Goal: Task Accomplishment & Management: Manage account settings

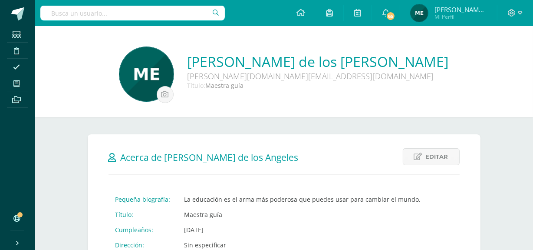
click at [468, 10] on span "[PERSON_NAME] de los Angeles" at bounding box center [461, 9] width 52 height 9
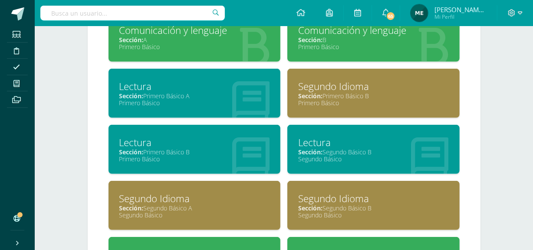
scroll to position [422, 0]
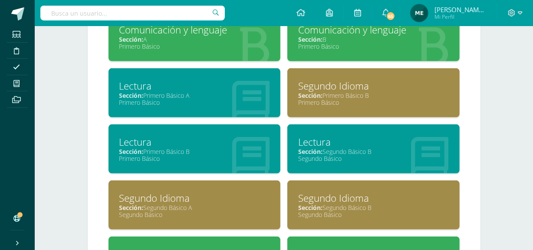
click at [366, 158] on div "Segundo Básico" at bounding box center [373, 158] width 151 height 8
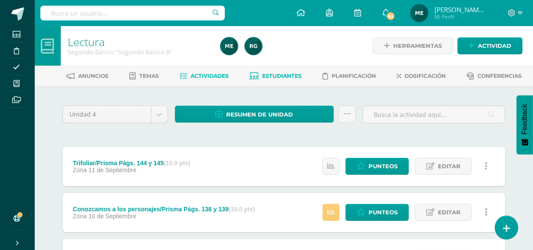
click at [285, 74] on span "Estudiantes" at bounding box center [283, 76] width 40 height 7
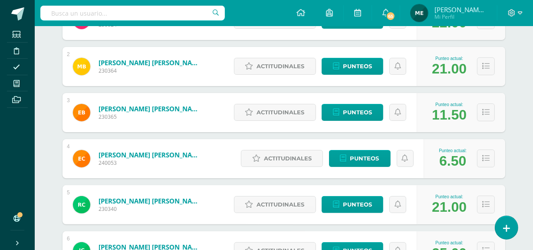
scroll to position [188, 0]
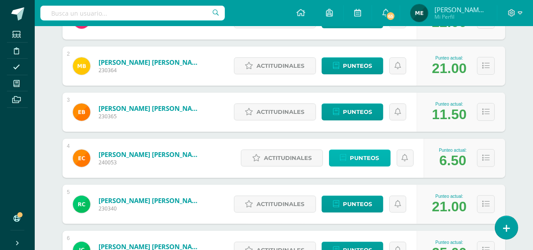
click at [364, 159] on span "Punteos" at bounding box center [364, 158] width 29 height 16
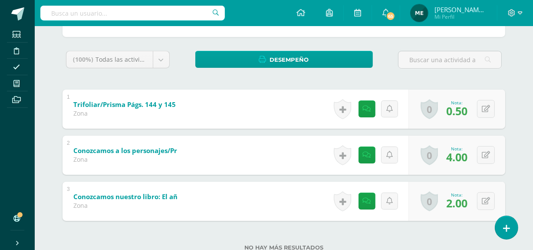
scroll to position [155, 0]
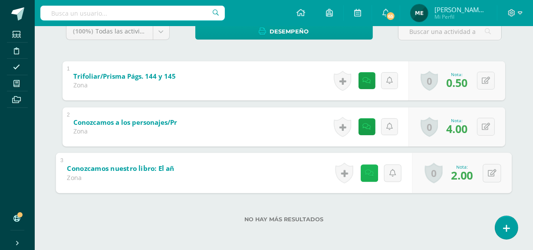
click at [369, 173] on icon at bounding box center [369, 172] width 9 height 7
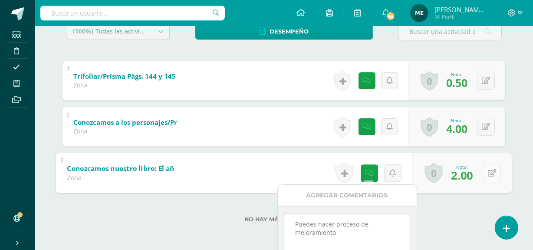
click at [491, 129] on div "1 Trifoliar/Prisma Págs. 144 y 145 (Sobre 10.0) Zona Nota 0.50 0 Logros Logros …" at bounding box center [284, 126] width 443 height 131
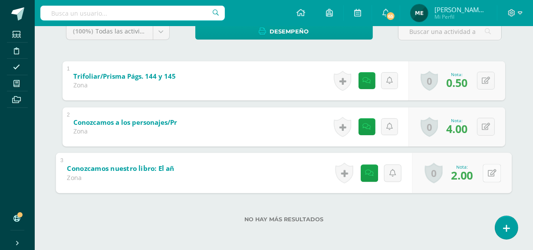
click at [491, 167] on button at bounding box center [492, 173] width 18 height 18
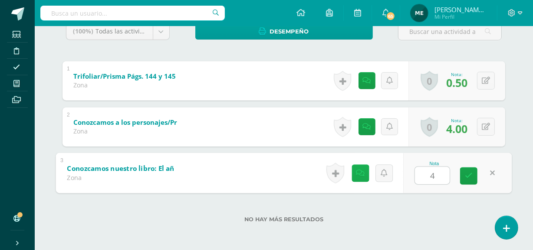
type input "4"
click at [360, 173] on icon at bounding box center [360, 172] width 9 height 7
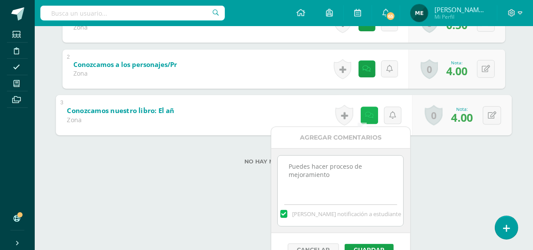
scroll to position [214, 0]
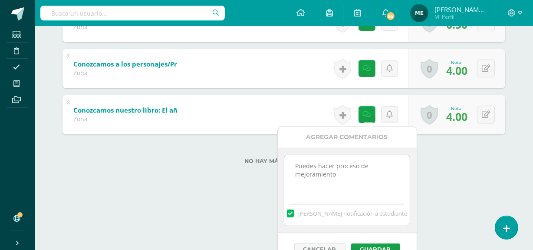
drag, startPoint x: 291, startPoint y: 165, endPoint x: 338, endPoint y: 167, distance: 47.4
click at [338, 167] on textarea "Puedes hacer proceso de mejoramiento" at bounding box center [346, 176] width 125 height 43
click at [382, 167] on textarea "Puedes hacer proceso de mejoramiento" at bounding box center [346, 176] width 125 height 43
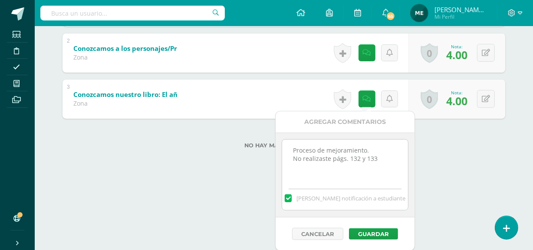
scroll to position [230, 0]
type textarea "Proceso de mejoramiento. No realizaste págs. 132 y 133"
click at [374, 234] on button "Guardar" at bounding box center [373, 232] width 49 height 11
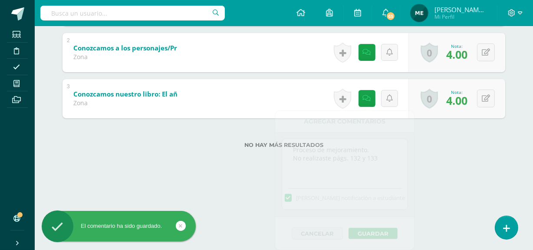
scroll to position [155, 0]
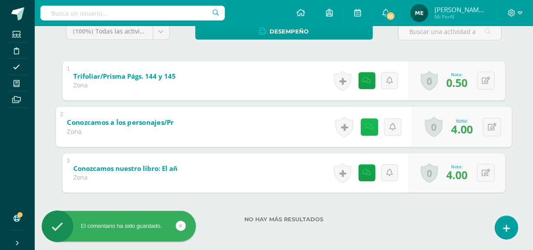
click at [365, 126] on icon at bounding box center [369, 126] width 9 height 7
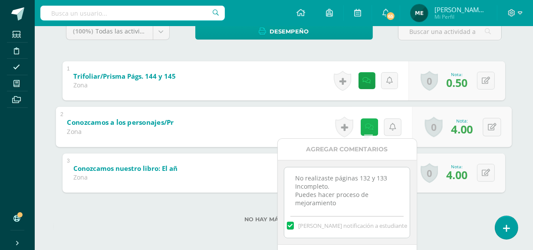
scroll to position [3, 0]
click at [449, 196] on div "No hay más resultados" at bounding box center [284, 212] width 443 height 40
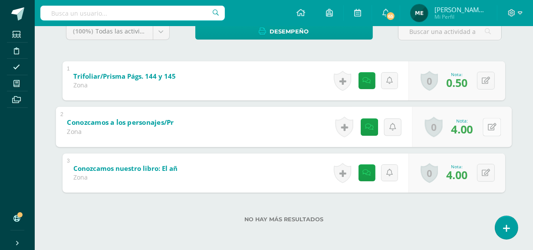
click at [490, 129] on icon at bounding box center [492, 126] width 9 height 7
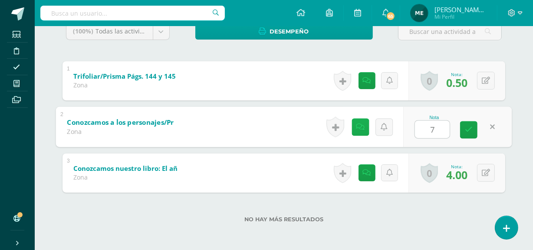
type input "7"
click at [363, 128] on icon at bounding box center [360, 126] width 9 height 7
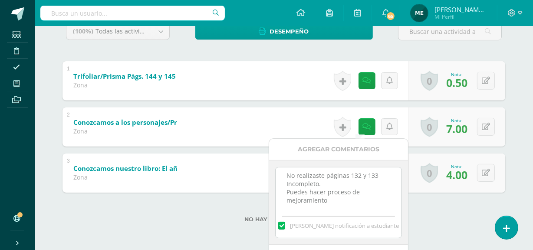
drag, startPoint x: 284, startPoint y: 172, endPoint x: 326, endPoint y: 190, distance: 45.6
click at [326, 190] on textarea "No realizaste páginas 132 y 133 Incompleto. Puedes hacer proceso de mejoramiento" at bounding box center [338, 188] width 125 height 43
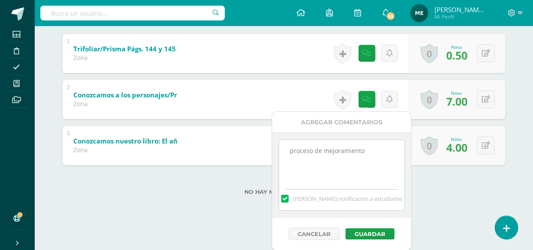
scroll to position [183, 0]
type textarea "proceso de mejoramiento"
click at [378, 232] on button "Guardar" at bounding box center [373, 233] width 49 height 11
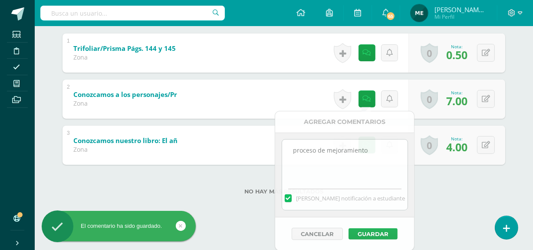
scroll to position [155, 0]
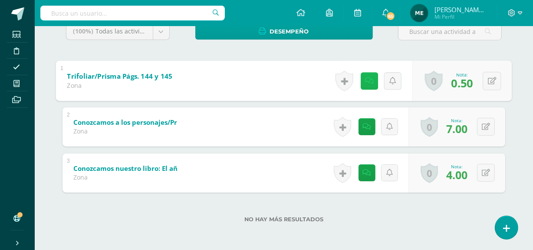
click at [368, 78] on icon at bounding box center [369, 80] width 9 height 7
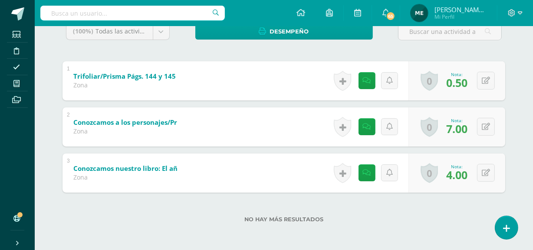
click at [468, 48] on div "(100%) Todas las actividades de esta unidad Todas las actividades de esta unida…" at bounding box center [284, 128] width 443 height 210
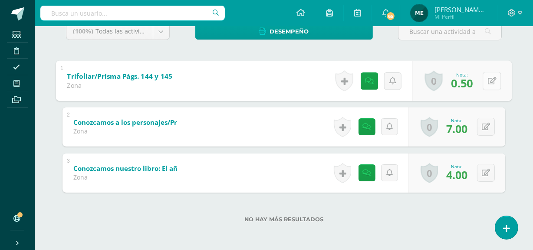
click at [487, 76] on button at bounding box center [492, 81] width 18 height 18
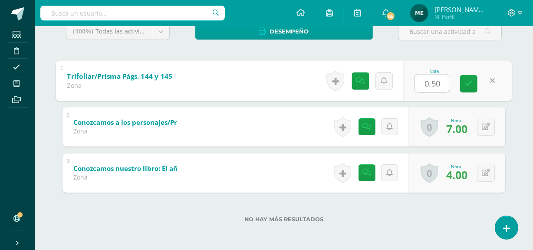
type input "4"
click at [472, 79] on link at bounding box center [468, 83] width 17 height 17
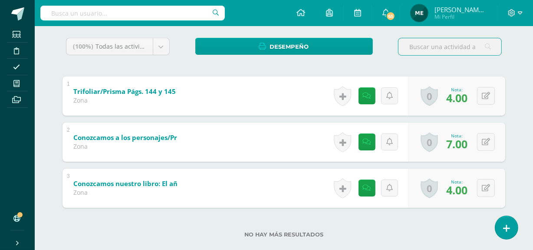
scroll to position [143, 0]
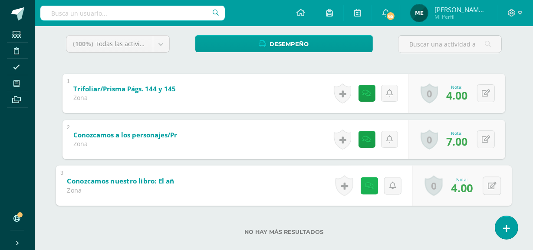
click at [369, 184] on icon at bounding box center [369, 184] width 9 height 7
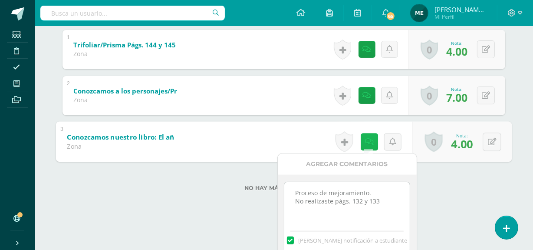
scroll to position [187, 0]
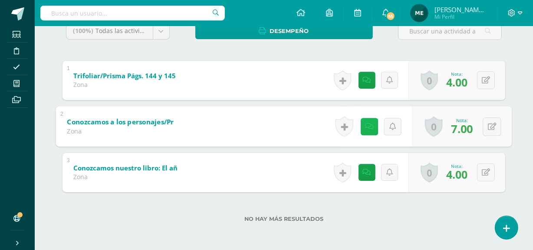
click at [368, 95] on div "1 Trifoliar/Prisma Págs. 144 y 145 (Sobre 10.0) Zona Nota 4.00 0 Logros Logros …" at bounding box center [284, 126] width 443 height 131
click at [373, 125] on link at bounding box center [369, 126] width 17 height 17
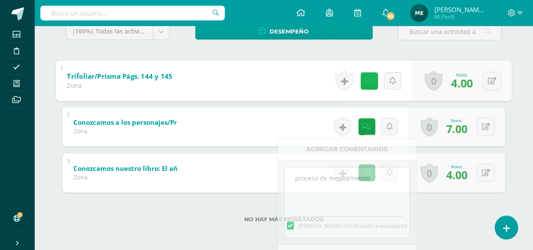
click at [366, 50] on div "(100%) Todas las actividades de esta unidad Todas las actividades de esta unida…" at bounding box center [284, 128] width 443 height 210
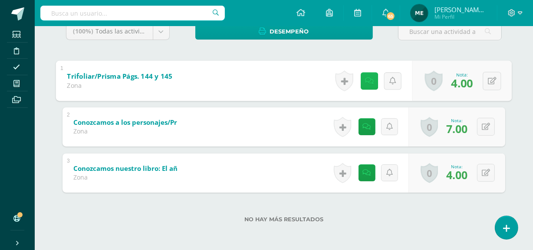
click at [372, 77] on icon at bounding box center [369, 80] width 9 height 7
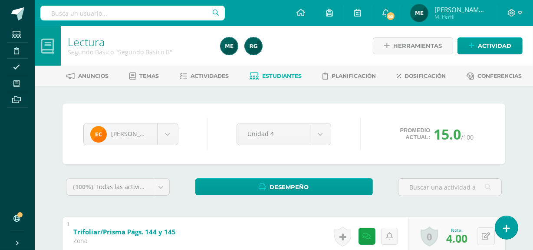
click at [478, 12] on span "[PERSON_NAME] de los Angeles" at bounding box center [461, 9] width 52 height 9
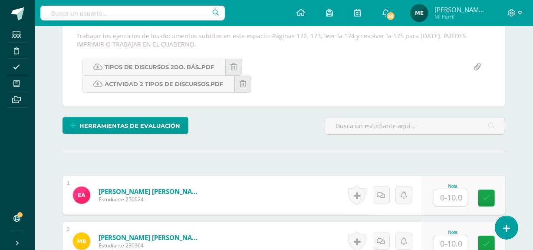
click at [452, 9] on span "[PERSON_NAME] de los Angeles" at bounding box center [461, 9] width 52 height 9
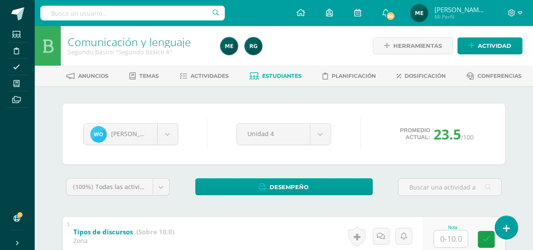
click at [467, 13] on span "[PERSON_NAME] de los Angeles" at bounding box center [461, 9] width 52 height 9
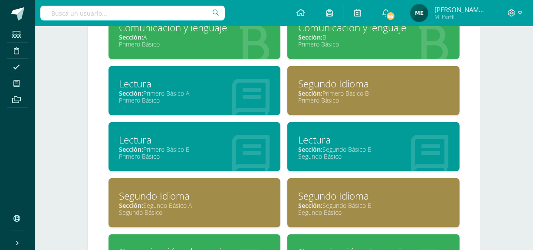
scroll to position [425, 0]
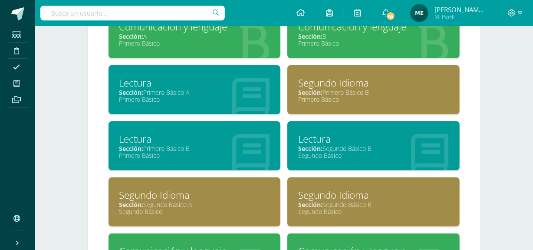
click at [235, 43] on div "Primero Básico" at bounding box center [194, 43] width 151 height 8
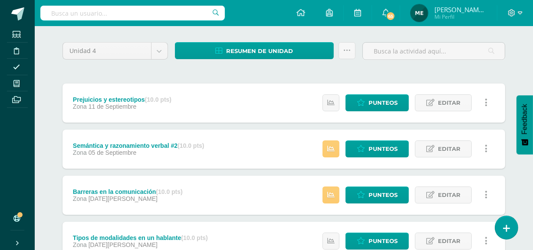
scroll to position [66, 0]
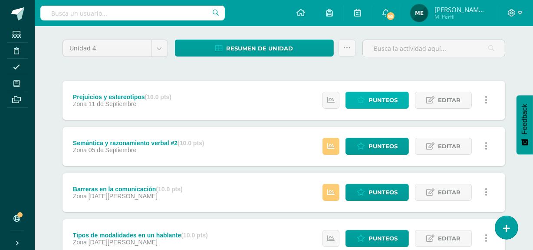
click at [394, 97] on span "Punteos" at bounding box center [383, 100] width 29 height 16
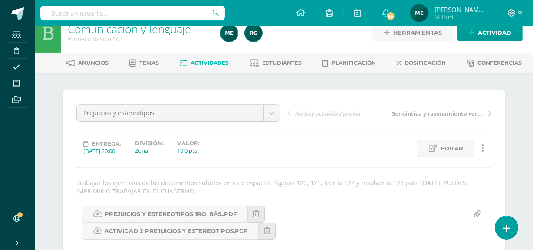
scroll to position [13, 0]
click at [287, 65] on span "Estudiantes" at bounding box center [283, 62] width 40 height 7
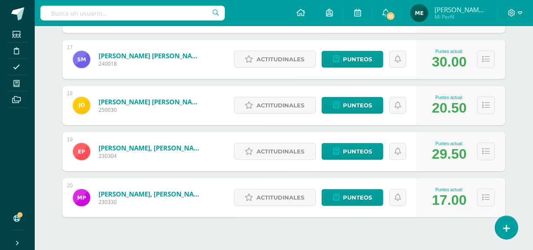
scroll to position [907, 0]
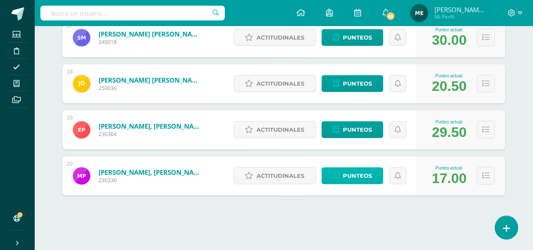
click at [360, 174] on span "Punteos" at bounding box center [357, 176] width 29 height 16
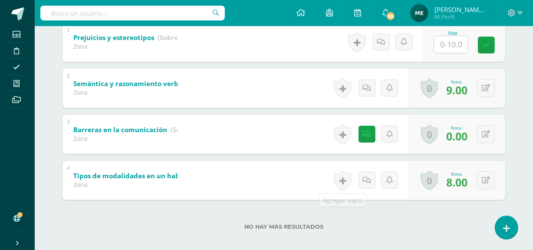
scroll to position [195, 0]
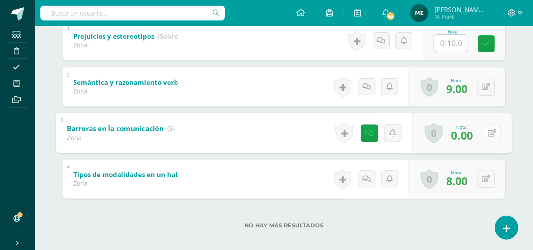
click at [488, 130] on icon at bounding box center [492, 132] width 9 height 7
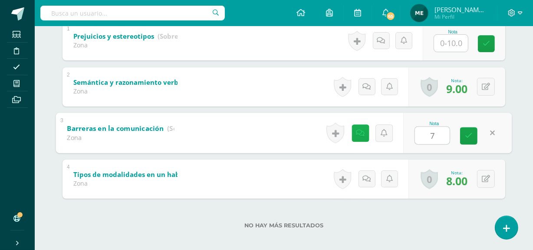
type input "7"
click at [360, 132] on icon at bounding box center [360, 132] width 9 height 7
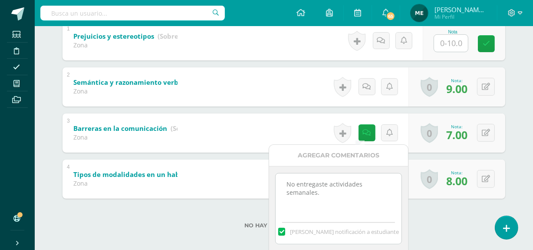
drag, startPoint x: 287, startPoint y: 184, endPoint x: 324, endPoint y: 201, distance: 41.2
click at [324, 201] on textarea "No entregaste actividades semanales." at bounding box center [338, 194] width 125 height 43
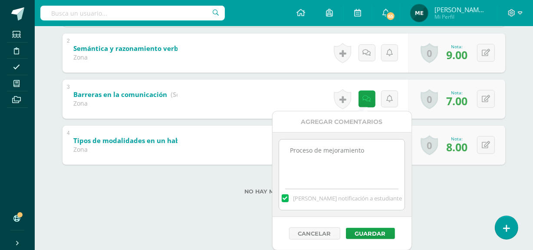
scroll to position [230, 0]
type textarea "Proceso de mejoramiento"
click at [376, 231] on button "Guardar" at bounding box center [373, 232] width 49 height 11
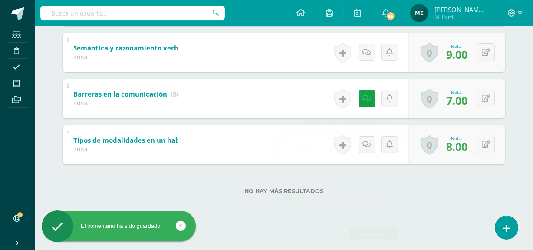
scroll to position [201, 0]
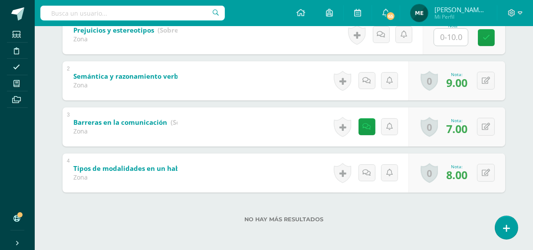
click at [376, 231] on div "No hay más resultados" at bounding box center [284, 212] width 443 height 40
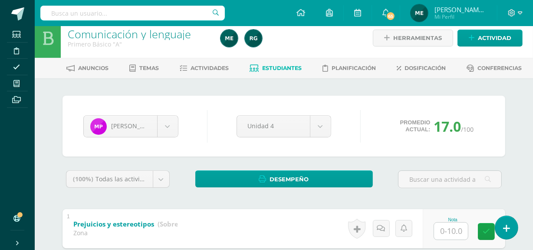
scroll to position [0, 0]
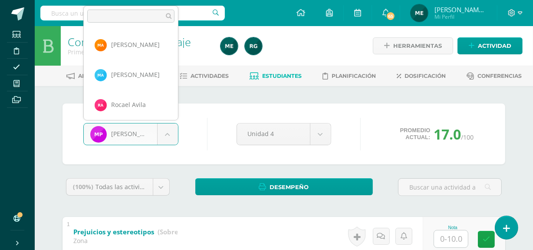
click at [165, 134] on body "El comentario ha sido guardado. Estudiantes Disciplina Asistencia Mis cursos Ar…" at bounding box center [266, 226] width 533 height 452
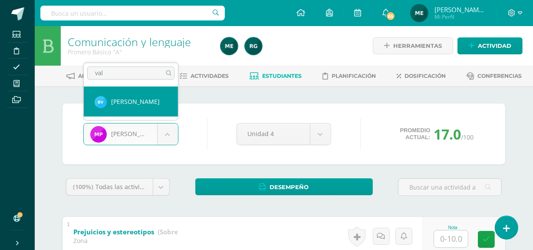
type input "val"
select select "203"
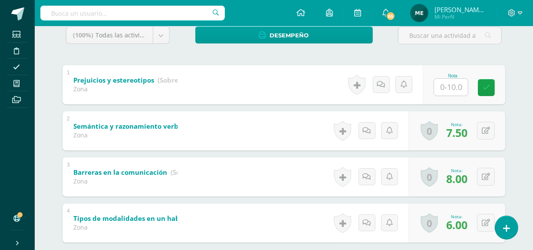
scroll to position [152, 0]
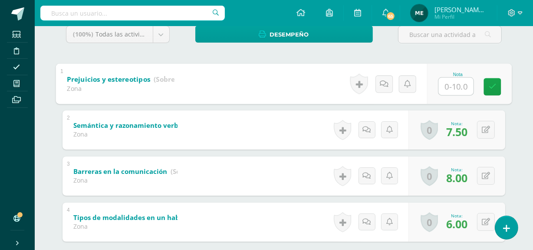
click at [460, 84] on input "text" at bounding box center [456, 85] width 35 height 17
type input "7"
click at [497, 86] on link at bounding box center [492, 86] width 17 height 17
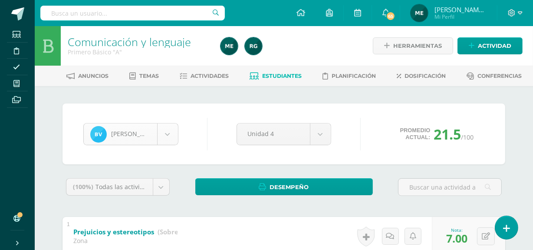
scroll to position [658, 0]
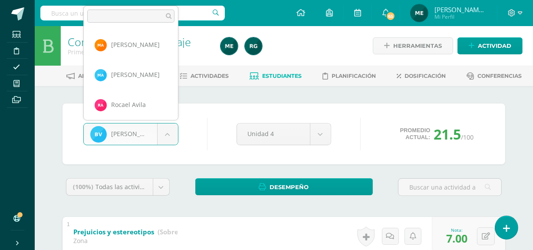
click at [172, 138] on body "Estudiantes Disciplina Asistencia Mis cursos Archivos Soporte Centro de ayuda Ú…" at bounding box center [266, 226] width 533 height 452
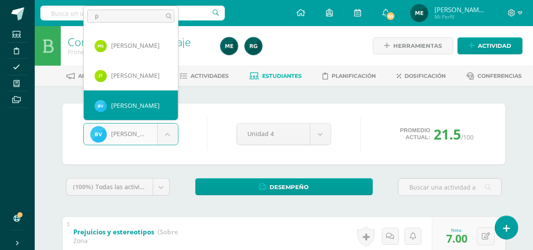
scroll to position [0, 0]
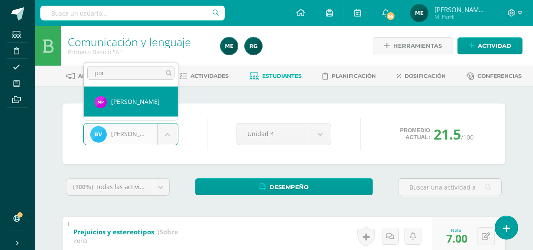
type input "por"
select select "521"
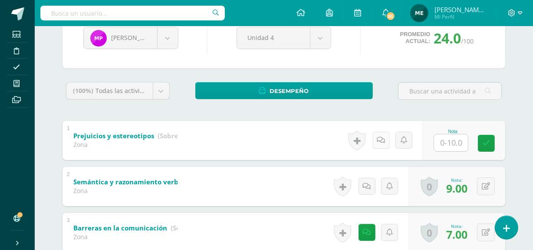
scroll to position [96, 0]
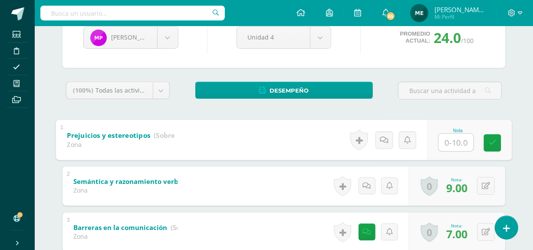
click at [454, 143] on input "text" at bounding box center [456, 141] width 35 height 17
type input "9"
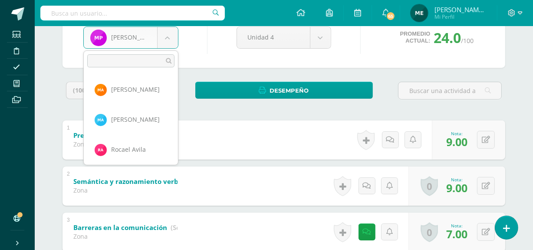
click at [168, 37] on body "Estudiantes Disciplina Asistencia Mis cursos Archivos Soporte Centro de ayuda Ú…" at bounding box center [266, 130] width 533 height 452
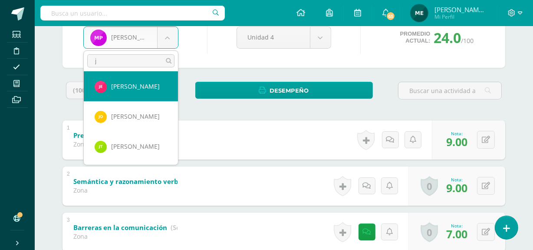
scroll to position [0, 0]
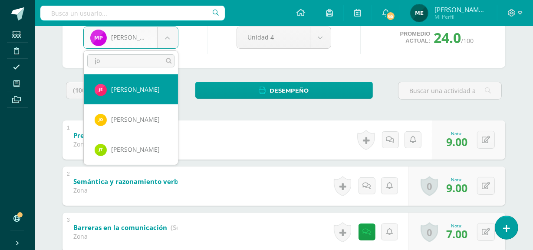
type input "j"
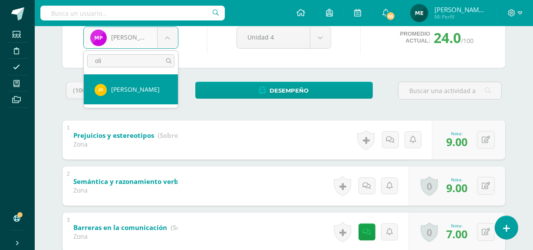
type input "oli"
select select "1242"
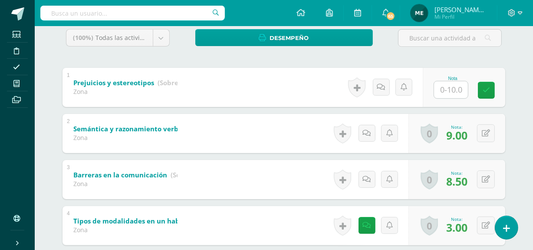
scroll to position [155, 0]
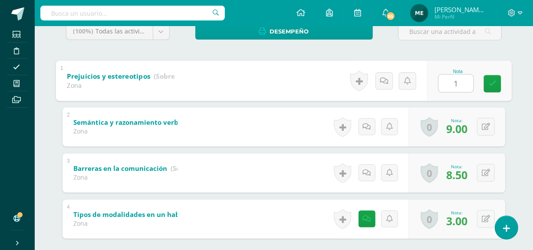
click at [453, 82] on input "1" at bounding box center [456, 82] width 35 height 17
type input "10"
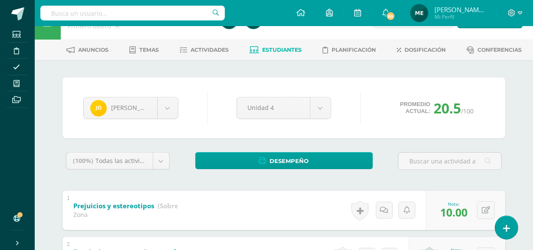
scroll to position [23, 0]
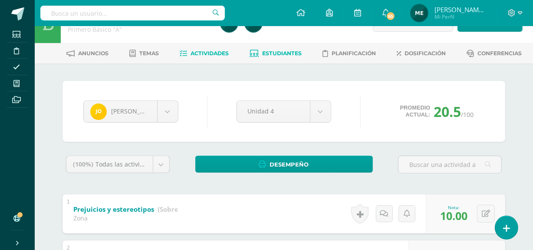
click at [215, 56] on link "Actividades" at bounding box center [204, 53] width 49 height 14
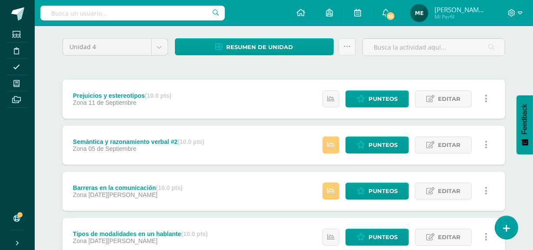
scroll to position [68, 0]
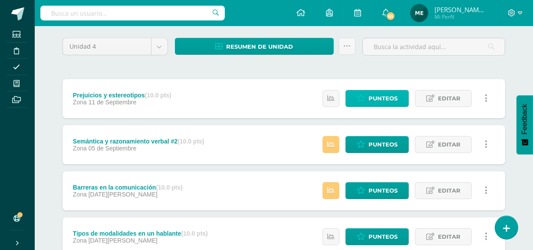
click at [387, 96] on span "Punteos" at bounding box center [383, 98] width 29 height 16
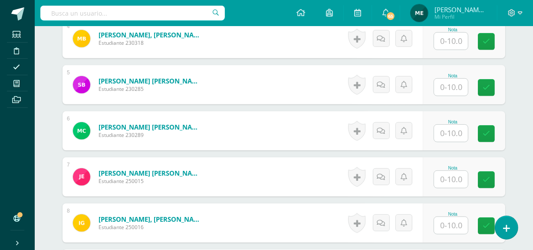
scroll to position [455, 0]
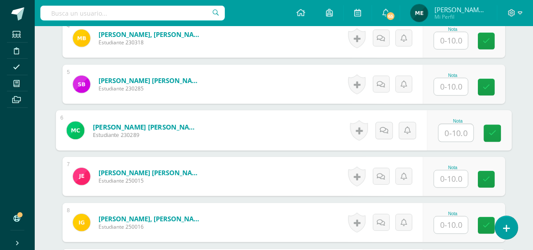
click at [449, 131] on input "text" at bounding box center [456, 132] width 35 height 17
type input "8"
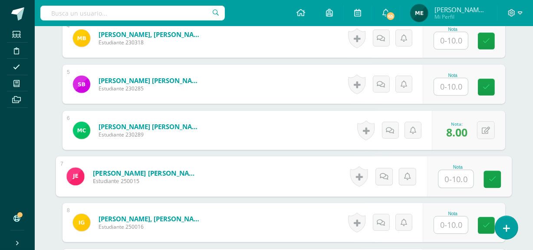
click at [447, 132] on span "8.00" at bounding box center [456, 132] width 21 height 15
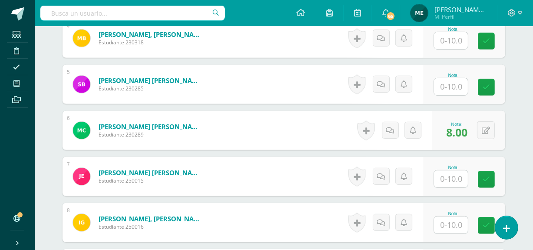
click at [447, 132] on span "8.00" at bounding box center [456, 132] width 21 height 15
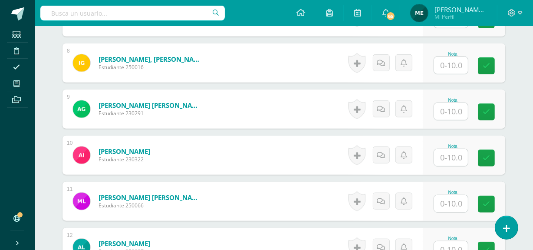
scroll to position [614, 0]
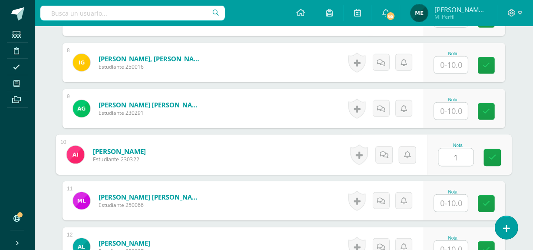
click at [456, 155] on input "1" at bounding box center [456, 156] width 35 height 17
type input "10"
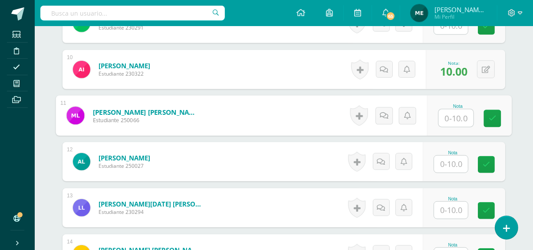
scroll to position [702, 0]
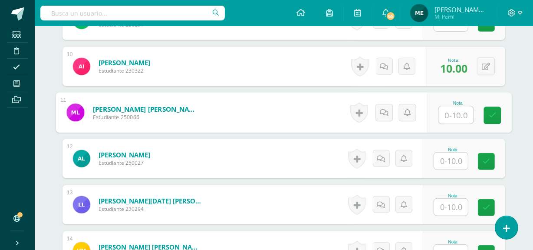
click at [449, 161] on input "text" at bounding box center [451, 160] width 34 height 17
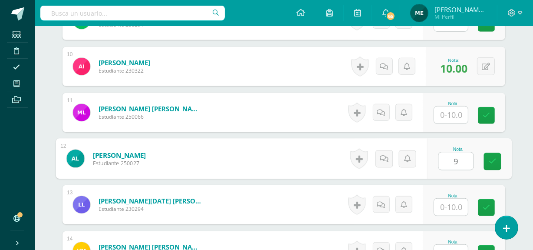
type input "9"
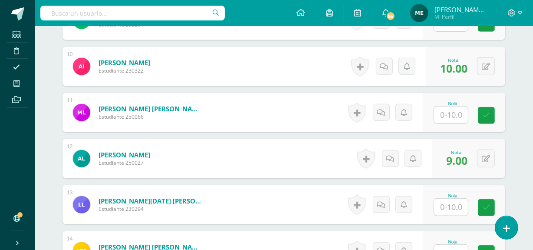
click at [478, 13] on span "[PERSON_NAME] de los Angeles" at bounding box center [461, 9] width 52 height 9
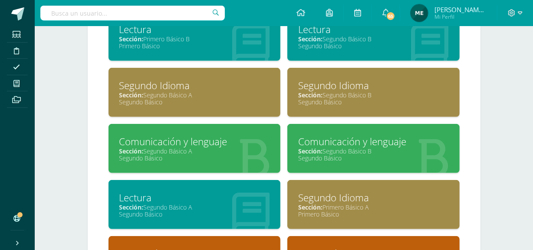
scroll to position [606, 0]
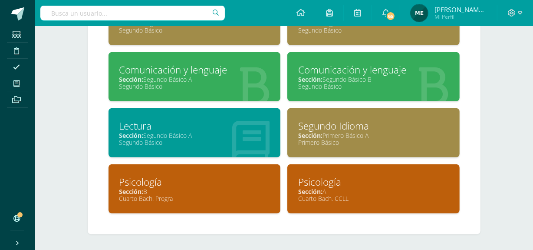
click at [211, 194] on div "Cuarto Bach. Progra" at bounding box center [194, 198] width 151 height 8
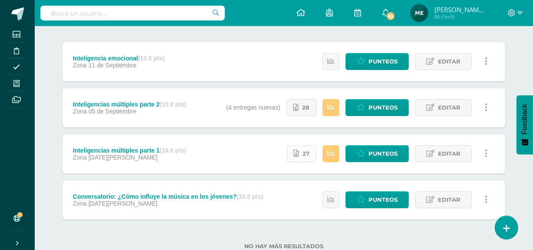
scroll to position [105, 0]
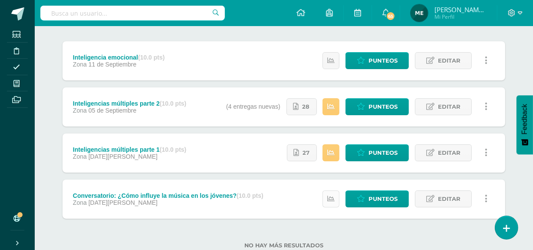
click at [339, 199] on link at bounding box center [331, 198] width 17 height 17
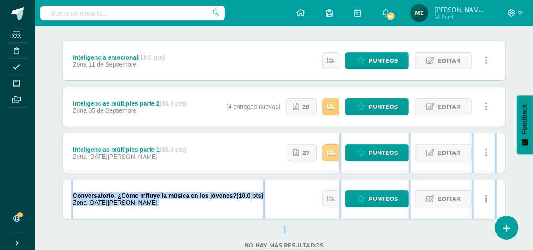
drag, startPoint x: 387, startPoint y: 234, endPoint x: 333, endPoint y: 155, distance: 94.9
click at [333, 155] on div "Unidad 4 Unidad 1 Unidad 2 Unidad 3 Unidad 4 Resumen de unidad Descargar como H…" at bounding box center [284, 128] width 450 height 261
click at [333, 155] on icon at bounding box center [330, 152] width 7 height 7
click at [384, 232] on div "No hay más resultados" at bounding box center [284, 238] width 443 height 40
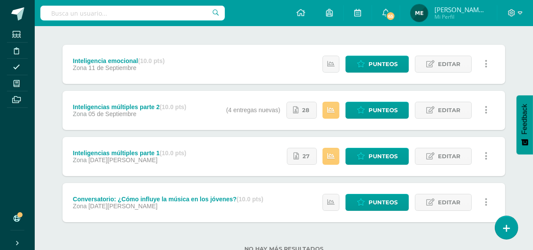
scroll to position [0, 0]
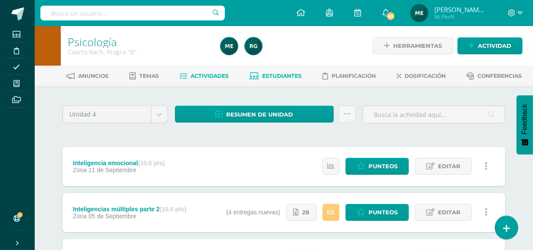
click at [280, 74] on span "Estudiantes" at bounding box center [283, 76] width 40 height 7
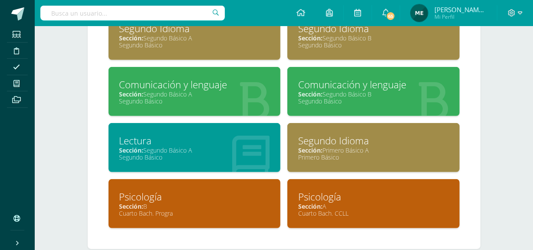
scroll to position [594, 0]
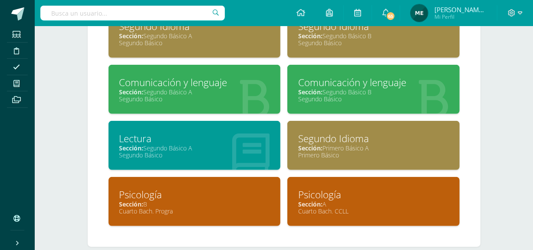
click at [219, 204] on div "Sección: B" at bounding box center [194, 204] width 151 height 8
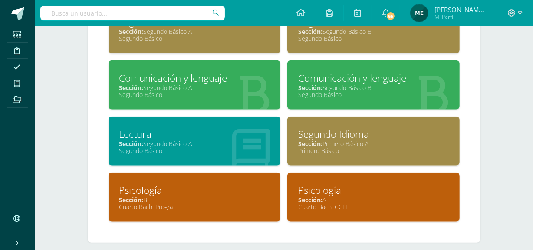
scroll to position [606, 0]
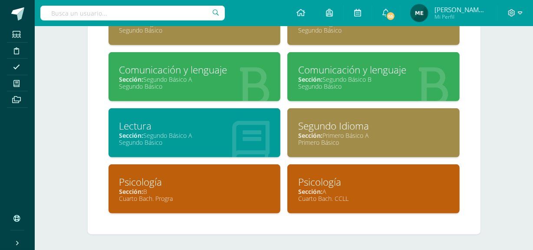
click at [228, 180] on div "Psicología" at bounding box center [194, 181] width 151 height 13
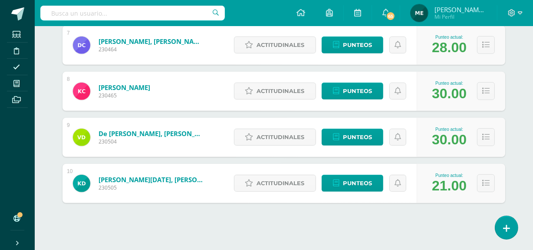
scroll to position [440, 0]
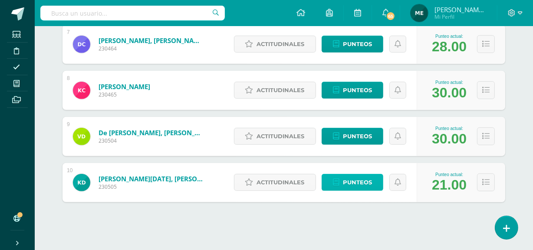
click at [348, 179] on span "Punteos" at bounding box center [357, 182] width 29 height 16
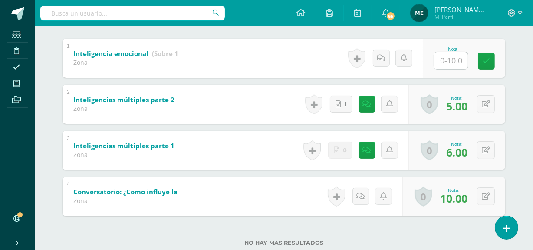
scroll to position [201, 0]
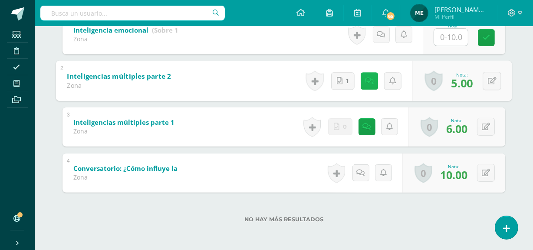
click at [371, 78] on link at bounding box center [369, 80] width 17 height 17
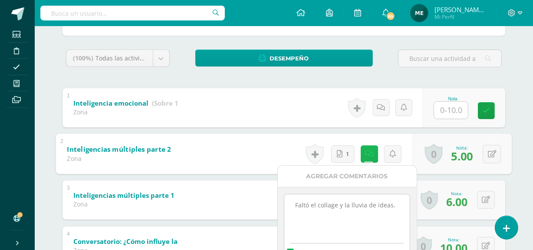
scroll to position [131, 0]
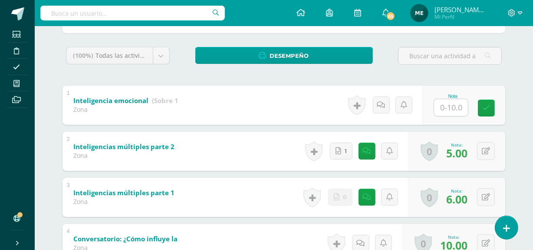
click at [515, 69] on div "Kevin Díaz Alice Alvarez Javier Archila Ana Cabrera Marcos Campos Wendy Carrera…" at bounding box center [284, 138] width 478 height 366
click at [363, 148] on link at bounding box center [367, 150] width 17 height 17
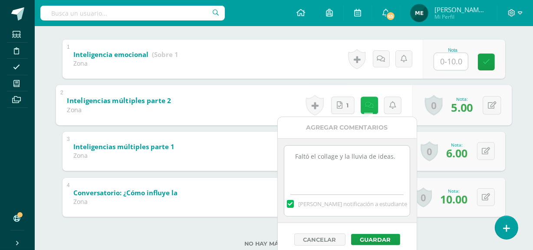
scroll to position [178, 0]
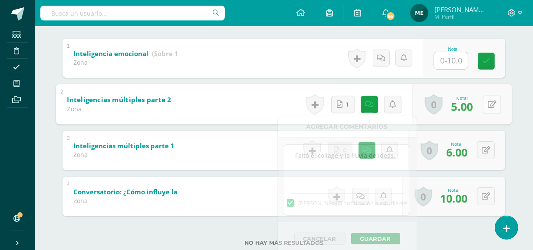
click at [493, 101] on icon at bounding box center [492, 103] width 9 height 7
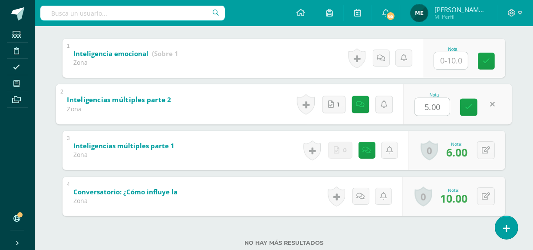
type input "7"
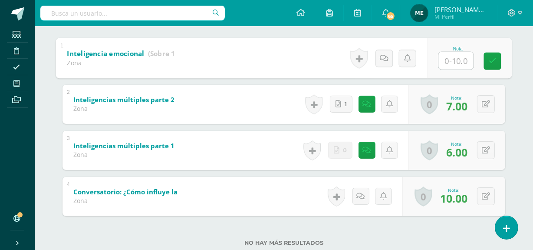
click at [452, 58] on input "text" at bounding box center [456, 60] width 35 height 17
type input "2.5"
click at [383, 58] on icon at bounding box center [384, 57] width 9 height 7
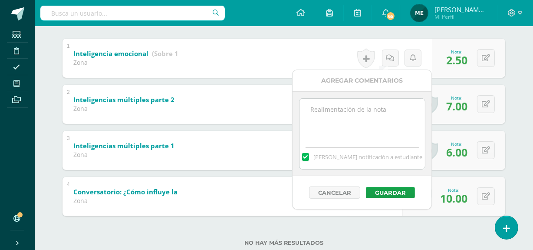
click at [363, 117] on textarea at bounding box center [362, 120] width 125 height 43
type textarea "Incompleto, puedes hacer proceso de mejoramiento"
click at [391, 190] on button "Guardar" at bounding box center [390, 192] width 49 height 11
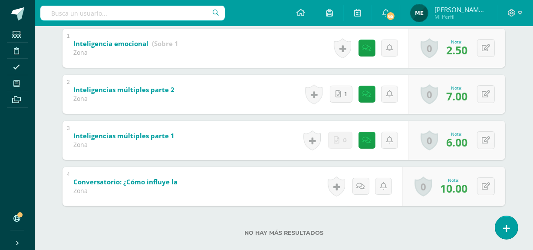
scroll to position [191, 0]
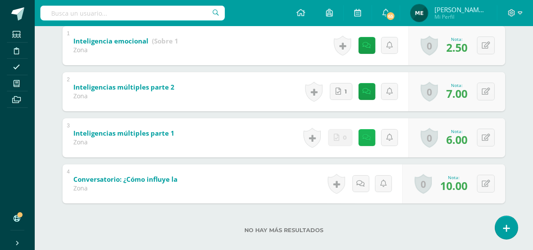
click at [369, 141] on link at bounding box center [367, 137] width 17 height 17
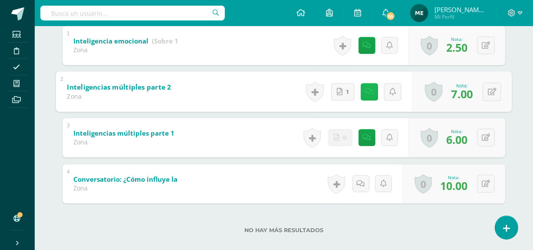
click at [366, 92] on icon at bounding box center [369, 91] width 9 height 7
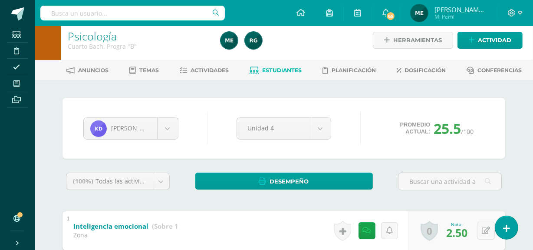
scroll to position [0, 0]
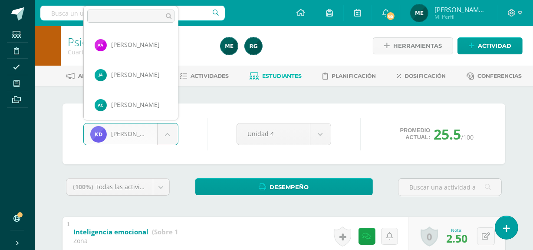
click at [170, 134] on body "Estudiantes Disciplina Asistencia Mis cursos Archivos Soporte Centro de ayuda Ú…" at bounding box center [266, 226] width 533 height 452
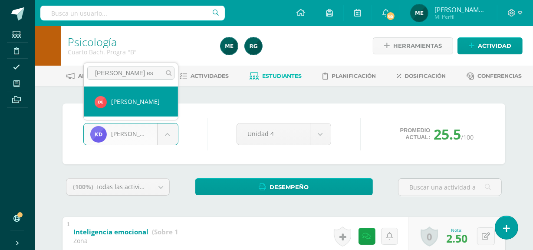
type input "[PERSON_NAME] es"
select select "1136"
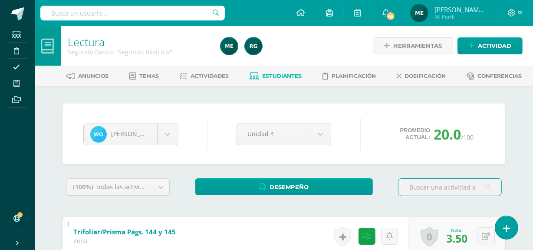
click at [470, 8] on span "[PERSON_NAME] de los Angeles" at bounding box center [461, 9] width 52 height 9
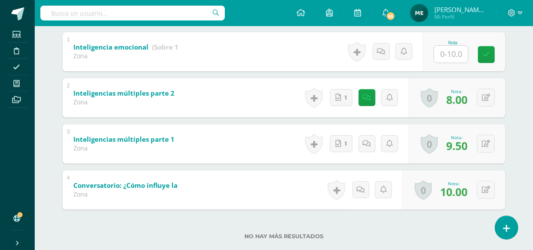
scroll to position [187, 0]
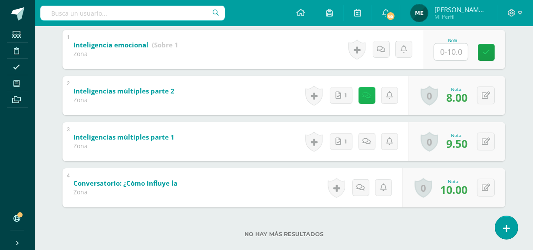
click at [371, 97] on link at bounding box center [367, 95] width 17 height 17
click at [524, 79] on div "Psicología Cuarto [PERSON_NAME]. Progra "B" Herramientas Detalle de asistencias…" at bounding box center [284, 51] width 498 height 425
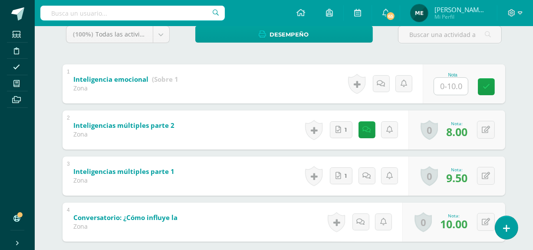
scroll to position [161, 0]
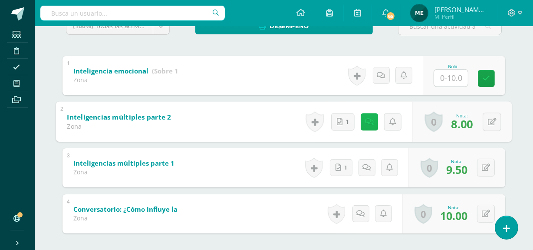
click at [367, 121] on icon at bounding box center [369, 121] width 9 height 7
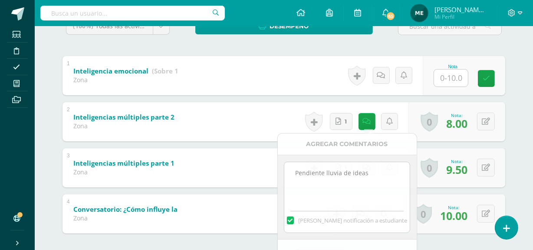
click at [525, 59] on div "Psicología Cuarto [PERSON_NAME]. Progra "B" Herramientas Detalle de asistencias…" at bounding box center [284, 77] width 498 height 425
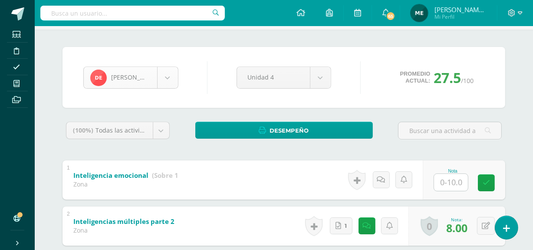
scroll to position [269, 0]
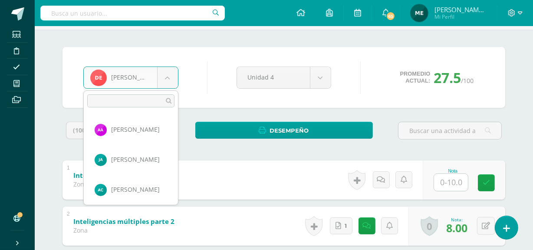
click at [169, 78] on body "Estudiantes Disciplina Asistencia Mis cursos Archivos Soporte Centro de ayuda Ú…" at bounding box center [266, 170] width 533 height 452
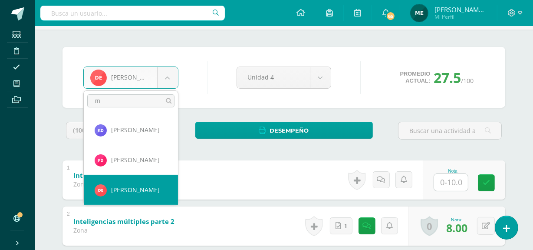
scroll to position [0, 0]
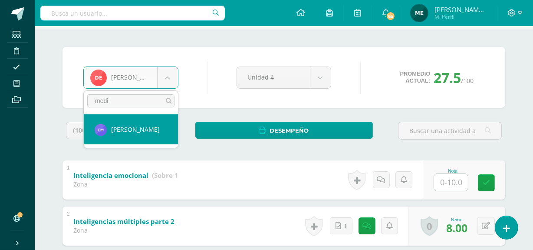
type input "medi"
select select "163"
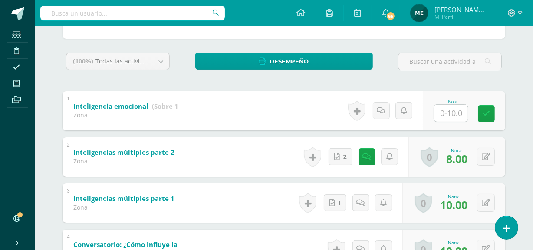
scroll to position [126, 0]
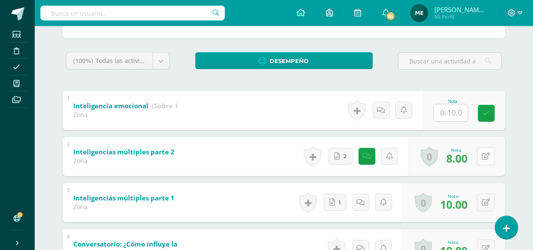
click at [484, 159] on button at bounding box center [486, 156] width 18 height 18
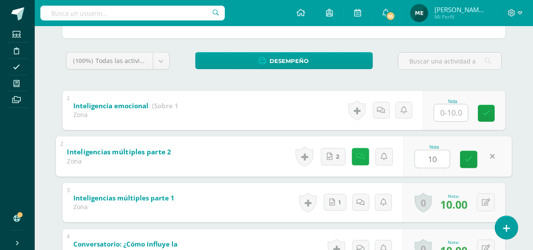
type input "10"
click at [363, 156] on icon at bounding box center [360, 155] width 9 height 7
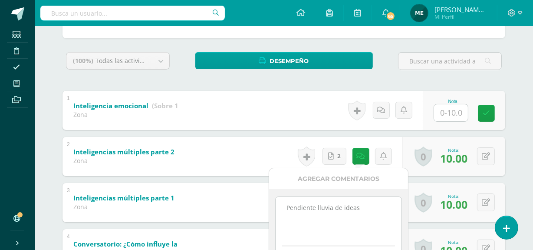
drag, startPoint x: 286, startPoint y: 204, endPoint x: 382, endPoint y: 220, distance: 97.7
click at [382, 220] on textarea "Pendiente lluvia de ideas" at bounding box center [338, 218] width 125 height 43
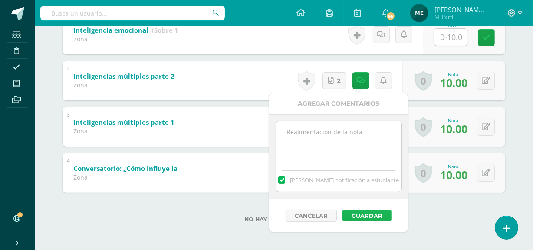
click at [377, 218] on button "Guardar" at bounding box center [367, 215] width 49 height 11
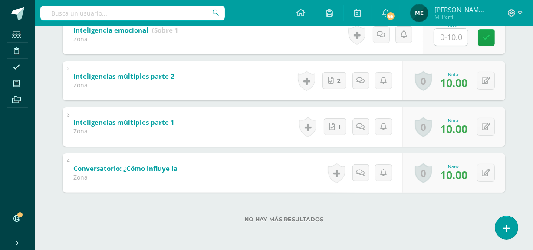
click at [453, 36] on input "text" at bounding box center [451, 37] width 34 height 17
type input "6"
click at [387, 36] on icon at bounding box center [384, 34] width 9 height 7
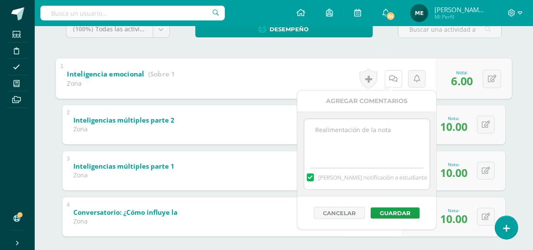
scroll to position [157, 0]
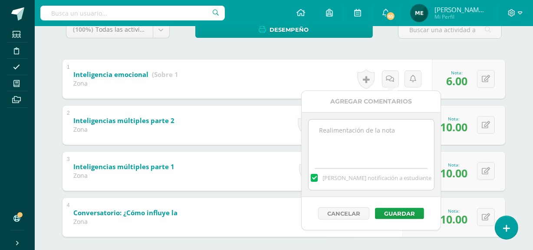
click at [368, 142] on textarea at bounding box center [371, 140] width 125 height 43
type textarea "Incompleto"
click at [406, 214] on button "Guardar" at bounding box center [399, 213] width 49 height 11
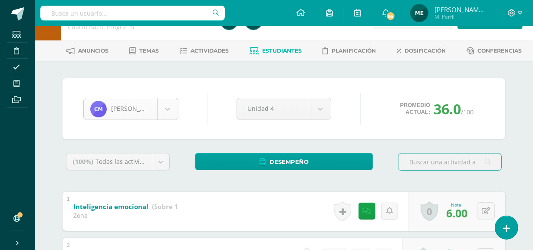
scroll to position [508, 0]
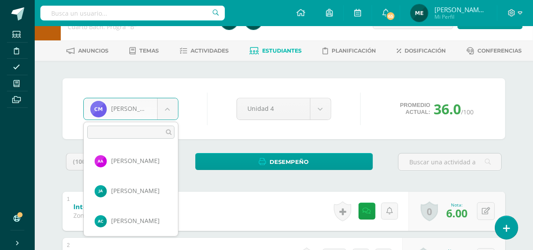
click at [169, 111] on body "Estudiantes Disciplina Asistencia Mis cursos Archivos Soporte Centro de ayuda Ú…" at bounding box center [266, 201] width 533 height 452
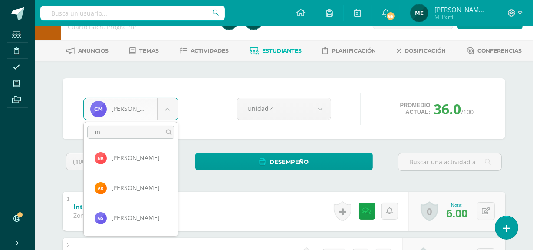
scroll to position [0, 0]
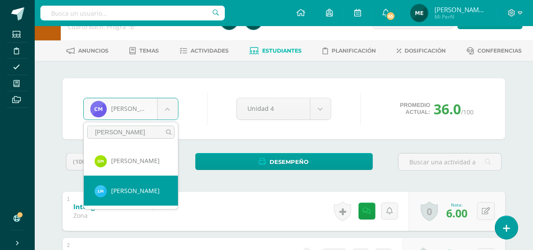
type input "mora"
select select "157"
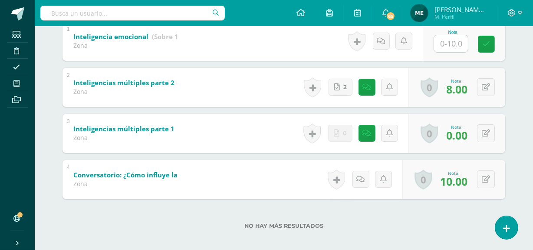
scroll to position [195, 0]
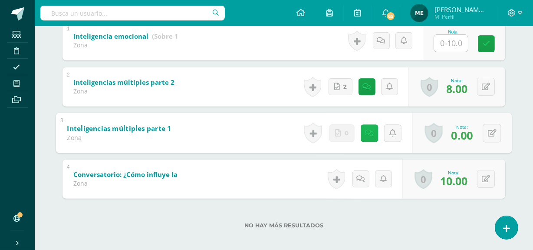
click at [368, 132] on icon at bounding box center [369, 132] width 9 height 7
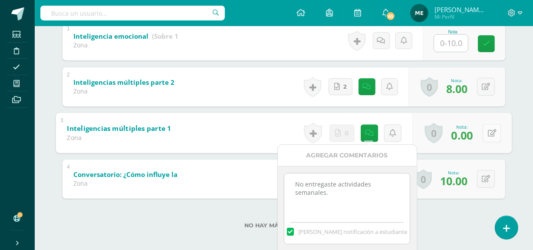
click at [492, 132] on icon at bounding box center [492, 132] width 9 height 7
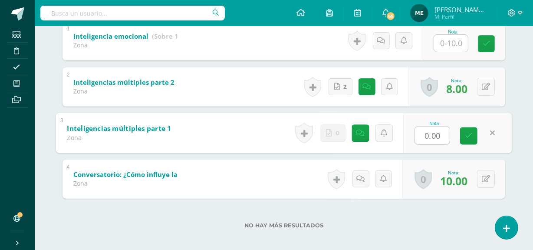
type input "4"
click at [468, 137] on icon at bounding box center [469, 135] width 8 height 7
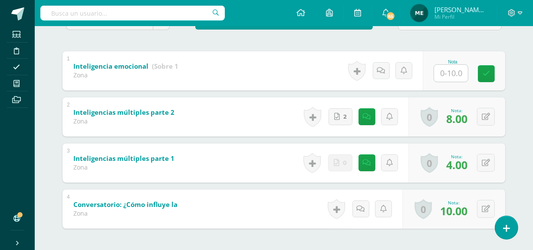
scroll to position [165, 0]
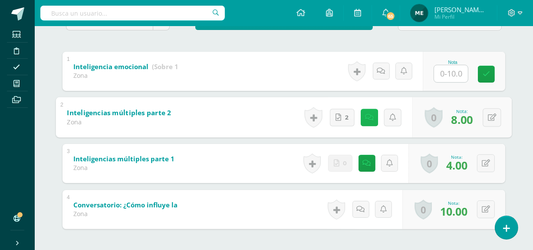
click at [369, 119] on icon at bounding box center [369, 116] width 9 height 7
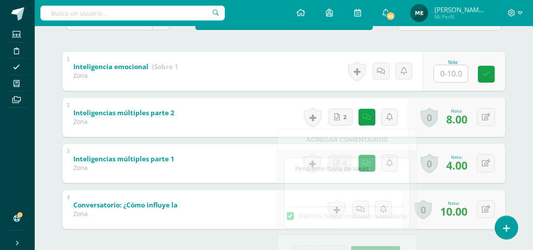
click at [521, 123] on div "Lenin Morán Alice Alvarez Javier Archila Ana Cabrera Marcos Campos Wendy Carrer…" at bounding box center [284, 104] width 478 height 366
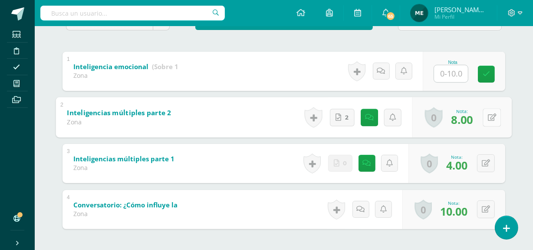
click at [491, 120] on button at bounding box center [492, 117] width 18 height 18
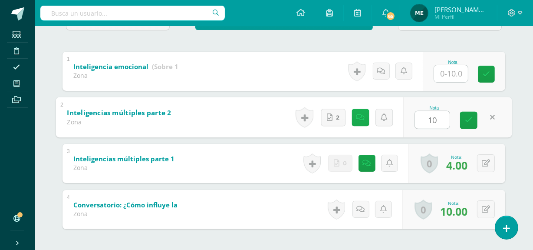
type input "10"
click at [356, 118] on link at bounding box center [360, 117] width 17 height 17
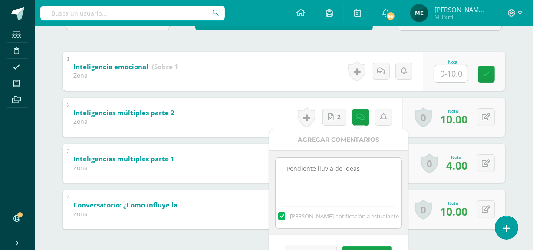
drag, startPoint x: 281, startPoint y: 171, endPoint x: 373, endPoint y: 171, distance: 91.6
click at [373, 171] on textarea "Pendiente lluvia de ideas" at bounding box center [338, 179] width 125 height 43
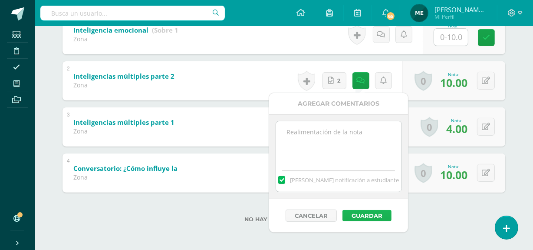
click at [376, 215] on button "Guardar" at bounding box center [367, 215] width 49 height 11
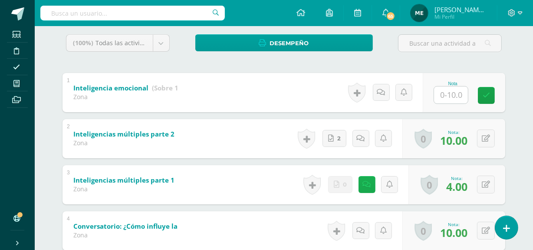
scroll to position [143, 0]
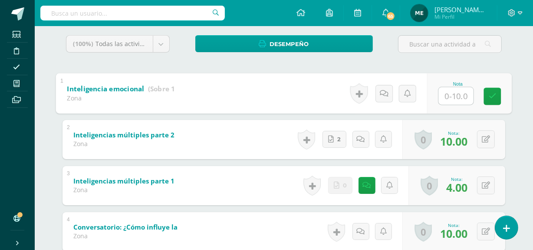
click at [451, 101] on input "text" at bounding box center [456, 95] width 35 height 17
type input "9.5"
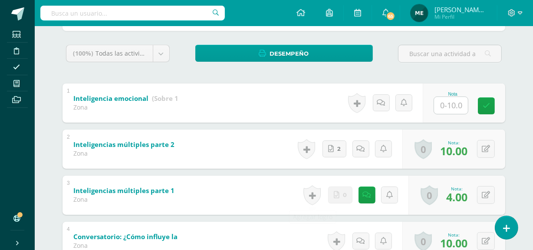
scroll to position [134, 0]
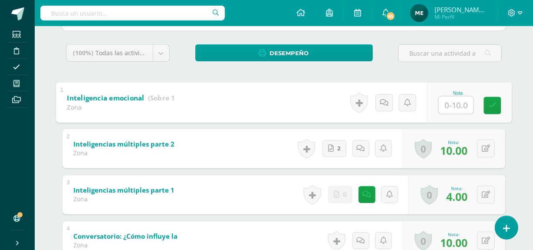
click at [452, 107] on input "text" at bounding box center [456, 104] width 35 height 17
type input "9.5"
click at [493, 102] on icon at bounding box center [493, 105] width 8 height 7
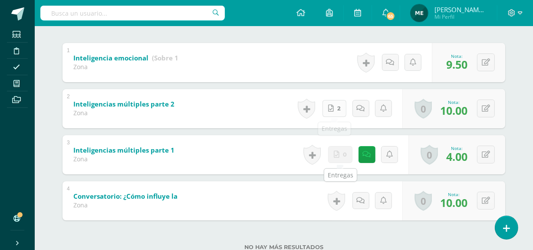
scroll to position [201, 0]
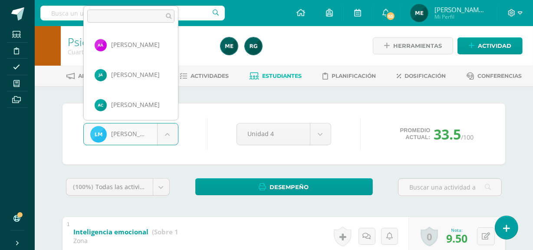
scroll to position [568, 0]
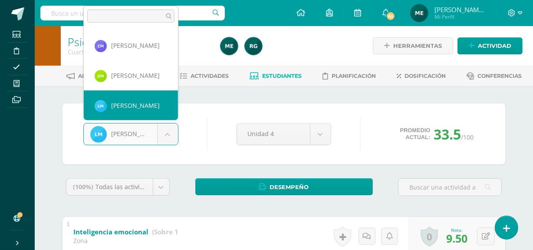
click at [168, 135] on body "Estudiantes Disciplina Asistencia Mis cursos Archivos Soporte Centro de ayuda Ú…" at bounding box center [266, 226] width 533 height 452
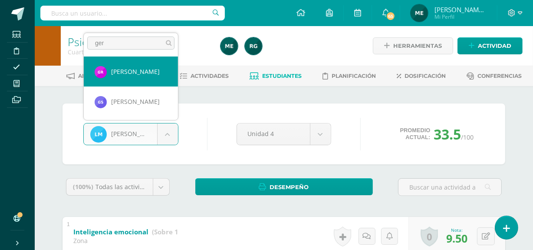
type input "ger"
select select "152"
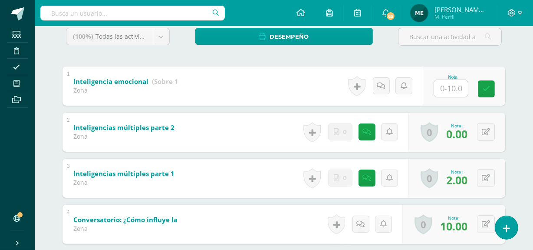
scroll to position [150, 0]
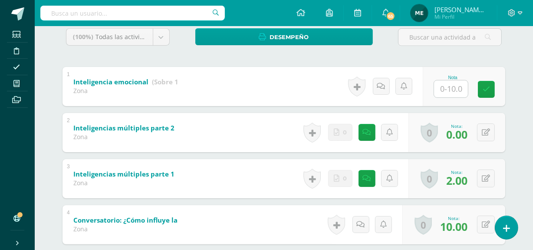
click at [447, 87] on input "text" at bounding box center [451, 88] width 34 height 17
type input "0"
click at [386, 84] on icon at bounding box center [384, 85] width 9 height 7
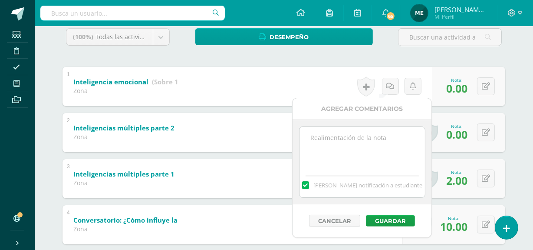
click at [353, 143] on textarea at bounding box center [362, 148] width 125 height 43
type textarea "No entregó actividades semanales."
click at [392, 221] on button "Guardar" at bounding box center [390, 220] width 49 height 11
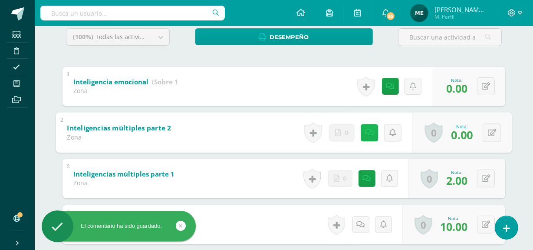
click at [371, 129] on link at bounding box center [369, 132] width 17 height 17
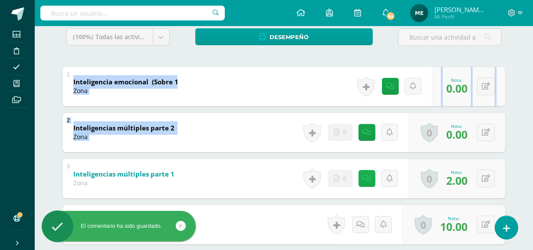
drag, startPoint x: 521, startPoint y: 88, endPoint x: 366, endPoint y: 175, distance: 177.7
click at [366, 175] on div "Gerardo Rivera Alice Alvarez Javier Archila Ana Cabrera Marcos Campos Wendy Car…" at bounding box center [284, 119] width 478 height 366
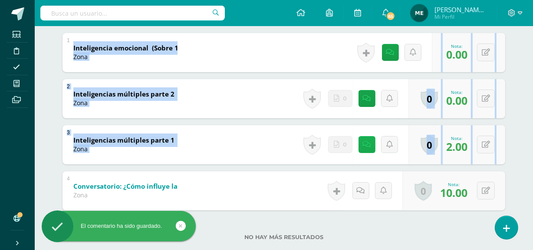
scroll to position [194, 0]
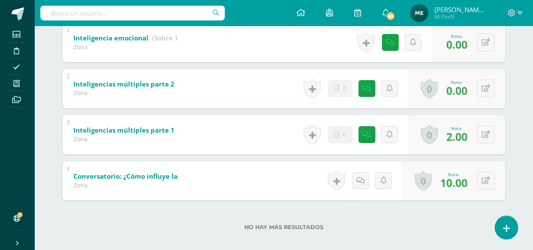
click at [519, 155] on div "Gerardo Rivera Alice Alvarez Javier Archila Ana Cabrera Marcos Campos Wendy Car…" at bounding box center [284, 75] width 478 height 366
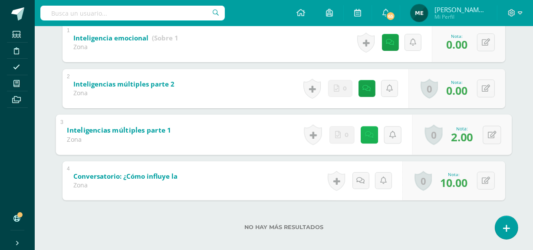
click at [372, 133] on link at bounding box center [369, 134] width 17 height 17
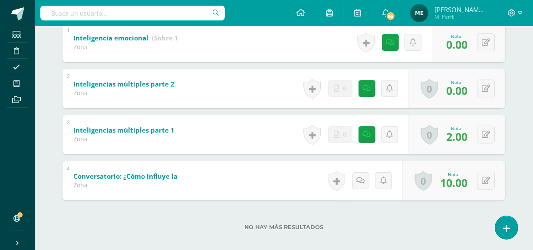
click at [467, 215] on div "No hay más resultados" at bounding box center [284, 220] width 443 height 40
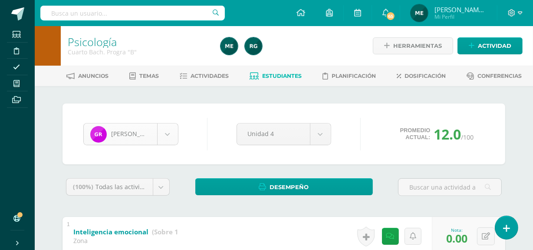
scroll to position [688, 0]
click at [169, 138] on body "El comentario ha sido guardado. Estudiantes Disciplina Asistencia Mis cursos Ar…" at bounding box center [266, 226] width 533 height 452
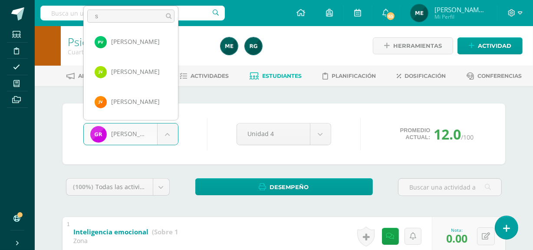
scroll to position [0, 0]
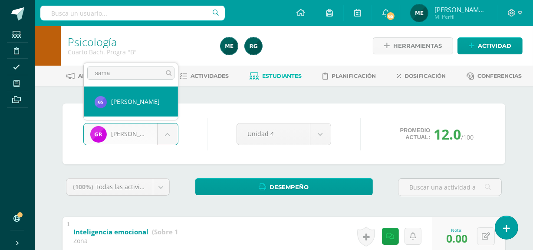
type input "sama"
select select "961"
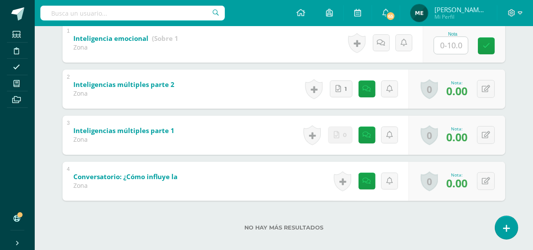
scroll to position [201, 0]
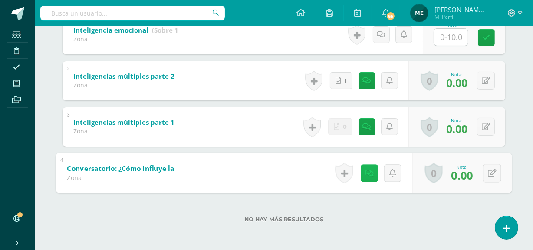
click at [371, 171] on link at bounding box center [369, 172] width 17 height 17
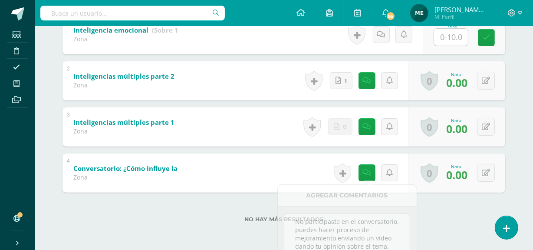
click at [446, 160] on div "Geraldine Samayoa Alice Alvarez Javier Archila Ana Cabrera Marcos Campos Wendy …" at bounding box center [284, 68] width 478 height 366
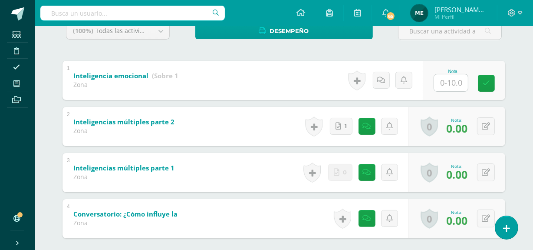
scroll to position [155, 0]
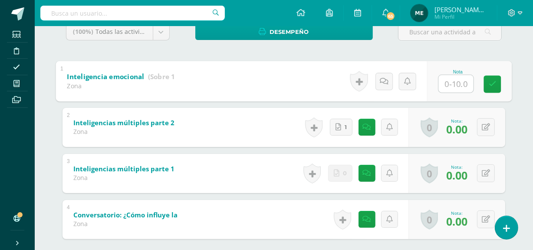
click at [450, 82] on input "text" at bounding box center [456, 83] width 35 height 17
type input "3.5"
click at [382, 78] on icon at bounding box center [384, 80] width 9 height 7
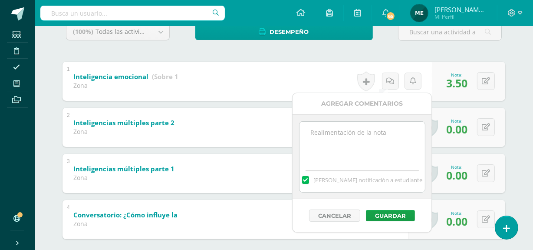
click at [358, 147] on textarea at bounding box center [362, 143] width 125 height 43
type textarea "Incompleto, puedes hacer proceso de mejoramiento."
click at [393, 211] on button "Guardar" at bounding box center [390, 215] width 49 height 11
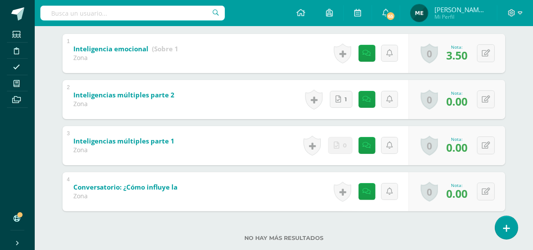
scroll to position [184, 0]
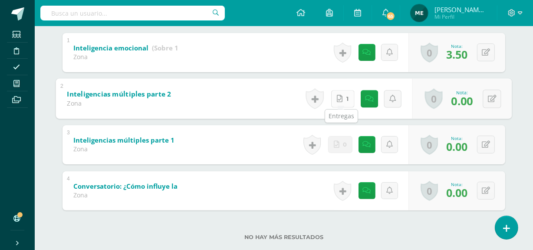
click at [344, 99] on link "1" at bounding box center [342, 98] width 23 height 17
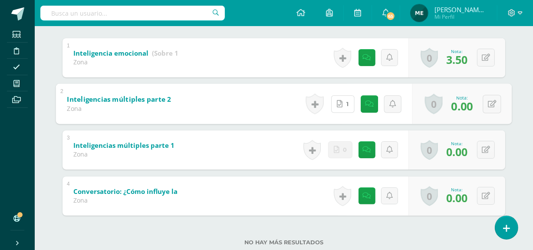
scroll to position [182, 0]
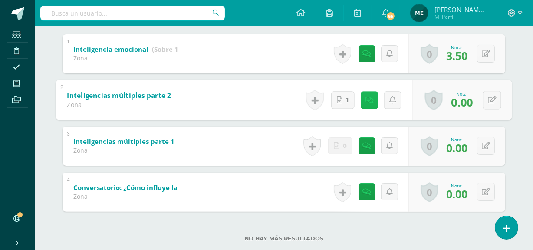
click at [369, 99] on icon at bounding box center [369, 99] width 9 height 7
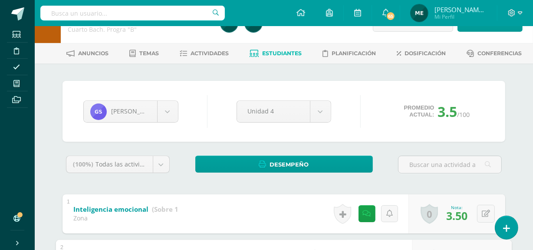
scroll to position [0, 0]
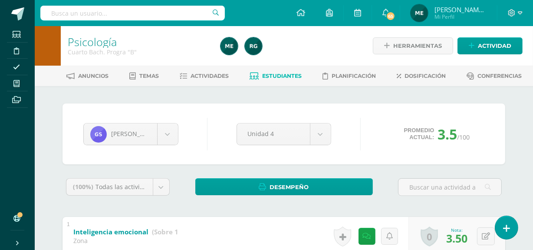
click at [481, 13] on span "[PERSON_NAME] de los Angeles" at bounding box center [461, 9] width 52 height 9
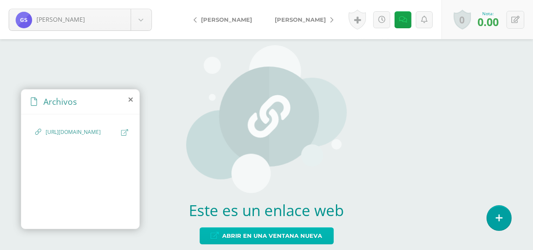
click at [290, 238] on span "Abrir en una ventana nueva" at bounding box center [273, 235] width 100 height 16
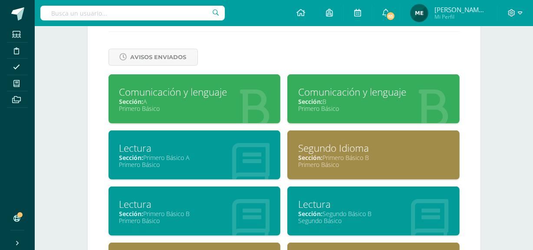
scroll to position [360, 0]
click at [199, 98] on div "Comunicación y lenguaje" at bounding box center [194, 91] width 151 height 13
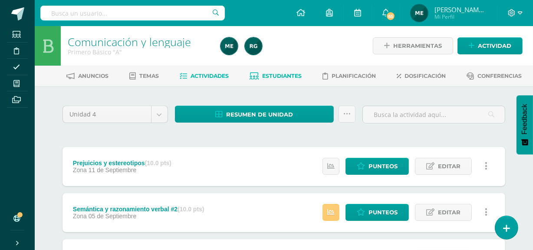
click at [283, 75] on span "Estudiantes" at bounding box center [283, 76] width 40 height 7
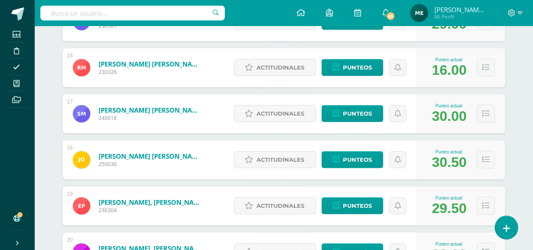
scroll to position [831, 0]
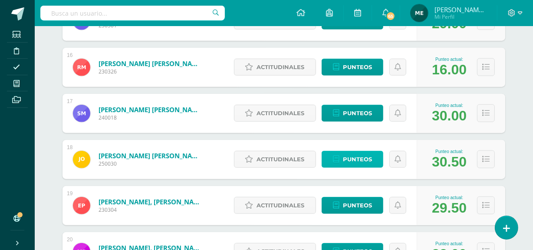
click at [367, 154] on span "Punteos" at bounding box center [357, 159] width 29 height 16
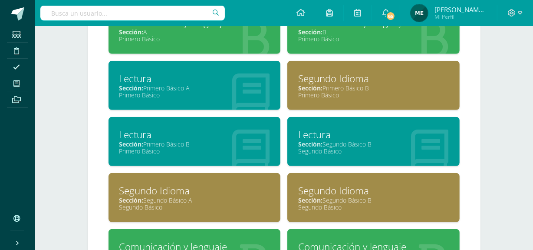
scroll to position [430, 0]
click at [186, 78] on div "Lectura" at bounding box center [194, 78] width 151 height 13
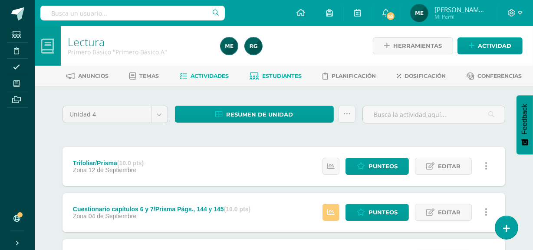
click at [290, 73] on span "Estudiantes" at bounding box center [283, 76] width 40 height 7
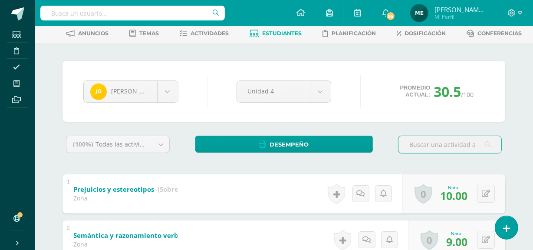
scroll to position [25, 0]
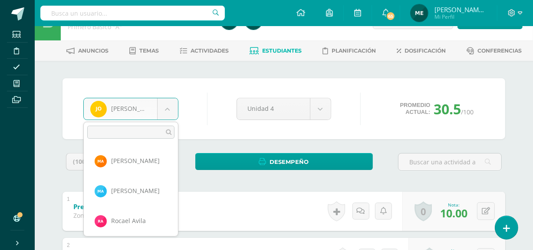
click at [165, 116] on body "Estudiantes Disciplina Asistencia Mis cursos Archivos Soporte Centro de ayuda Ú…" at bounding box center [266, 201] width 533 height 452
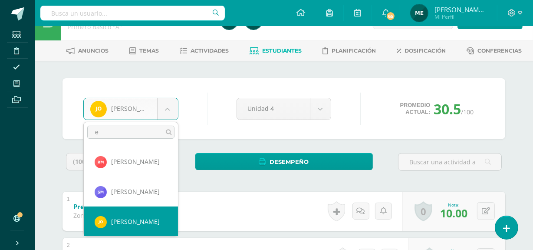
scroll to position [0, 0]
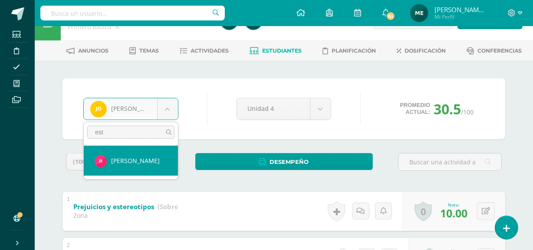
type input "est"
select select "1228"
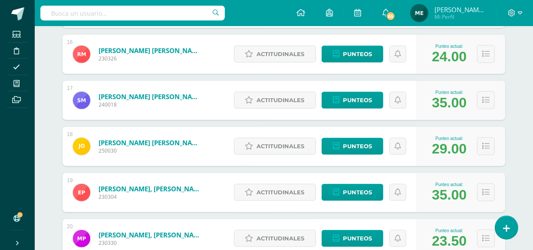
scroll to position [907, 0]
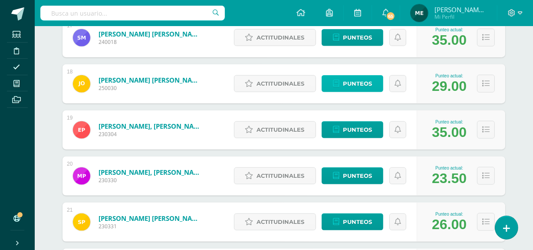
click at [362, 79] on span "Punteos" at bounding box center [357, 84] width 29 height 16
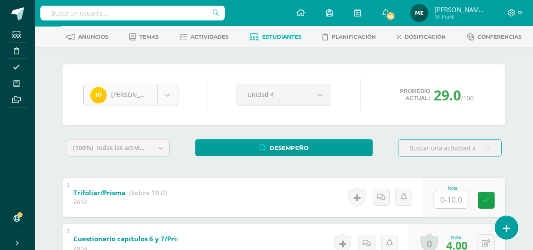
scroll to position [448, 0]
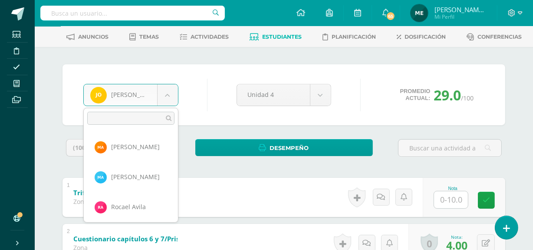
click at [171, 91] on body "Estudiantes Disciplina Asistencia Mis cursos Archivos Soporte Centro de ayuda Ú…" at bounding box center [266, 210] width 533 height 498
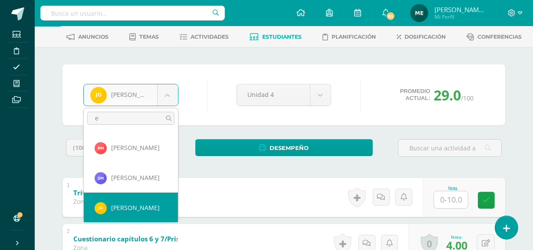
scroll to position [0, 0]
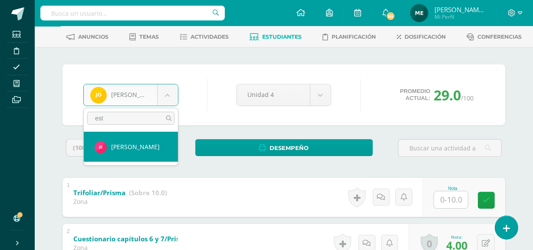
type input "est"
select select "1228"
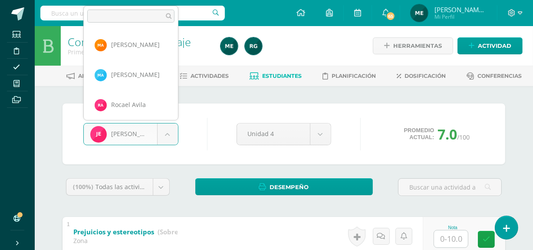
scroll to position [119, 0]
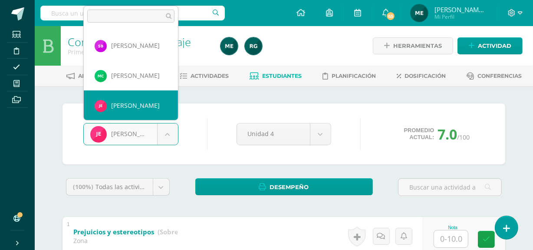
click at [165, 135] on body "Estudiantes Disciplina Asistencia Mis cursos Archivos Soporte Centro de ayuda Ú…" at bounding box center [266, 226] width 533 height 452
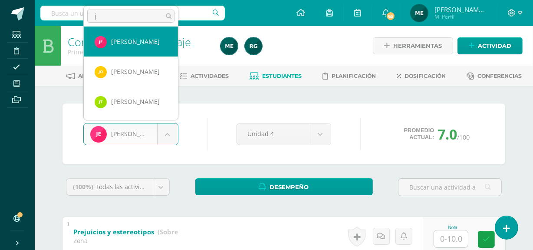
scroll to position [0, 0]
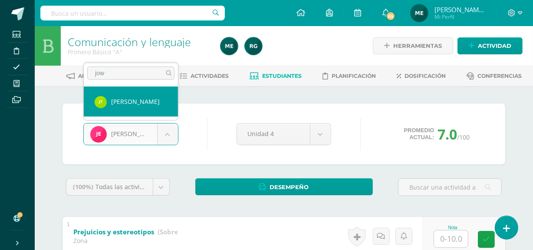
type input "jow"
select select "1210"
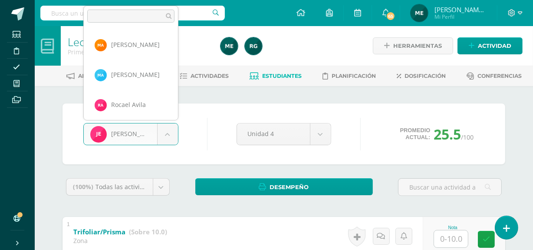
scroll to position [119, 0]
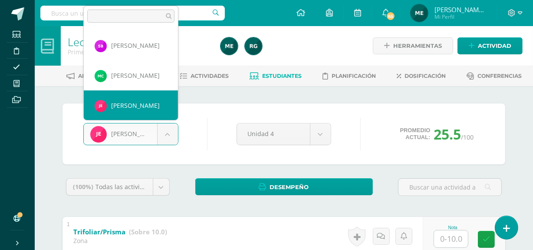
click at [169, 134] on body "Estudiantes Disciplina Asistencia Mis cursos Archivos Soporte Centro de ayuda Ú…" at bounding box center [266, 249] width 533 height 498
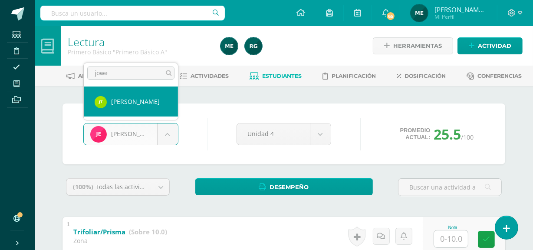
type input "jowe"
select select "1210"
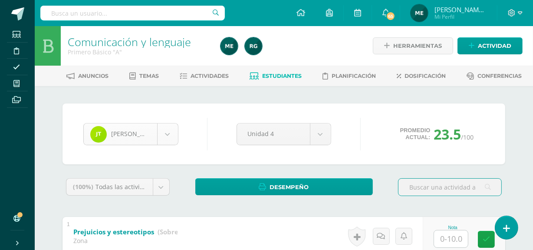
scroll to position [628, 0]
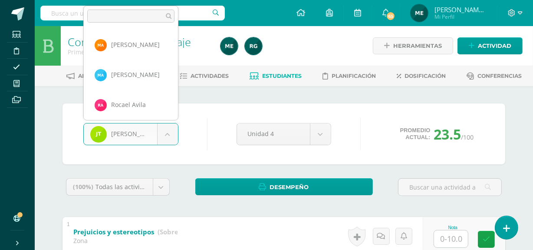
click at [168, 136] on body "Estudiantes Disciplina Asistencia Mis cursos Archivos Soporte Centro de ayuda Ú…" at bounding box center [266, 226] width 533 height 452
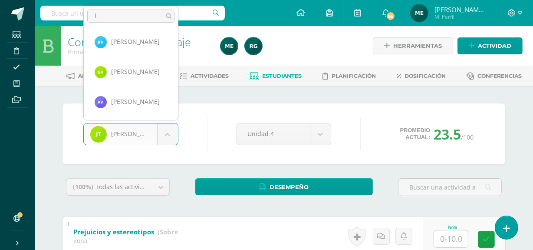
scroll to position [0, 0]
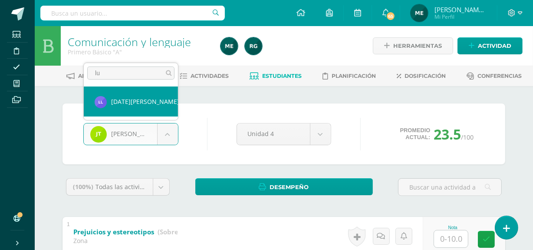
type input "lu"
select select "519"
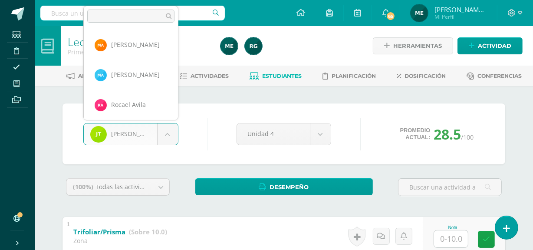
click at [168, 136] on body "Estudiantes Disciplina Asistencia Mis cursos Archivos Soporte Centro de ayuda Ú…" at bounding box center [266, 249] width 533 height 498
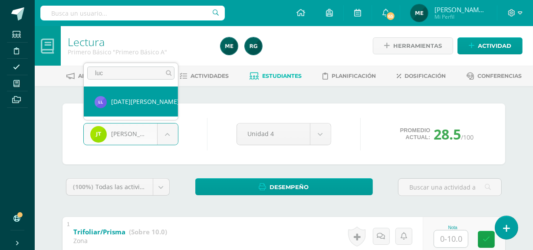
type input "luc"
select select "519"
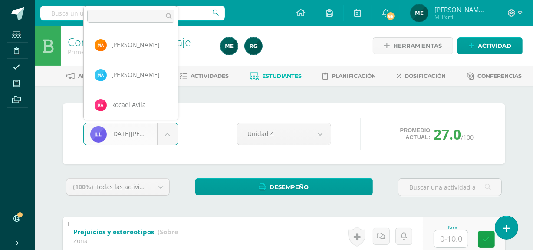
click at [168, 132] on body "Estudiantes Disciplina Asistencia Mis cursos Archivos Soporte Centro de ayuda Ú…" at bounding box center [266, 226] width 533 height 452
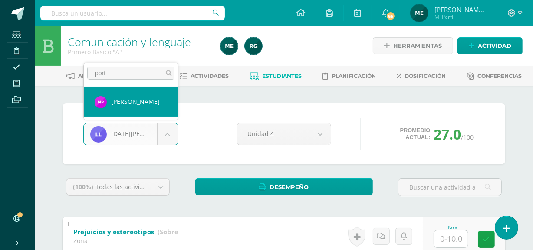
type input "port"
select select "521"
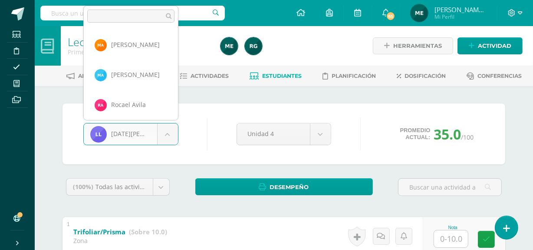
click at [168, 132] on body "Estudiantes Disciplina Asistencia Mis cursos Archivos Soporte Centro de ayuda Ú…" at bounding box center [266, 249] width 533 height 498
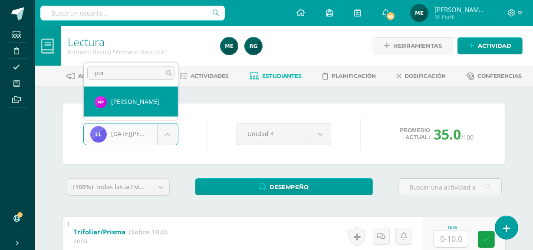
type input "por"
select select "521"
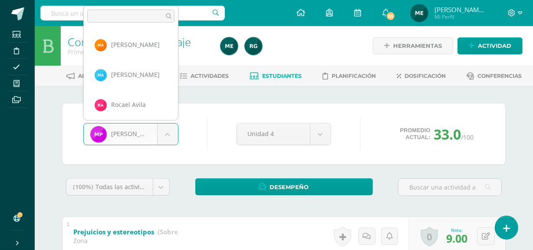
click at [169, 135] on body "Estudiantes Disciplina Asistencia Mis cursos Archivos Soporte Centro de ayuda Ú…" at bounding box center [266, 226] width 533 height 452
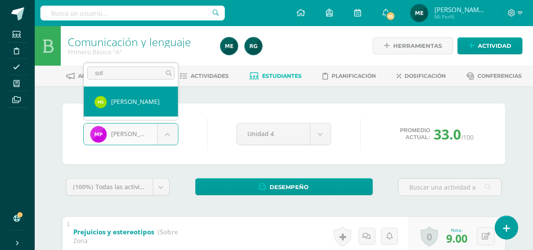
type input "sol"
select select "196"
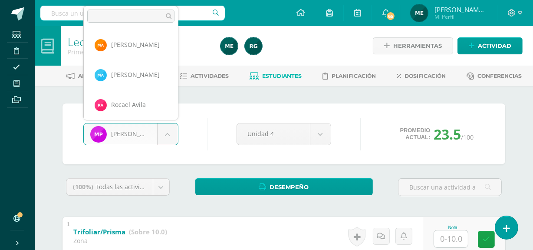
click at [169, 133] on body "Estudiantes Disciplina Asistencia Mis cursos Archivos Soporte Centro de ayuda Ú…" at bounding box center [266, 249] width 533 height 498
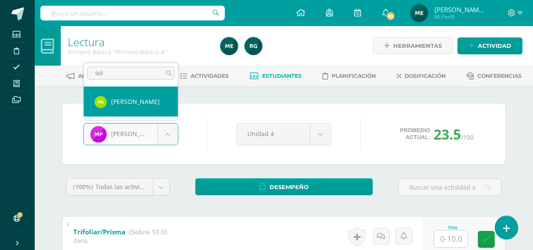
type input "sol"
select select "196"
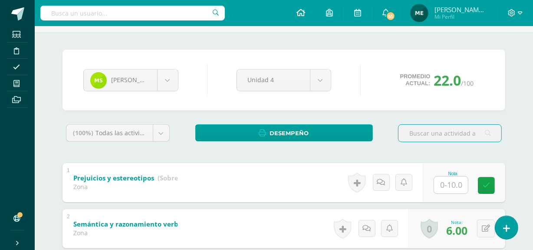
scroll to position [53, 0]
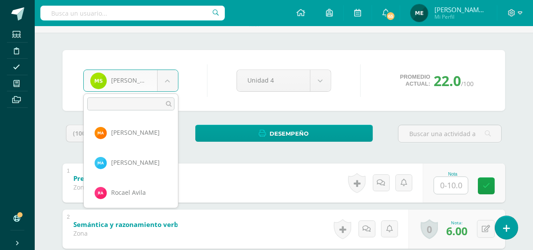
click at [165, 80] on body "Estudiantes Disciplina Asistencia Mis cursos Archivos Soporte Centro de ayuda Ú…" at bounding box center [266, 173] width 533 height 452
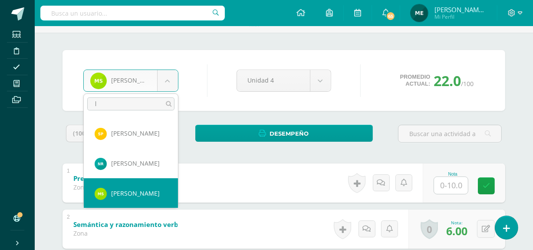
scroll to position [0, 0]
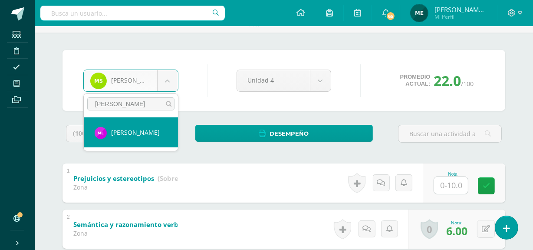
type input "[PERSON_NAME]"
select select "1278"
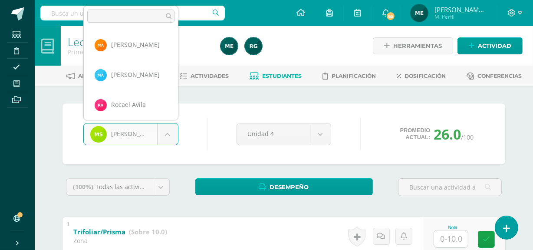
click at [168, 138] on body "Estudiantes Disciplina Asistencia Mis cursos Archivos Soporte Centro de ayuda Ú…" at bounding box center [266, 249] width 533 height 498
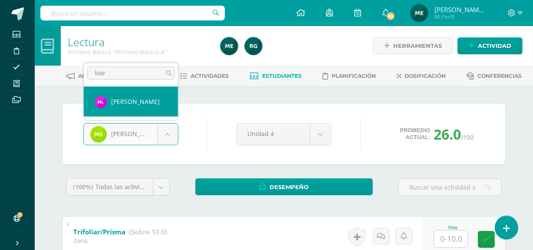
type input "loar"
select select "1278"
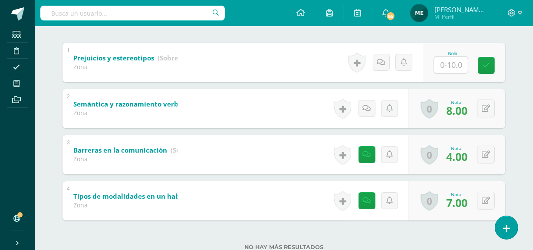
scroll to position [201, 0]
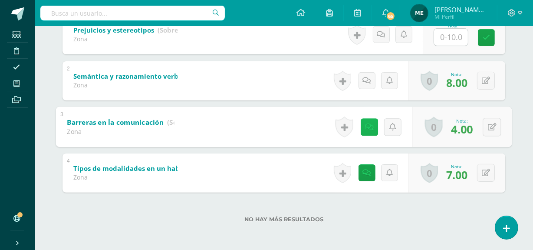
click at [369, 121] on link at bounding box center [369, 126] width 17 height 17
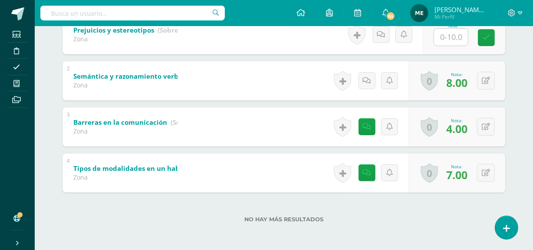
click at [448, 212] on div "No hay más resultados" at bounding box center [284, 212] width 443 height 40
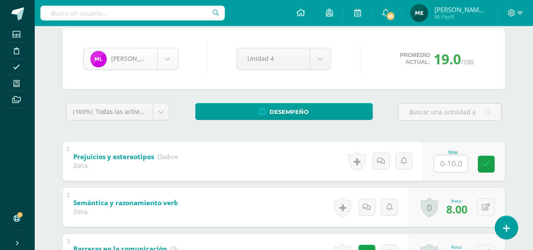
scroll to position [239, 0]
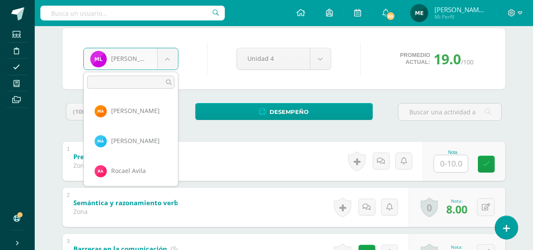
click at [169, 62] on body "Estudiantes Disciplina Asistencia Mis cursos Archivos Soporte Centro de ayuda Ú…" at bounding box center [266, 151] width 533 height 452
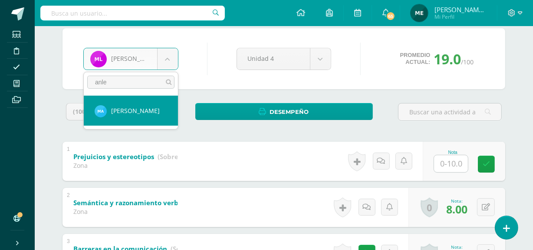
type input "anle"
select select "200"
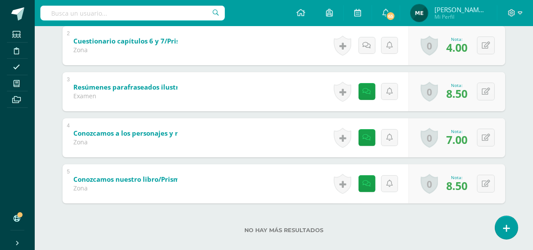
scroll to position [237, 0]
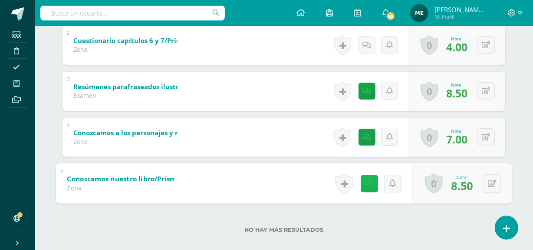
click at [366, 182] on icon at bounding box center [369, 182] width 9 height 7
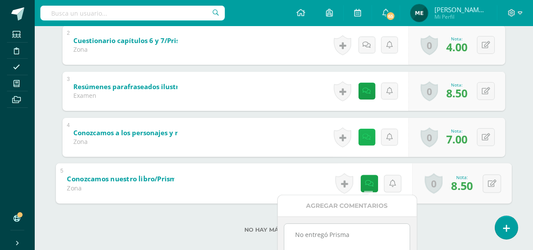
click at [370, 137] on icon at bounding box center [367, 136] width 8 height 7
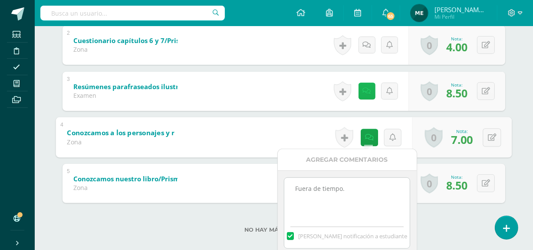
click at [366, 89] on icon at bounding box center [367, 90] width 8 height 7
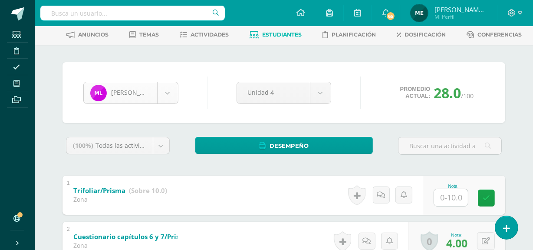
scroll to position [239, 0]
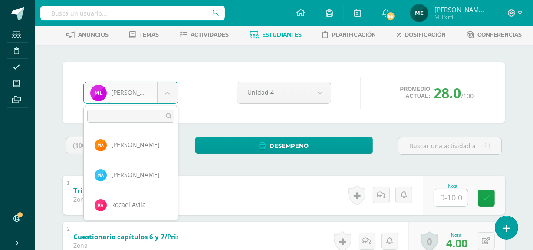
click at [169, 92] on body "Estudiantes Disciplina Asistencia Mis cursos Archivos Soporte Centro de ayuda Ú…" at bounding box center [266, 208] width 533 height 498
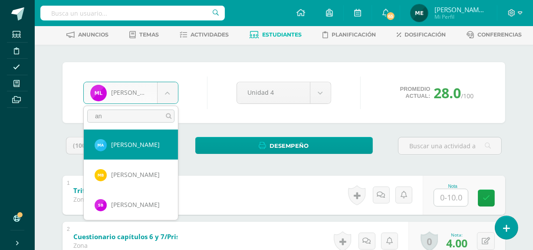
type input "an"
select select "200"
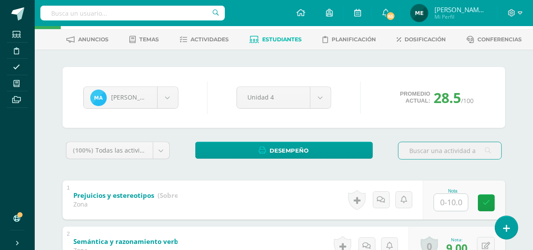
scroll to position [36, 0]
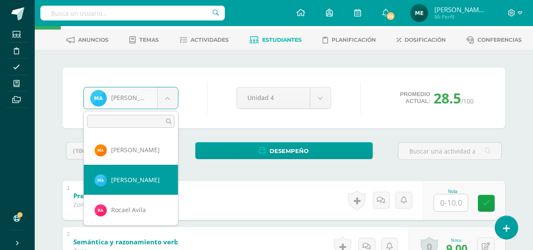
click at [169, 99] on body "Estudiantes Disciplina Asistencia Mis cursos Archivos Soporte Centro de ayuda Ú…" at bounding box center [266, 190] width 533 height 452
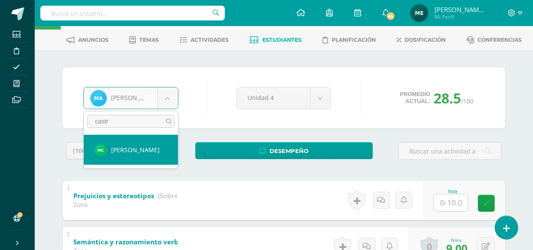
type input "castr"
select select "218"
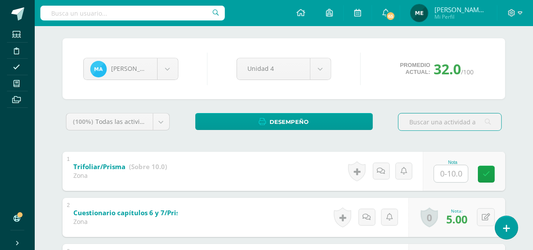
scroll to position [65, 0]
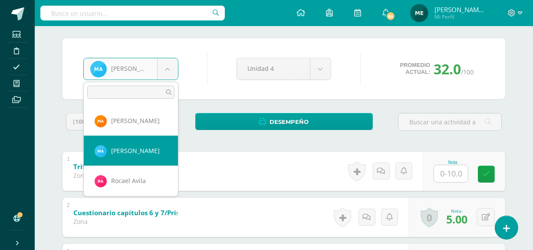
click at [164, 69] on body "Estudiantes Disciplina Asistencia Mis cursos Archivos Soporte Centro de ayuda Ú…" at bounding box center [266, 184] width 533 height 498
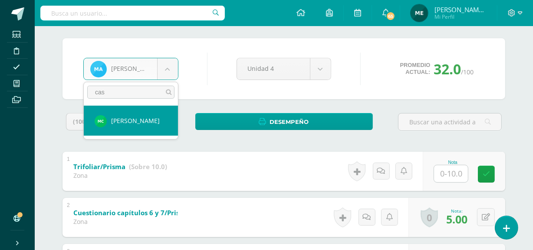
type input "cas"
select select "218"
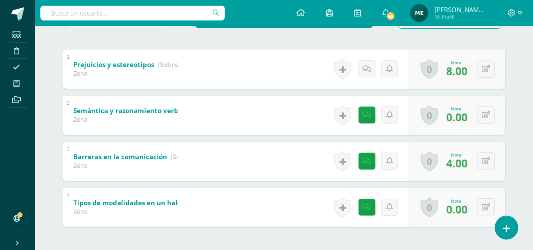
scroll to position [167, 0]
click at [152, 86] on div "1 Prejuicios y estereotipos (Sobre 10.0) Zona Nota 8.00 0 Logros Logros obtenid…" at bounding box center [284, 69] width 443 height 39
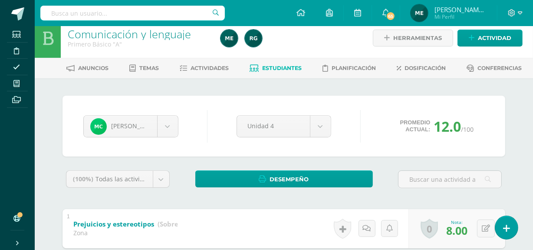
scroll to position [0, 0]
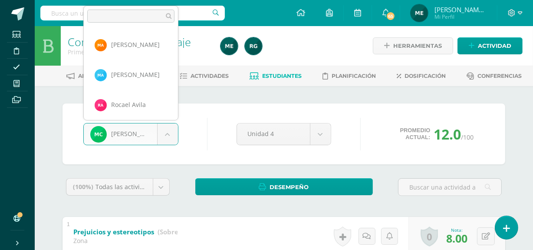
click at [170, 135] on body "Estudiantes Disciplina Asistencia Mis cursos Archivos Soporte Centro de ayuda Ú…" at bounding box center [266, 226] width 533 height 452
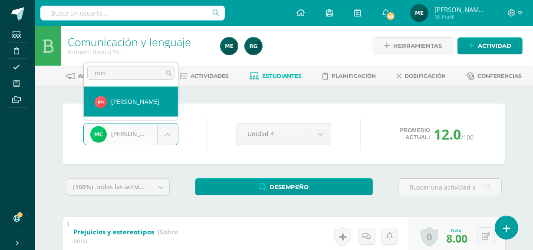
type input "rom"
select select "213"
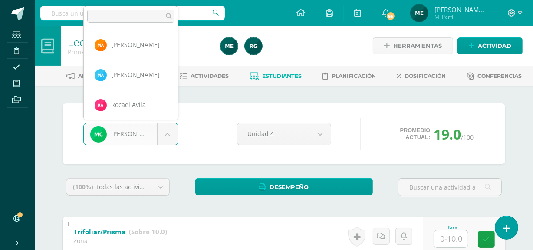
scroll to position [89, 0]
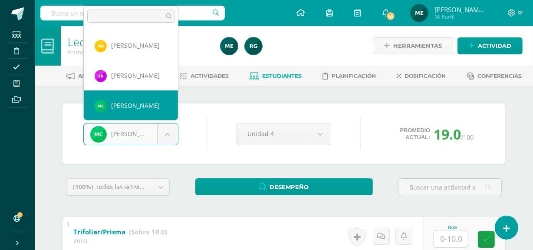
click at [166, 135] on body "Estudiantes Disciplina Asistencia Mis cursos Archivos Soporte Centro de ayuda Ú…" at bounding box center [266, 249] width 533 height 498
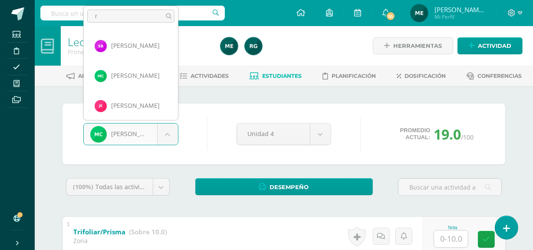
scroll to position [0, 0]
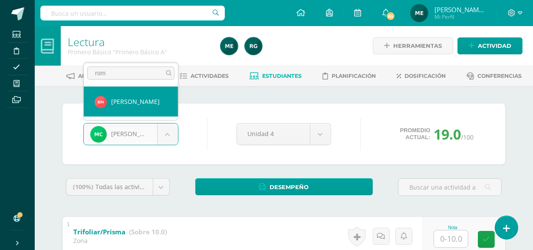
type input "rom"
select select "213"
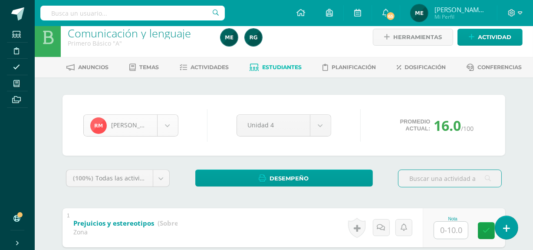
scroll to position [389, 0]
click at [169, 126] on body "Estudiantes Disciplina Asistencia Mis cursos Archivos Soporte Centro de ayuda Ú…" at bounding box center [266, 217] width 533 height 452
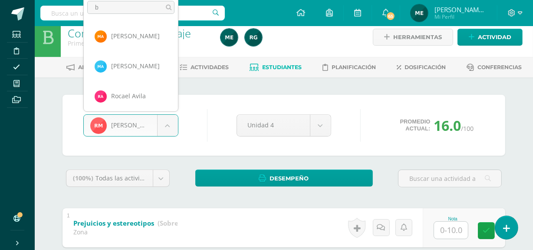
scroll to position [0, 0]
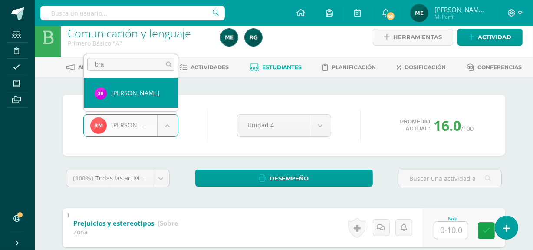
type input "bra"
select select "209"
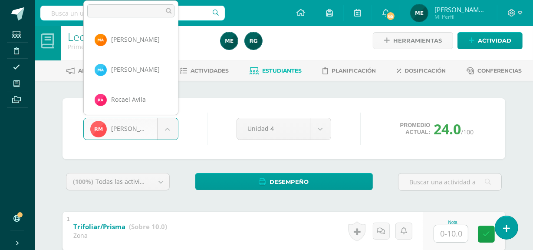
scroll to position [389, 0]
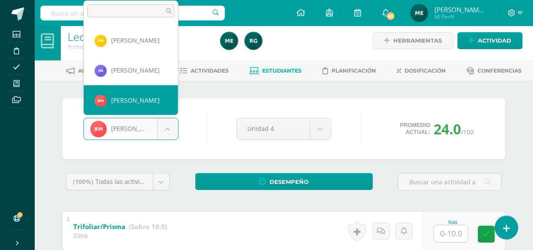
click at [166, 132] on body "Estudiantes Disciplina Asistencia Mis cursos Archivos Soporte Centro de ayuda Ú…" at bounding box center [266, 244] width 533 height 498
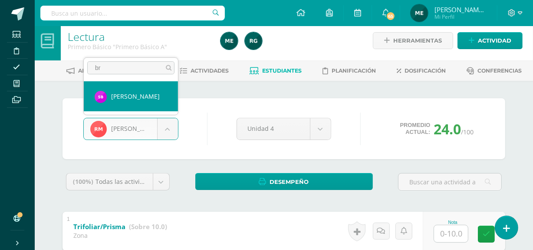
type input "br"
select select "209"
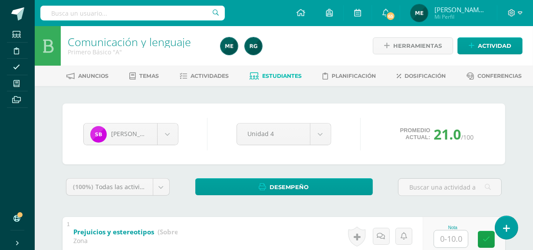
click at [470, 13] on span "[PERSON_NAME] de los Angeles" at bounding box center [461, 9] width 52 height 9
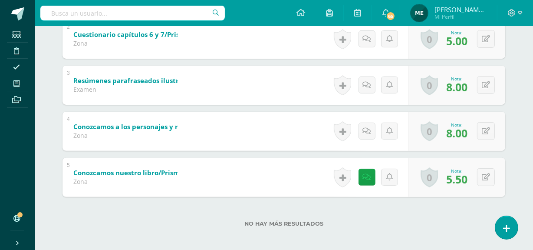
scroll to position [243, 0]
click at [450, 12] on span "[PERSON_NAME] de los Angeles" at bounding box center [461, 9] width 52 height 9
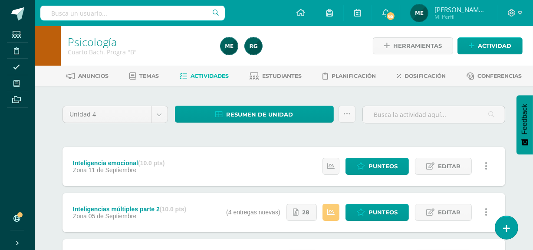
click at [470, 15] on span "Mi Perfil" at bounding box center [461, 16] width 52 height 7
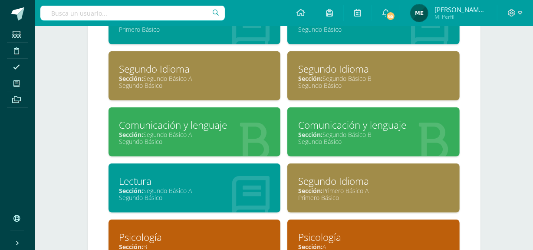
scroll to position [552, 0]
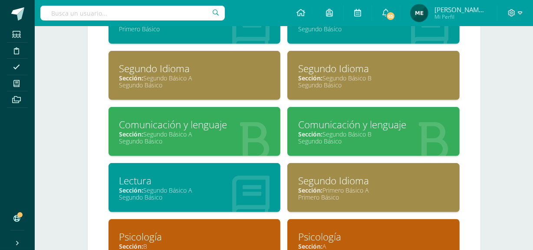
click at [206, 139] on div "Segundo Básico" at bounding box center [194, 141] width 151 height 8
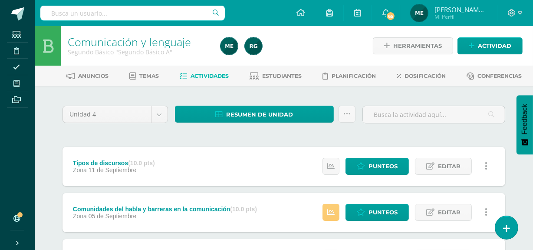
click at [452, 14] on span "Mi Perfil" at bounding box center [461, 16] width 52 height 7
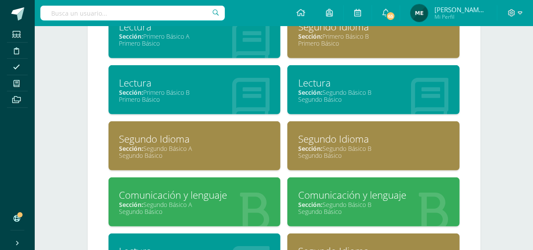
scroll to position [481, 0]
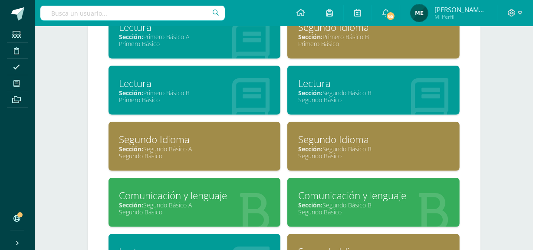
click at [382, 87] on div "Lectura" at bounding box center [373, 82] width 151 height 13
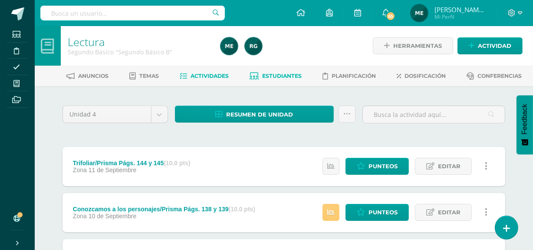
click at [286, 78] on span "Estudiantes" at bounding box center [283, 76] width 40 height 7
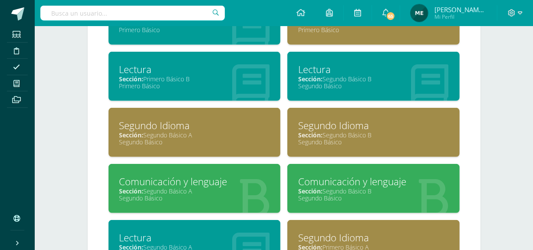
scroll to position [495, 0]
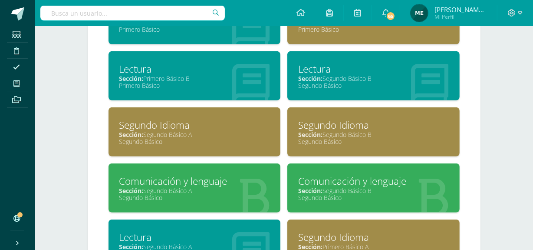
click at [394, 199] on div "Segundo Básico" at bounding box center [373, 197] width 151 height 8
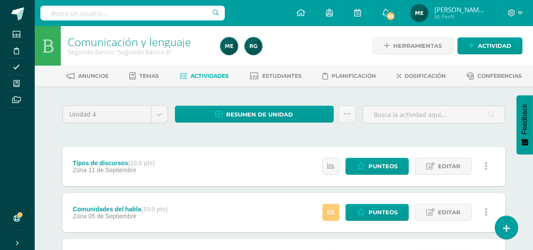
scroll to position [27, 0]
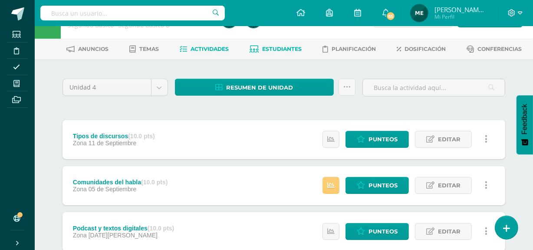
click at [290, 52] on link "Estudiantes" at bounding box center [276, 49] width 52 height 14
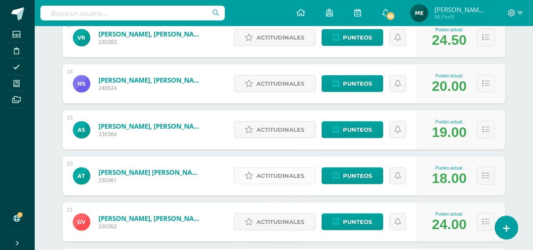
scroll to position [1002, 0]
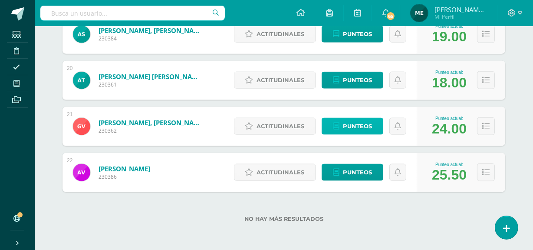
click at [356, 127] on span "Punteos" at bounding box center [357, 126] width 29 height 16
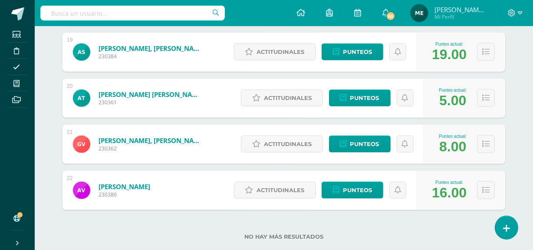
scroll to position [1002, 0]
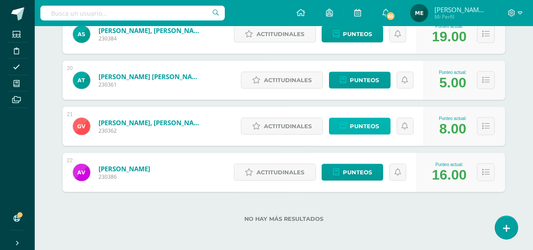
click at [363, 127] on span "Punteos" at bounding box center [364, 126] width 29 height 16
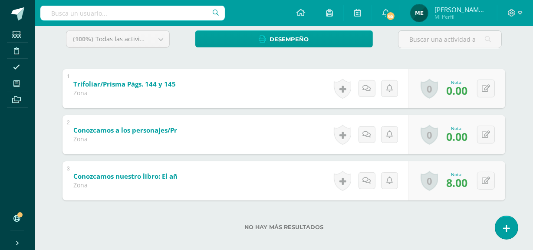
scroll to position [155, 0]
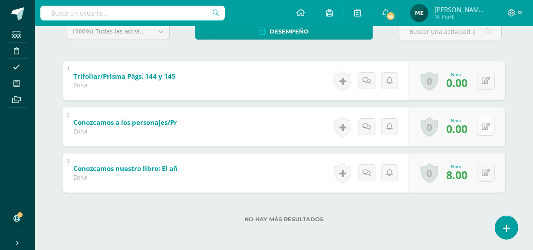
click at [488, 127] on icon at bounding box center [486, 126] width 8 height 7
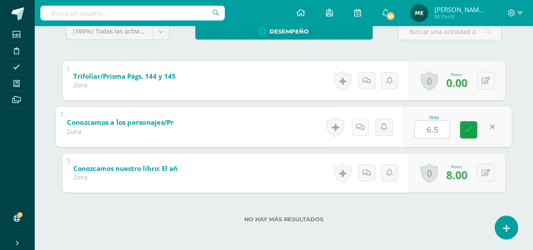
type input "6.5"
click at [362, 129] on icon at bounding box center [360, 126] width 9 height 7
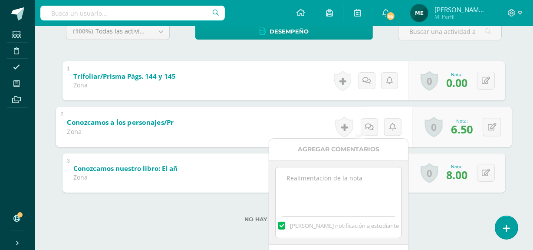
click at [341, 190] on textarea at bounding box center [338, 188] width 125 height 43
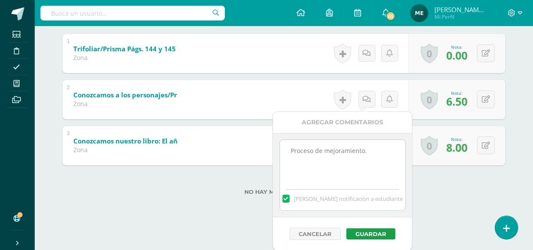
scroll to position [183, 0]
type textarea "Proceso de mejoramiento."
click at [388, 230] on button "Guardar" at bounding box center [373, 233] width 49 height 11
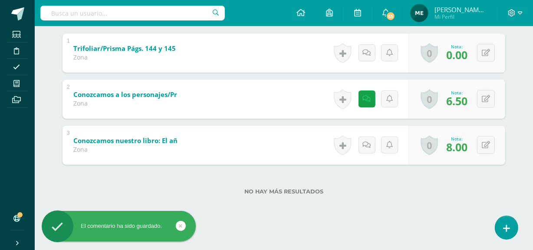
scroll to position [155, 0]
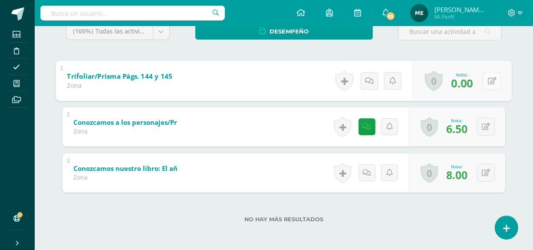
click at [486, 82] on button at bounding box center [492, 81] width 18 height 18
type input "4"
click at [469, 85] on icon at bounding box center [469, 83] width 8 height 7
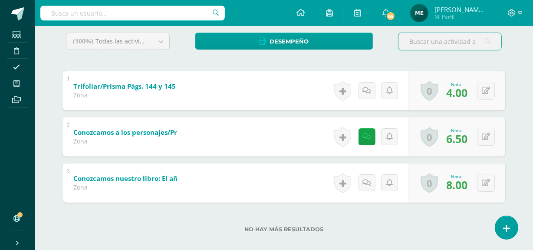
scroll to position [153, 0]
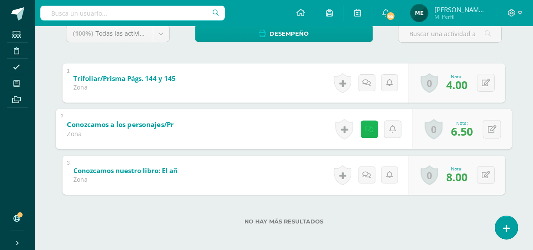
click at [370, 130] on icon at bounding box center [369, 128] width 9 height 7
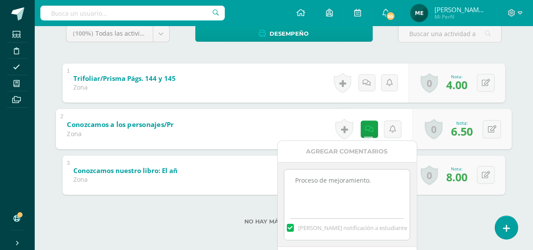
click at [522, 67] on div "Génesis [PERSON_NAME] [PERSON_NAME] [PERSON_NAME] [PERSON_NAME] [PERSON_NAME] […" at bounding box center [284, 93] width 478 height 320
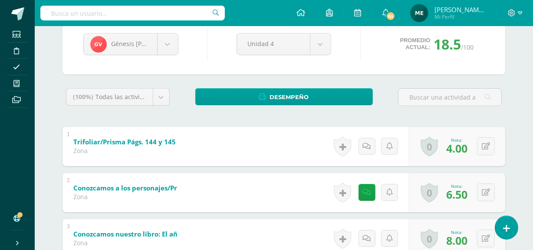
scroll to position [89, 0]
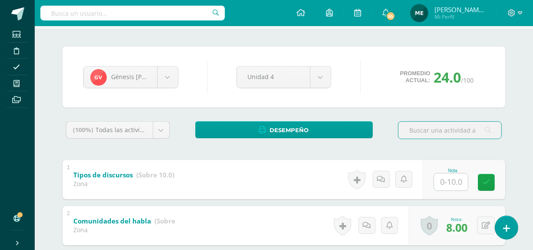
scroll to position [56, 0]
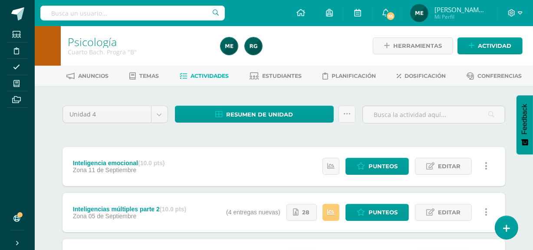
click at [464, 10] on span "[PERSON_NAME] de los Angeles" at bounding box center [461, 9] width 52 height 9
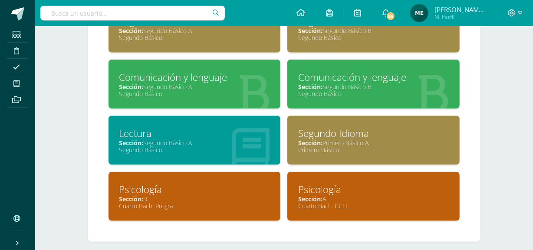
scroll to position [600, 0]
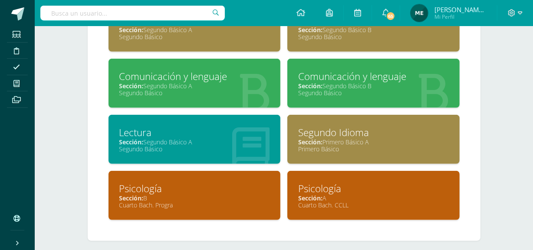
click at [224, 145] on div "Segundo Básico" at bounding box center [194, 149] width 151 height 8
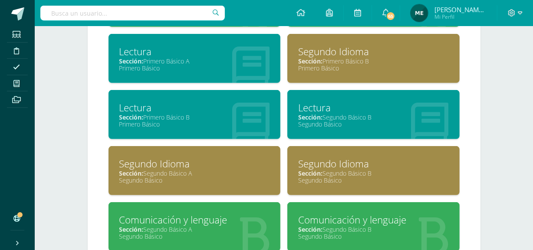
scroll to position [458, 0]
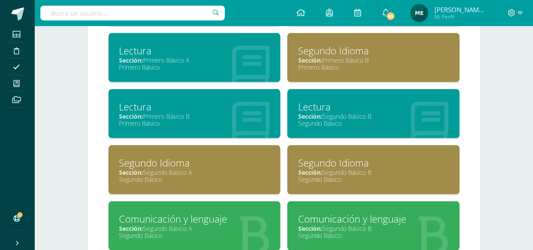
click at [362, 109] on div "Lectura" at bounding box center [373, 106] width 151 height 13
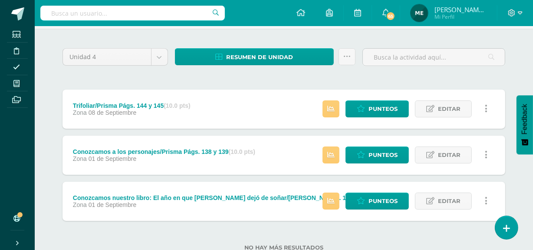
scroll to position [60, 0]
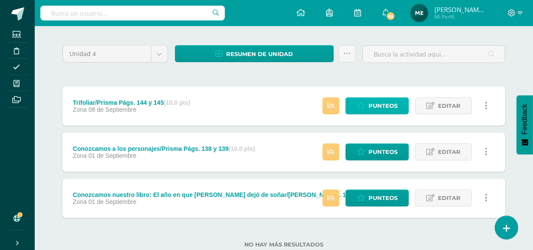
click at [390, 105] on span "Punteos" at bounding box center [383, 106] width 29 height 16
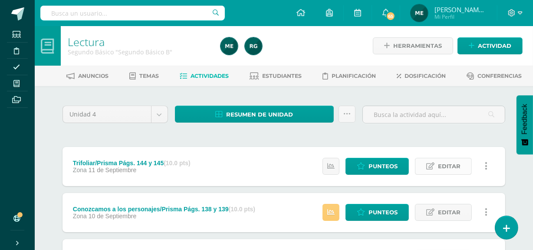
click at [444, 165] on span "Editar" at bounding box center [449, 166] width 23 height 16
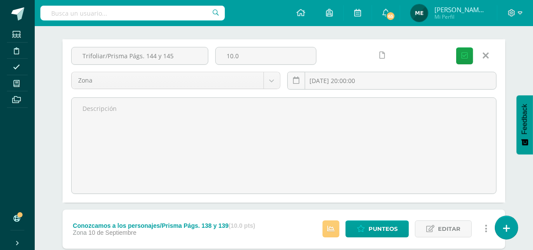
scroll to position [112, 0]
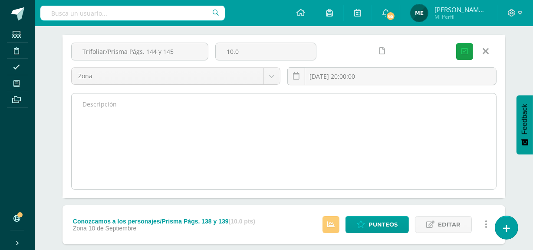
click at [220, 103] on textarea at bounding box center [284, 141] width 425 height 96
paste textarea "Leer de la página 25 a la 56 y realiza un trifoliar con las siguientes clasific…"
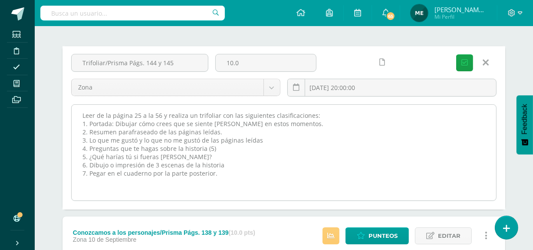
scroll to position [99, 0]
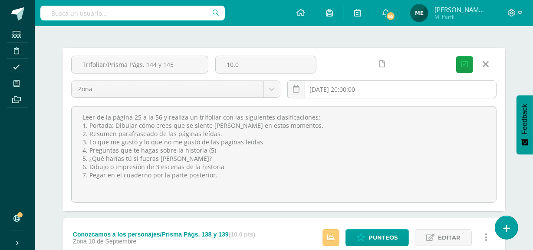
type textarea "Leer de la página 25 a la 56 y realiza un trifoliar con las siguientes clasific…"
click at [406, 86] on input "[DATE] 20:00:00" at bounding box center [392, 89] width 208 height 17
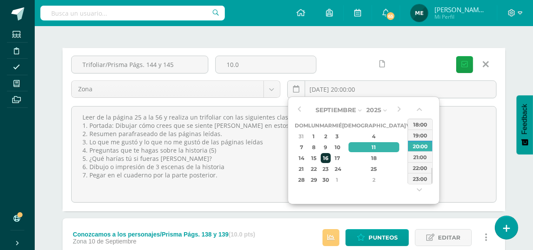
click at [331, 158] on div "16" at bounding box center [326, 158] width 10 height 10
type input "2025-09-16 20:00"
click at [429, 148] on div "20:00" at bounding box center [420, 145] width 24 height 11
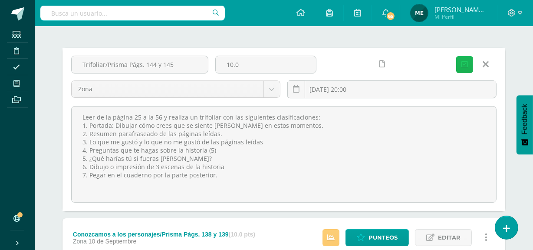
click at [467, 66] on icon "submit" at bounding box center [464, 64] width 7 height 7
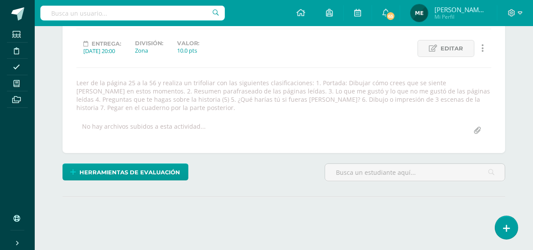
scroll to position [93, 0]
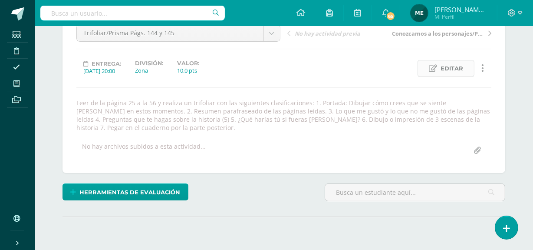
click at [452, 73] on span "Editar" at bounding box center [452, 68] width 23 height 16
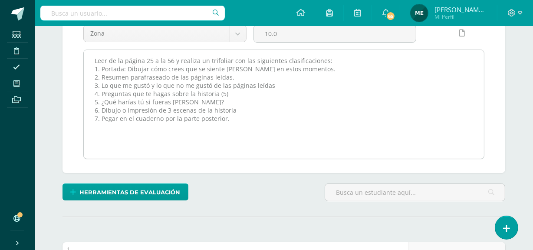
scroll to position [117, 0]
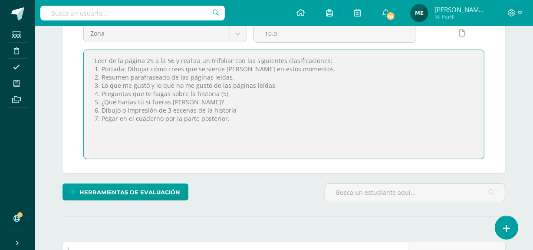
drag, startPoint x: 90, startPoint y: 58, endPoint x: 237, endPoint y: 129, distance: 163.5
click at [237, 129] on textarea "Leer de la página 25 a la 56 y realiza un trifoliar con las siguientes clasific…" at bounding box center [284, 104] width 400 height 109
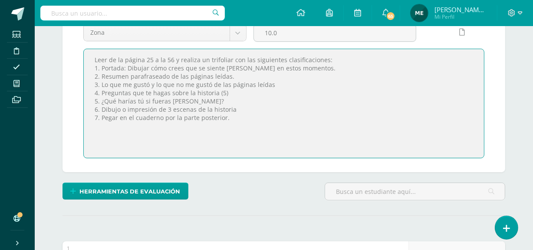
scroll to position [0, 0]
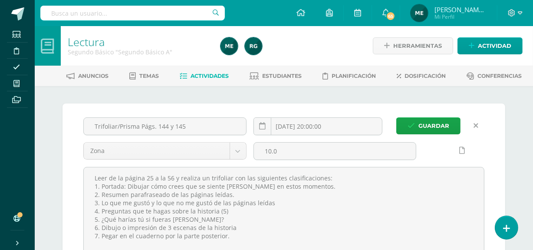
click at [458, 13] on span "[PERSON_NAME] de los Angeles" at bounding box center [461, 9] width 52 height 9
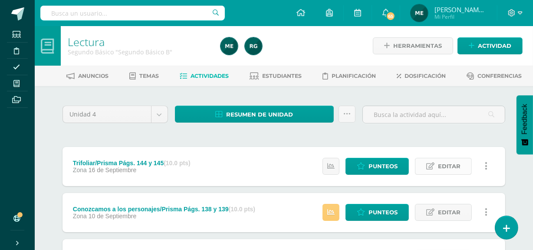
click at [442, 168] on span "Editar" at bounding box center [449, 166] width 23 height 16
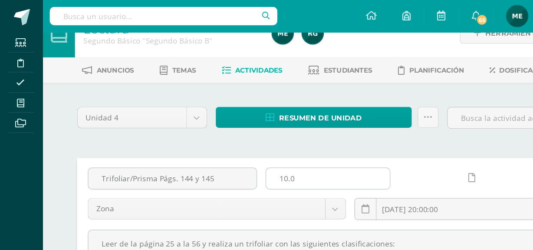
scroll to position [19, 0]
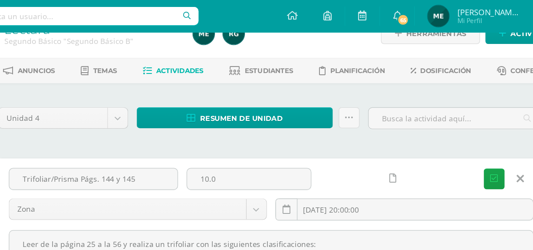
click at [407, 148] on div at bounding box center [373, 144] width 101 height 17
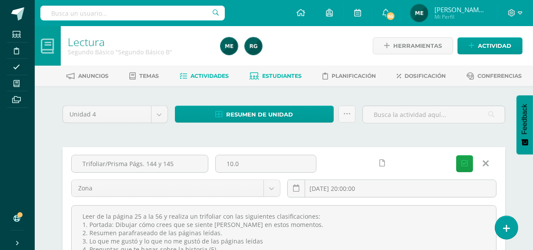
scroll to position [0, 0]
click at [285, 78] on span "Estudiantes" at bounding box center [283, 76] width 40 height 7
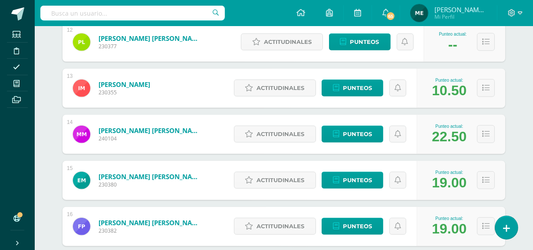
scroll to position [669, 0]
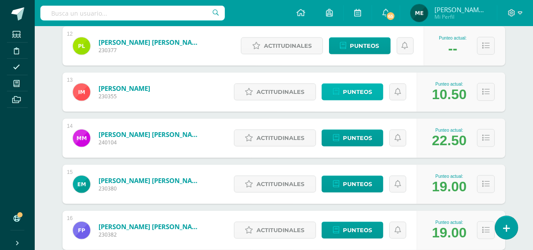
click at [365, 86] on span "Punteos" at bounding box center [357, 92] width 29 height 16
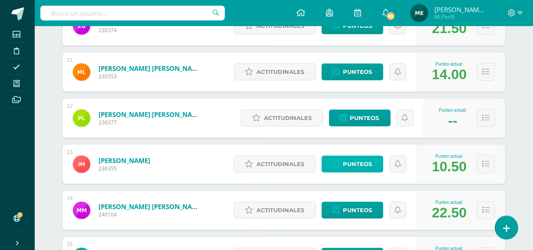
scroll to position [591, 0]
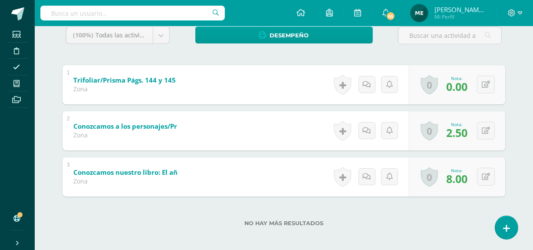
scroll to position [155, 0]
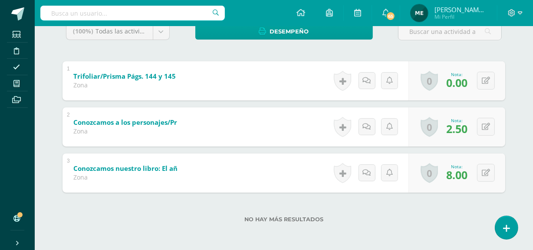
click at [308, 186] on div "3 Conozcamos nuestro libro: El año en que [PERSON_NAME] dejó de soñar (Sobre 10…" at bounding box center [284, 172] width 443 height 39
click at [490, 125] on icon at bounding box center [492, 126] width 9 height 7
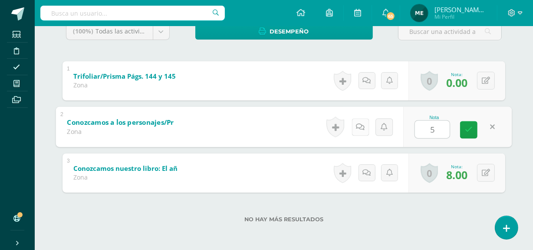
type input "5"
click at [360, 131] on link at bounding box center [360, 126] width 17 height 17
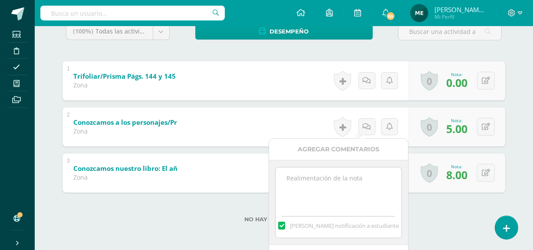
click at [336, 182] on textarea at bounding box center [338, 188] width 125 height 43
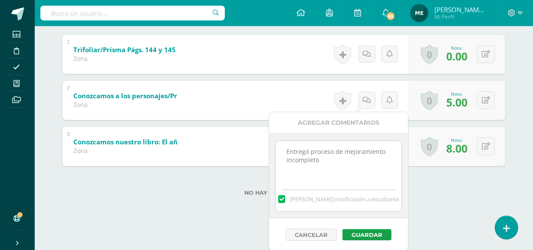
scroll to position [183, 0]
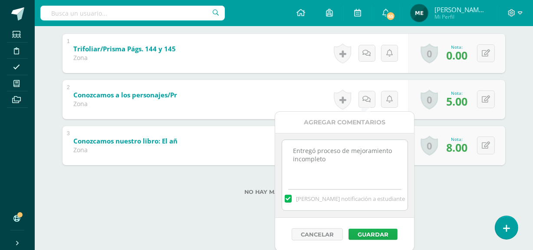
type textarea "Entregó proceso de mejoramiento incompleto"
click at [378, 231] on button "Guardar" at bounding box center [373, 233] width 49 height 11
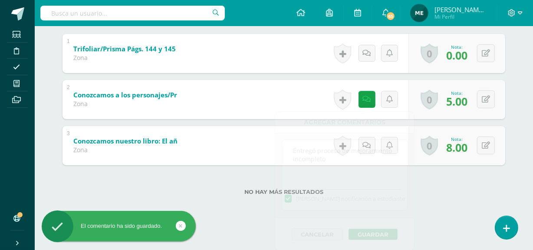
scroll to position [155, 0]
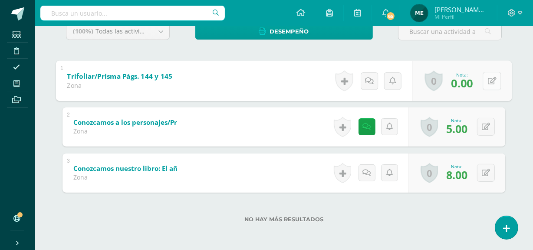
click at [485, 81] on button at bounding box center [492, 81] width 18 height 18
type input "1"
click at [360, 78] on icon at bounding box center [360, 80] width 9 height 7
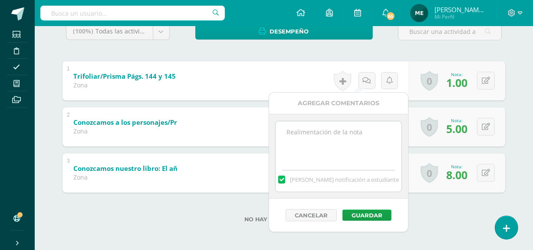
click at [364, 130] on textarea at bounding box center [338, 142] width 125 height 43
type textarea "Incompleto"
click at [381, 215] on button "Guardar" at bounding box center [367, 214] width 49 height 11
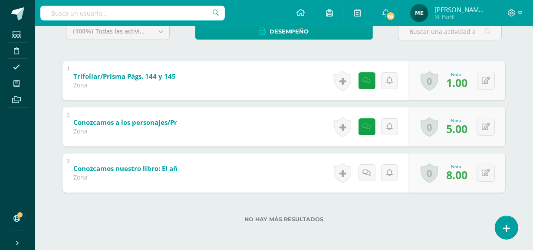
scroll to position [0, 0]
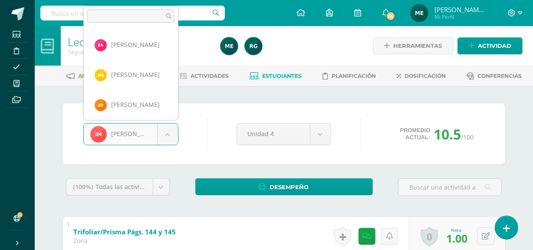
click at [171, 135] on body "El comentario ha sido guardado. El comentario ha sido guardado. Estudiantes Dis…" at bounding box center [266, 202] width 533 height 405
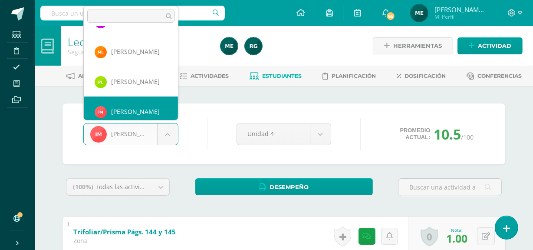
scroll to position [287, 0]
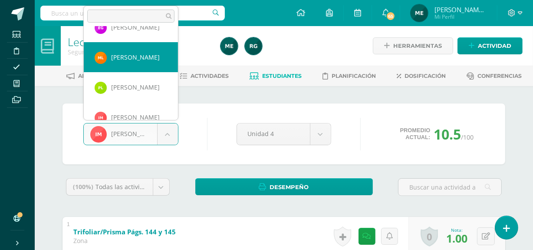
select select "991"
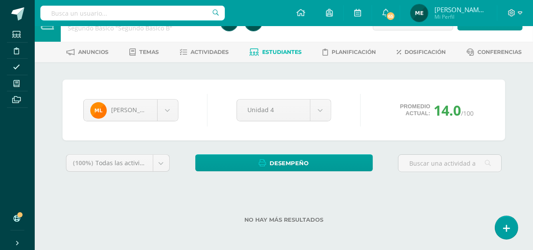
scroll to position [24, 0]
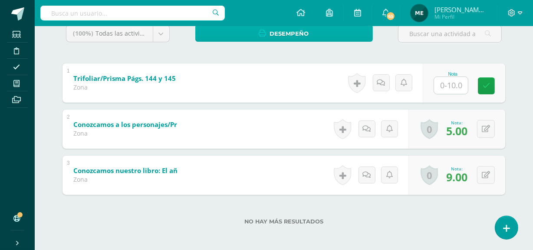
scroll to position [154, 0]
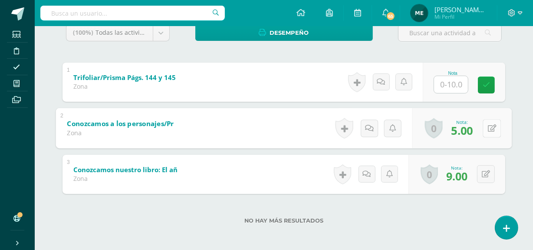
click at [486, 131] on button at bounding box center [492, 128] width 18 height 18
type input "7.5"
click at [452, 84] on input "text" at bounding box center [451, 84] width 34 height 17
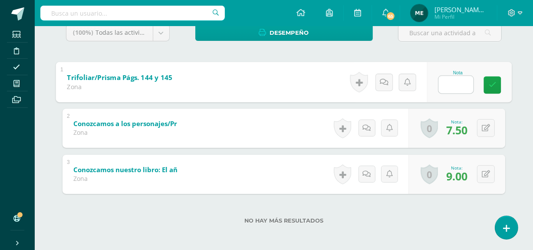
type input "4"
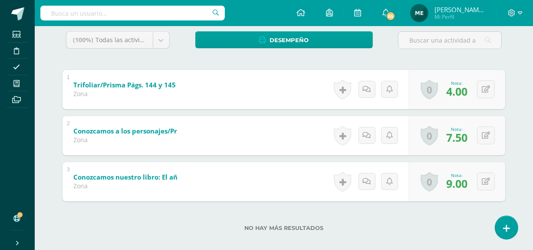
scroll to position [151, 0]
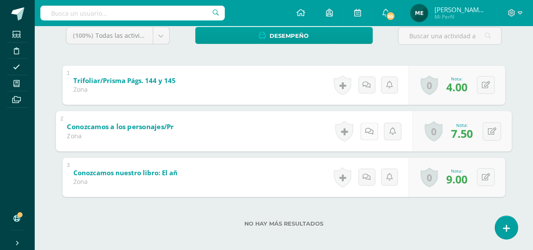
click at [362, 130] on link at bounding box center [369, 130] width 17 height 17
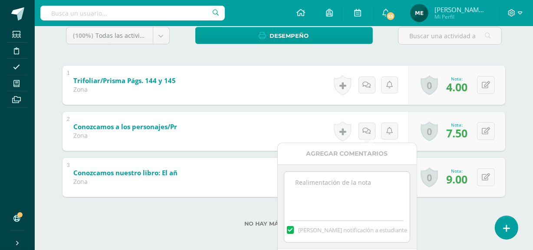
click at [345, 191] on textarea at bounding box center [346, 192] width 125 height 43
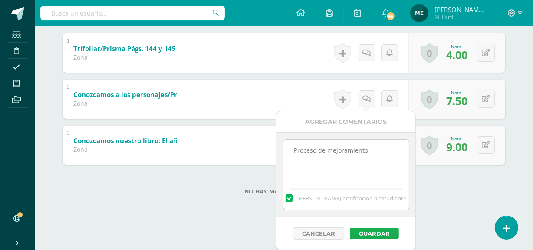
scroll to position [183, 0]
type textarea "Proceso de mejoramiento"
click at [381, 233] on button "Guardar" at bounding box center [373, 233] width 49 height 11
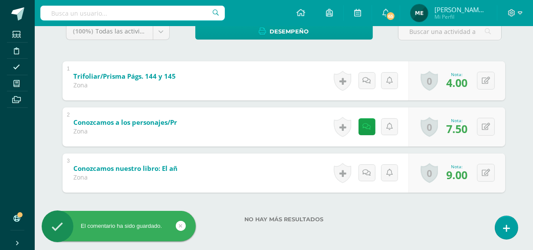
scroll to position [0, 0]
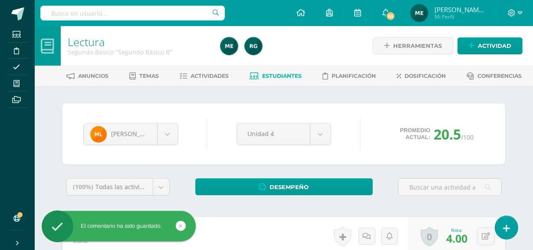
click at [293, 78] on span "Estudiantes" at bounding box center [283, 76] width 40 height 7
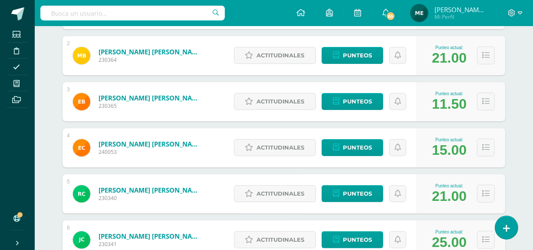
scroll to position [204, 0]
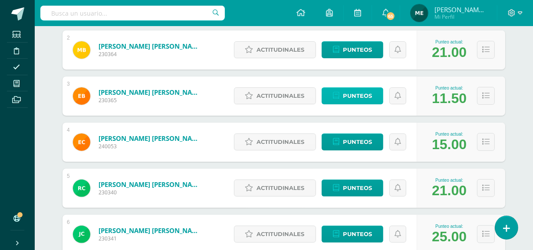
click at [357, 95] on span "Punteos" at bounding box center [357, 96] width 29 height 16
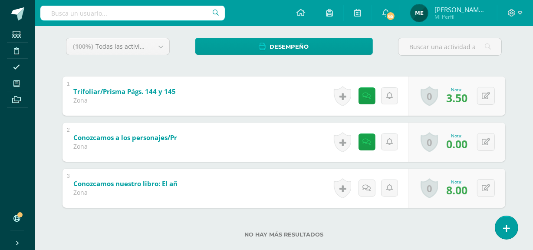
scroll to position [141, 0]
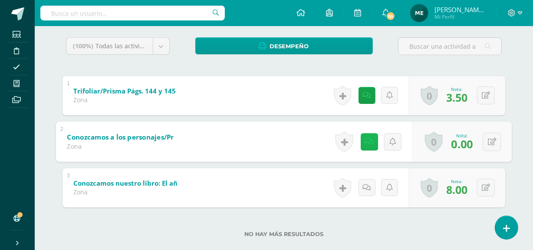
click at [367, 134] on link at bounding box center [369, 141] width 17 height 17
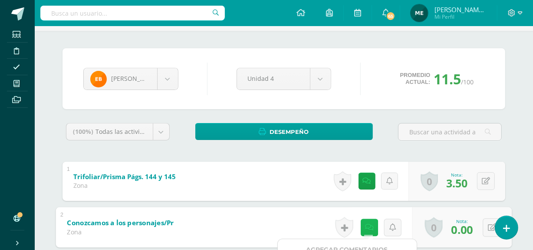
scroll to position [26, 0]
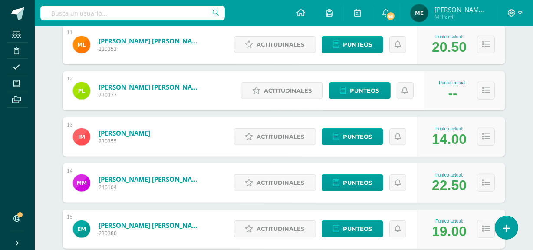
scroll to position [625, 0]
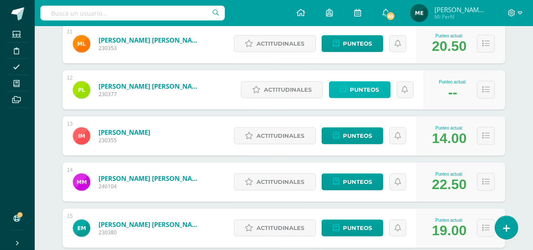
click at [365, 91] on span "Punteos" at bounding box center [364, 90] width 29 height 16
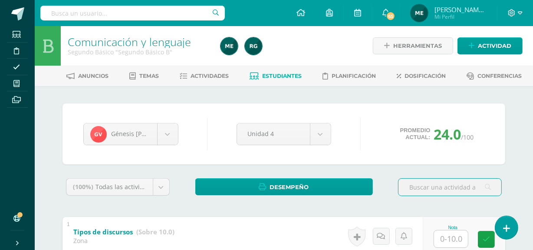
click at [279, 76] on span "Estudiantes" at bounding box center [283, 76] width 40 height 7
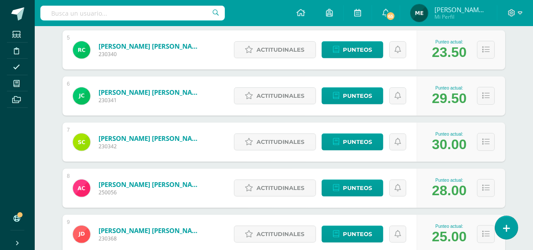
scroll to position [343, 0]
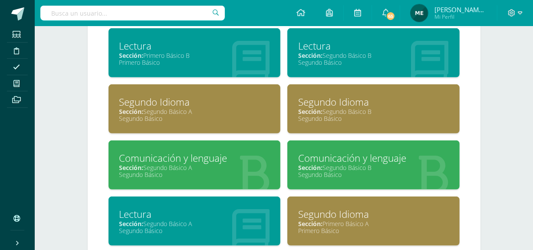
scroll to position [519, 0]
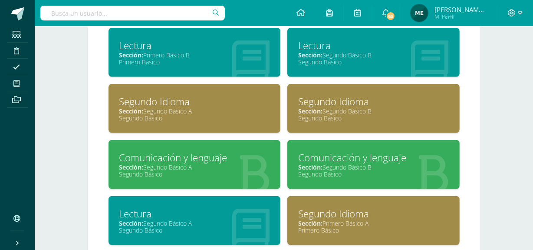
click at [350, 174] on div "Segundo Básico" at bounding box center [373, 174] width 151 height 8
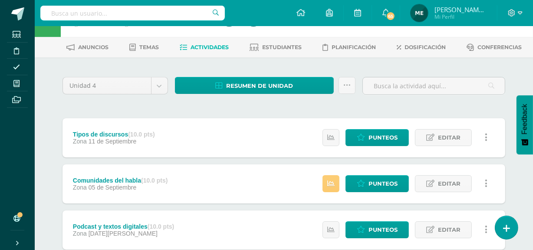
scroll to position [31, 0]
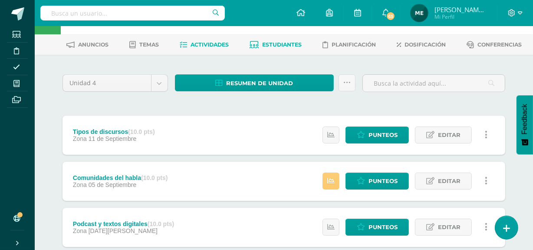
click at [290, 43] on span "Estudiantes" at bounding box center [283, 44] width 40 height 7
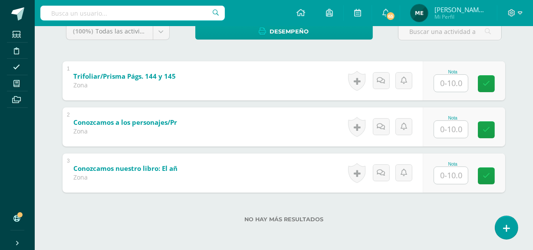
scroll to position [155, 0]
type input "9"
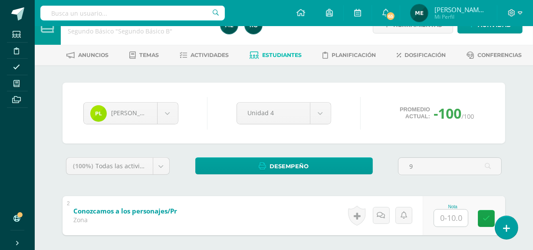
scroll to position [63, 0]
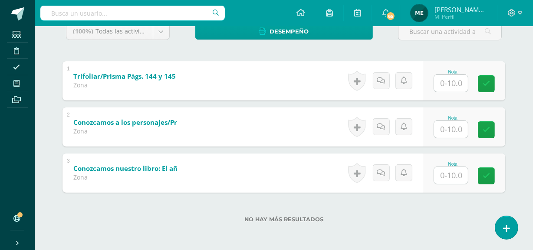
scroll to position [155, 0]
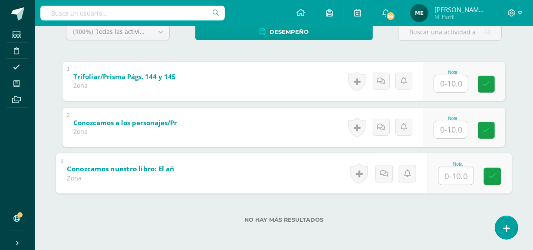
click at [448, 174] on input "text" at bounding box center [456, 175] width 35 height 17
type input "9"
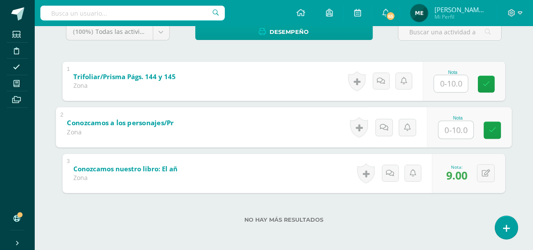
click at [455, 126] on input "text" at bounding box center [456, 129] width 35 height 17
type input "3"
click at [390, 127] on link at bounding box center [384, 127] width 17 height 17
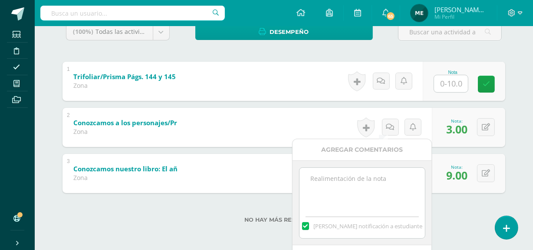
click at [379, 180] on textarea at bounding box center [362, 189] width 125 height 43
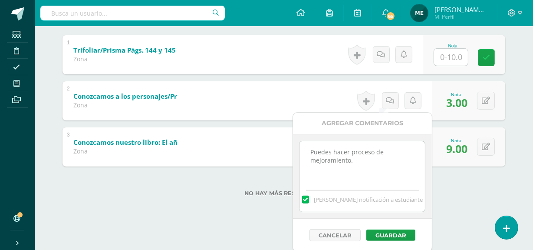
scroll to position [183, 0]
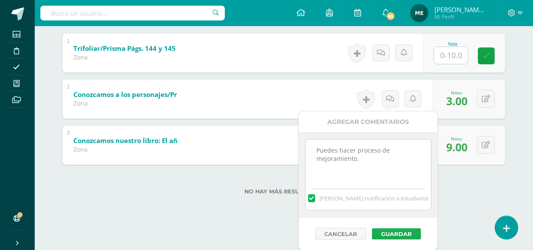
type textarea "Puedes hacer proceso de mejoramiento."
click at [402, 234] on button "Guardar" at bounding box center [396, 233] width 49 height 11
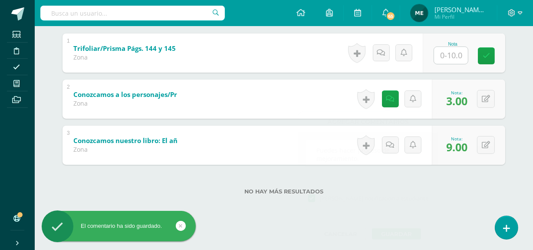
scroll to position [155, 0]
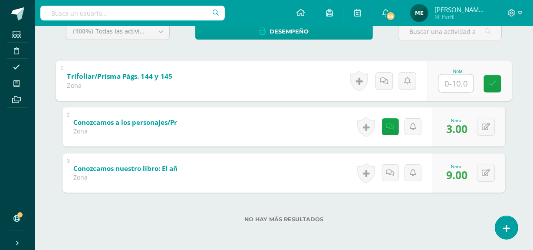
click at [454, 82] on input "text" at bounding box center [456, 82] width 35 height 17
type input "4.5"
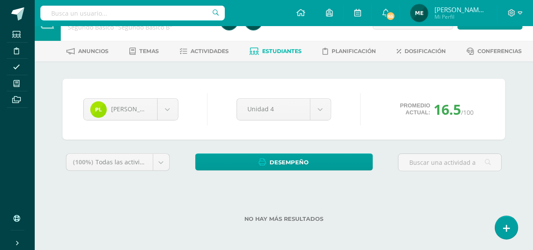
scroll to position [24, 0]
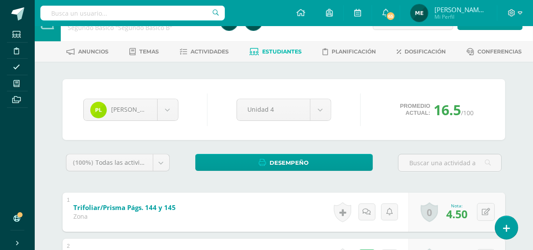
click at [276, 52] on span "Estudiantes" at bounding box center [283, 51] width 40 height 7
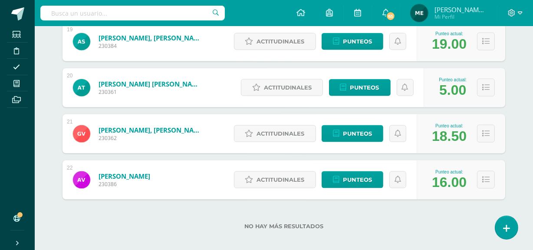
scroll to position [996, 0]
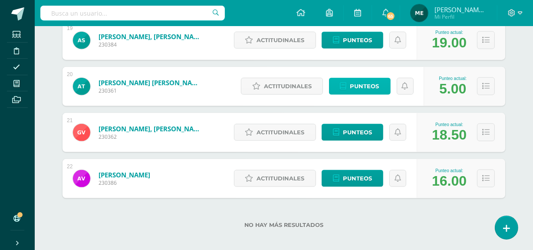
click at [367, 83] on span "Punteos" at bounding box center [364, 86] width 29 height 16
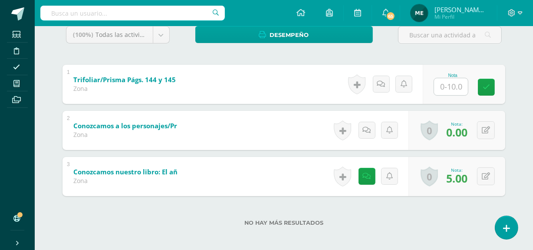
scroll to position [155, 0]
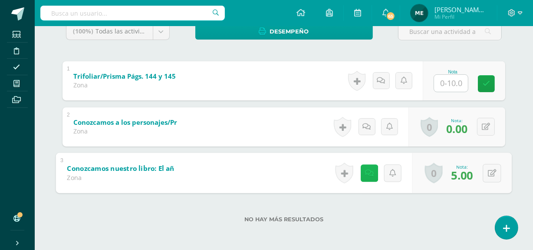
click at [369, 175] on icon at bounding box center [369, 172] width 9 height 7
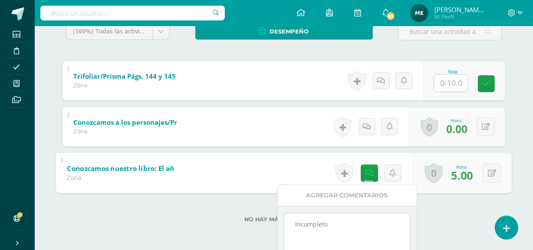
click at [471, 147] on div "(100%) Todas las actividades de esta unidad Todas las actividades de esta unida…" at bounding box center [284, 128] width 443 height 210
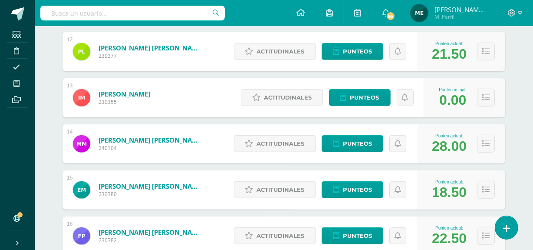
scroll to position [663, 0]
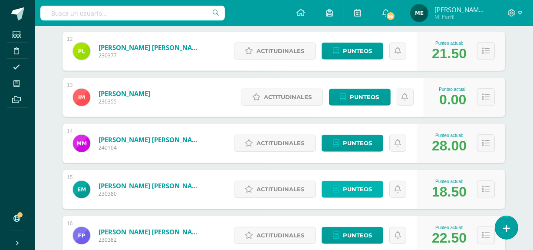
click at [365, 185] on span "Punteos" at bounding box center [357, 189] width 29 height 16
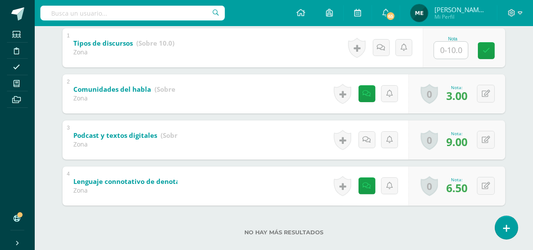
scroll to position [189, 0]
click at [367, 93] on icon at bounding box center [367, 92] width 8 height 7
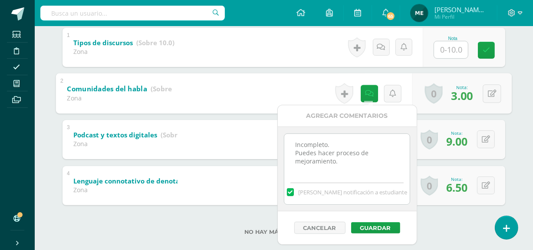
click at [514, 79] on div "Ervin Molina Edna Avila María Barrientos Estuardo Brán Emmanuel Cantillo Ronald…" at bounding box center [284, 80] width 478 height 366
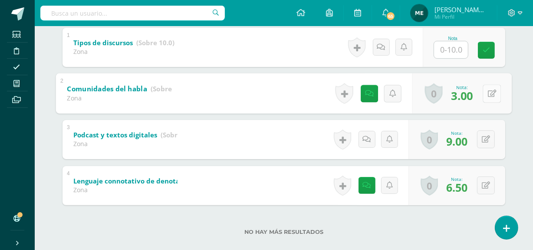
click at [486, 95] on button at bounding box center [492, 93] width 18 height 18
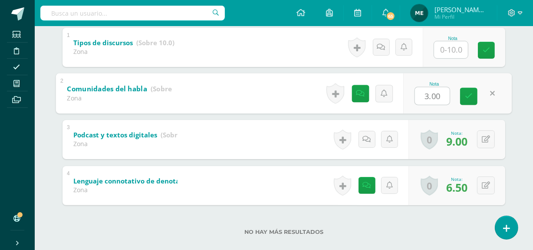
type input "5"
click at [473, 95] on link at bounding box center [468, 95] width 17 height 17
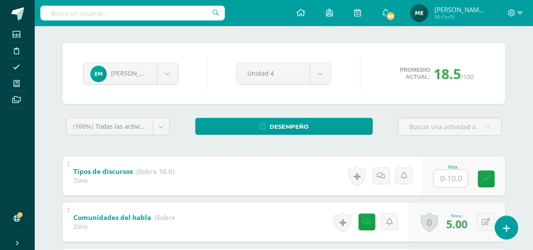
scroll to position [56, 0]
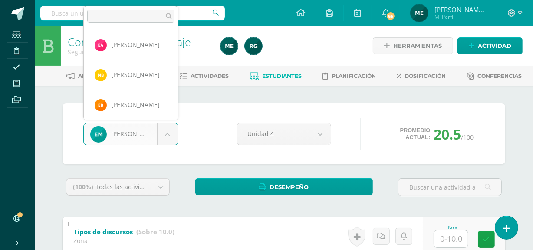
click at [167, 133] on body "Estudiantes Disciplina Asistencia Mis cursos Archivos Soporte Centro de ayuda Ú…" at bounding box center [266, 226] width 533 height 452
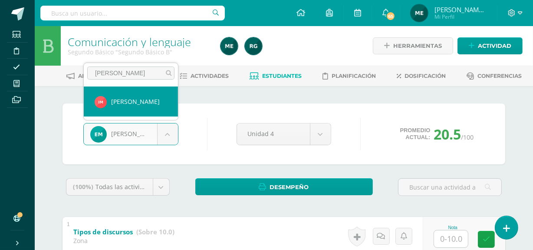
type input "maza"
select select "532"
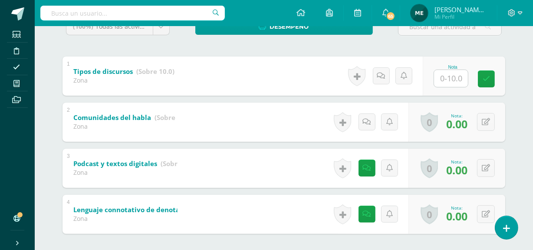
scroll to position [201, 0]
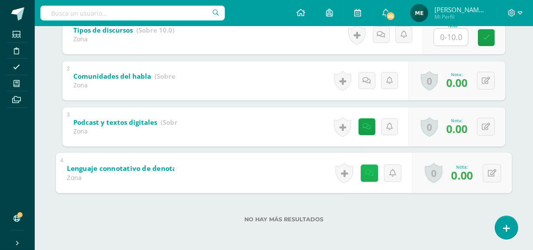
click at [368, 171] on icon at bounding box center [369, 172] width 9 height 7
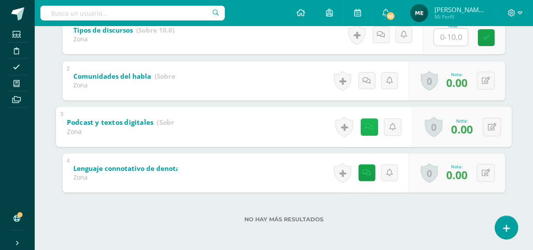
click at [363, 129] on link at bounding box center [369, 126] width 17 height 17
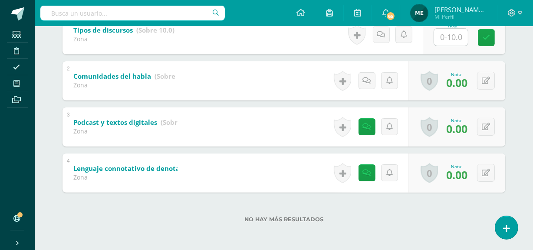
click at [455, 218] on label "No hay más resultados" at bounding box center [284, 219] width 443 height 7
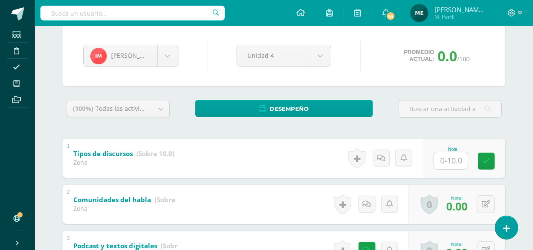
scroll to position [76, 0]
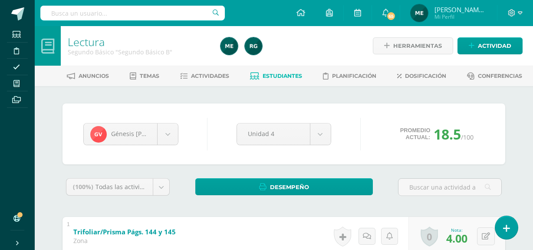
scroll to position [89, 0]
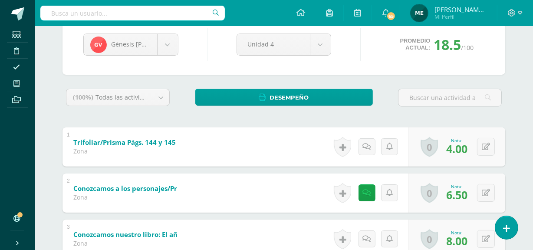
click at [462, 7] on span "[PERSON_NAME] de los Angeles" at bounding box center [461, 9] width 52 height 9
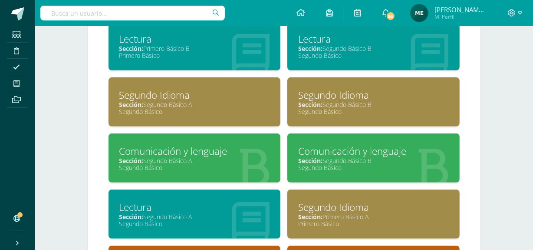
scroll to position [606, 0]
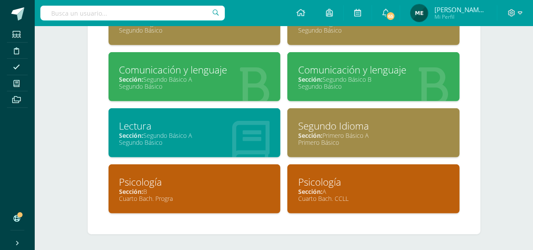
click at [356, 190] on div "Sección: A" at bounding box center [373, 191] width 151 height 8
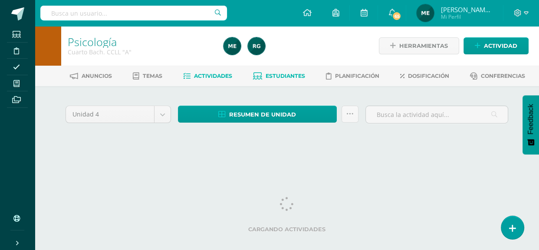
click at [287, 75] on span "Estudiantes" at bounding box center [286, 76] width 40 height 7
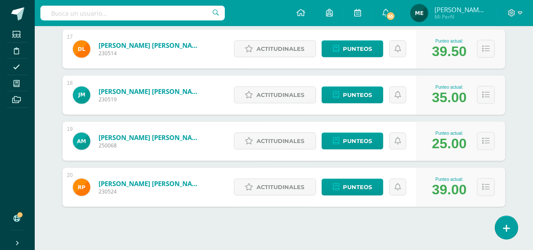
scroll to position [896, 0]
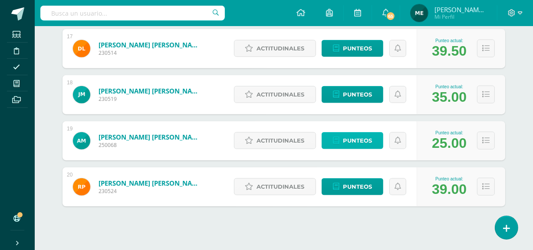
click at [334, 142] on icon at bounding box center [336, 140] width 7 height 7
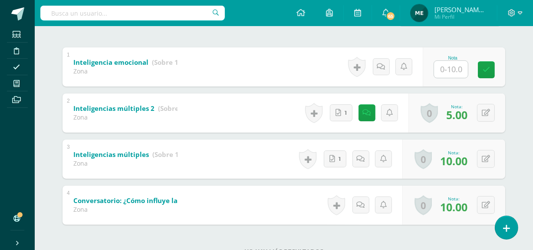
scroll to position [169, 0]
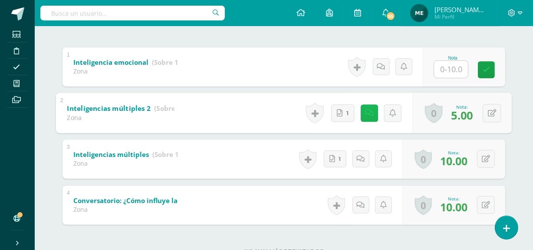
click at [369, 114] on icon at bounding box center [369, 112] width 9 height 7
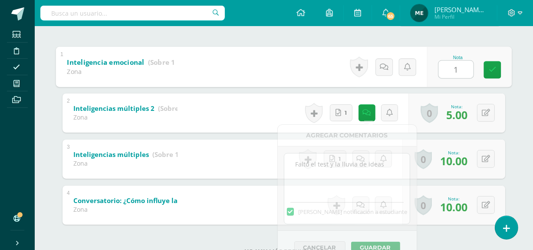
click at [451, 69] on input "1" at bounding box center [456, 68] width 35 height 17
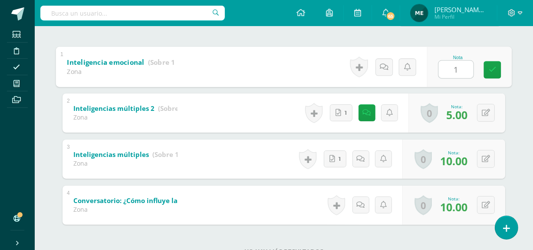
type input "10"
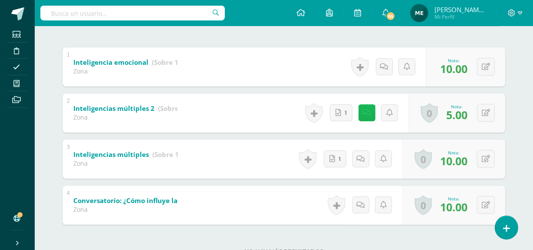
click at [369, 110] on icon at bounding box center [367, 112] width 8 height 7
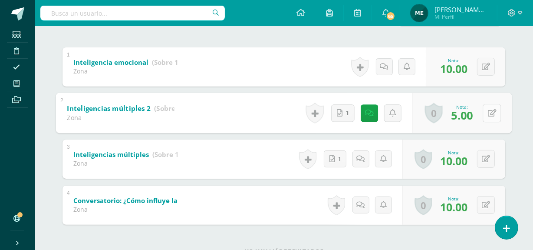
click at [489, 113] on icon at bounding box center [492, 112] width 9 height 7
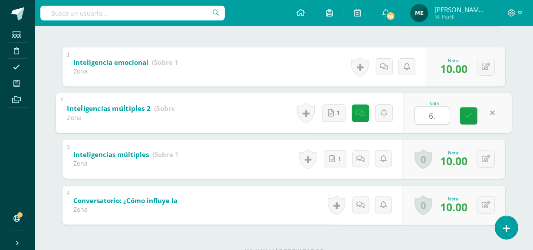
type input "6.5"
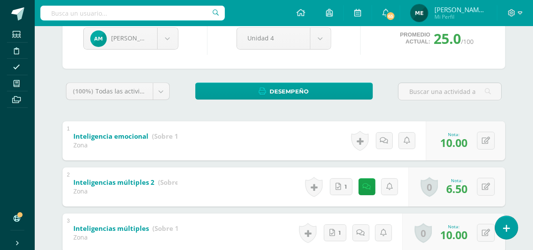
scroll to position [96, 0]
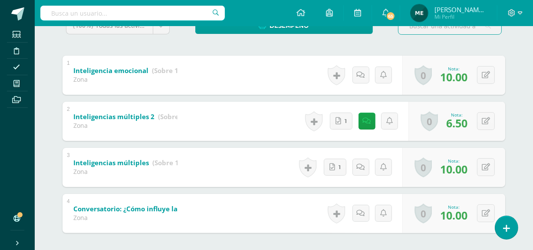
scroll to position [162, 0]
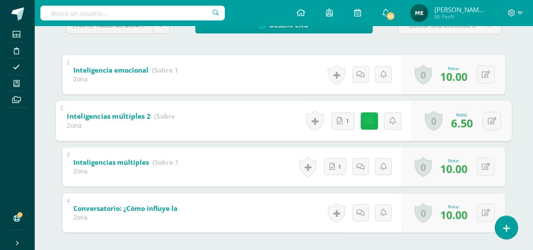
click at [368, 122] on icon at bounding box center [369, 120] width 9 height 7
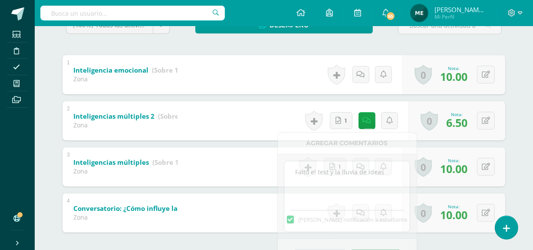
click at [462, 17] on span "Mi Perfil" at bounding box center [461, 16] width 52 height 7
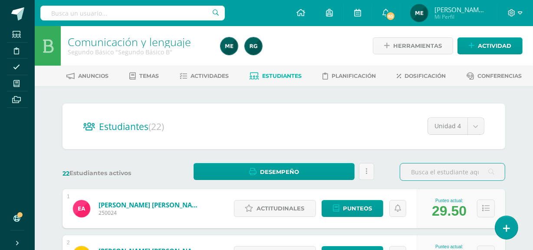
click at [469, 9] on span "[PERSON_NAME] de los Angeles" at bounding box center [461, 9] width 52 height 9
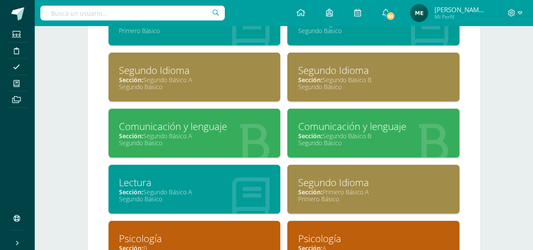
scroll to position [551, 0]
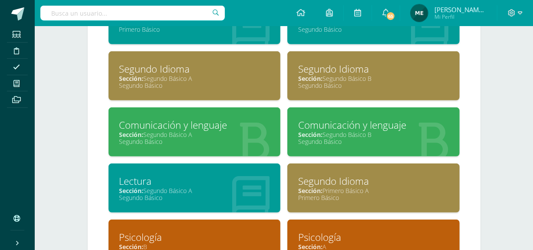
click at [214, 135] on div "Sección: Segundo Básico A" at bounding box center [194, 134] width 151 height 8
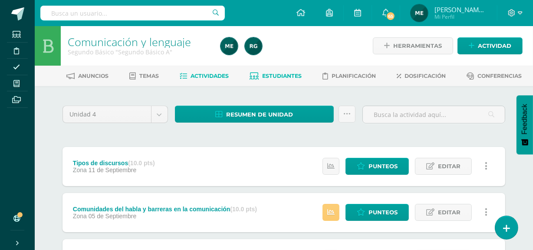
click at [289, 74] on span "Estudiantes" at bounding box center [283, 76] width 40 height 7
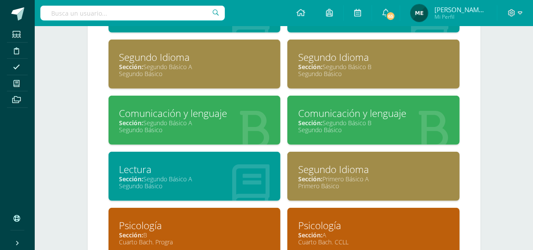
scroll to position [564, 0]
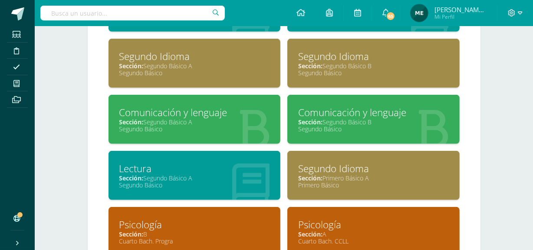
click at [222, 168] on div "Lectura" at bounding box center [194, 168] width 151 height 13
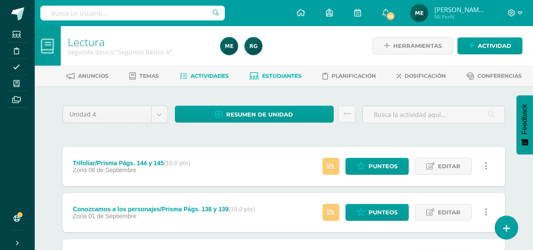
click at [293, 74] on span "Estudiantes" at bounding box center [283, 76] width 40 height 7
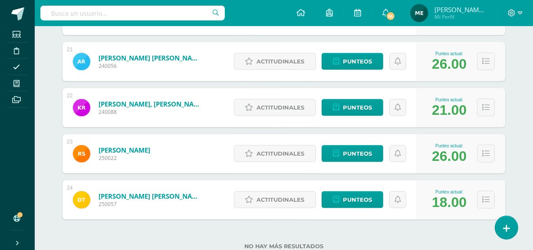
scroll to position [1094, 0]
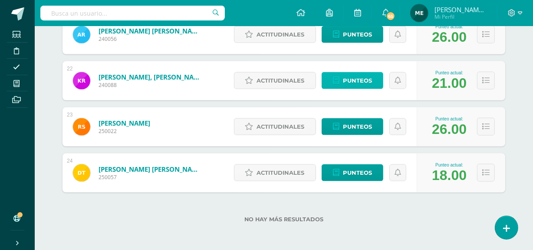
click at [356, 78] on span "Punteos" at bounding box center [357, 81] width 29 height 16
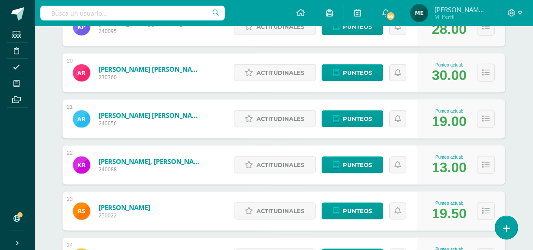
scroll to position [1010, 0]
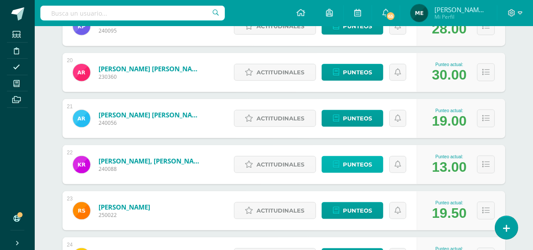
click at [352, 164] on span "Punteos" at bounding box center [357, 164] width 29 height 16
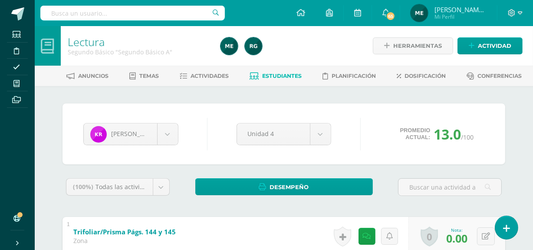
click at [466, 20] on span "María de los Angeles Mi Perfil" at bounding box center [448, 12] width 79 height 17
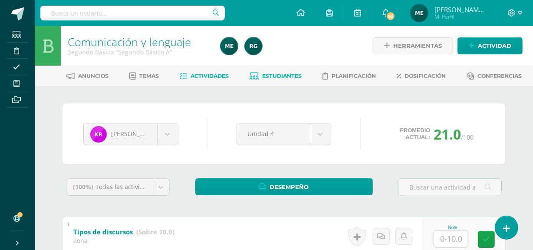
click at [214, 79] on link "Actividades" at bounding box center [204, 76] width 49 height 14
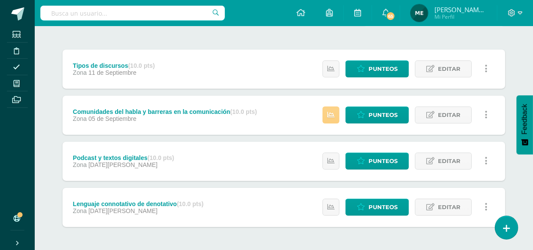
scroll to position [98, 0]
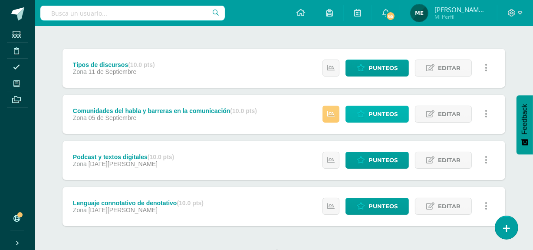
click at [375, 113] on span "Punteos" at bounding box center [383, 114] width 29 height 16
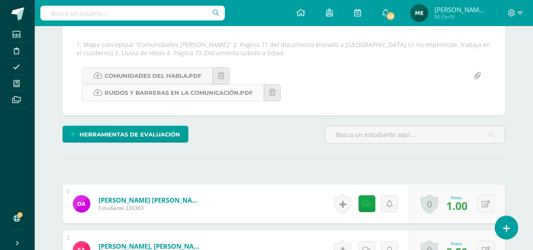
scroll to position [152, 0]
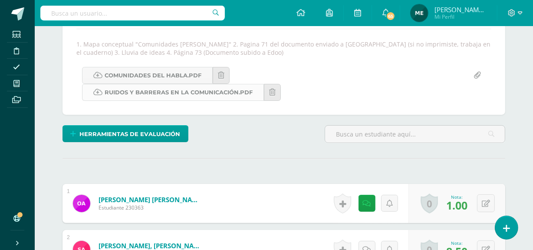
click at [204, 90] on link "Ruidos y barreras en la comunicación.pdf" at bounding box center [173, 92] width 182 height 17
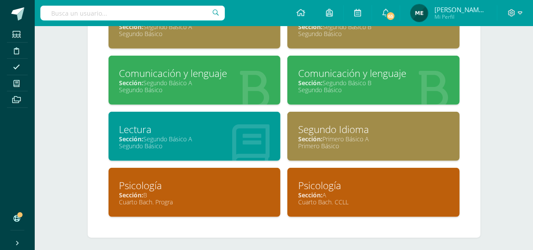
scroll to position [606, 0]
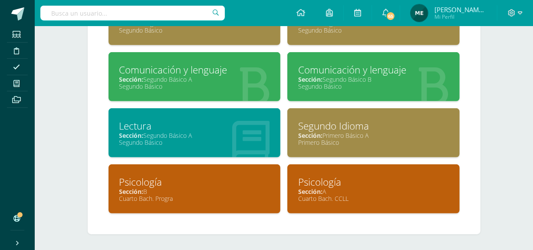
click at [212, 131] on div "Sección: Segundo Básico A" at bounding box center [194, 135] width 151 height 8
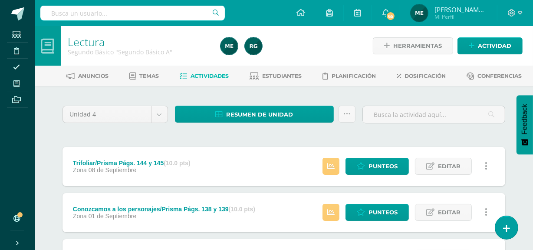
click at [468, 9] on span "[PERSON_NAME] de los Angeles" at bounding box center [461, 9] width 52 height 9
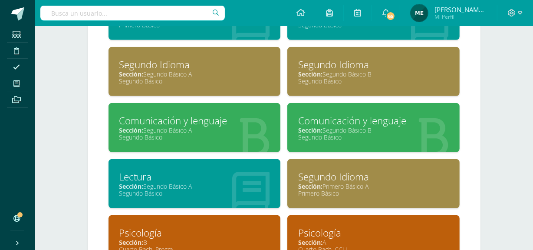
scroll to position [556, 0]
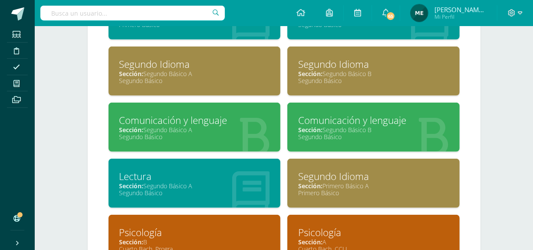
click at [209, 122] on div "Comunicación y lenguaje" at bounding box center [194, 119] width 151 height 13
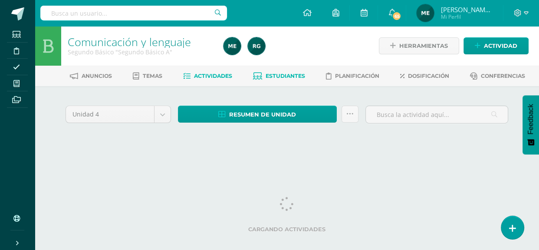
click at [292, 80] on link "Estudiantes" at bounding box center [279, 76] width 52 height 14
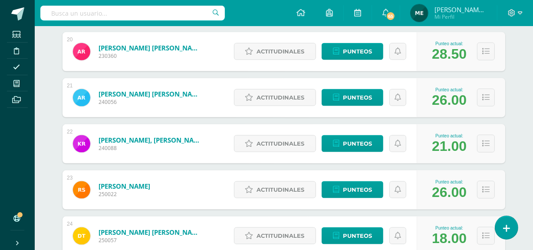
scroll to position [1032, 0]
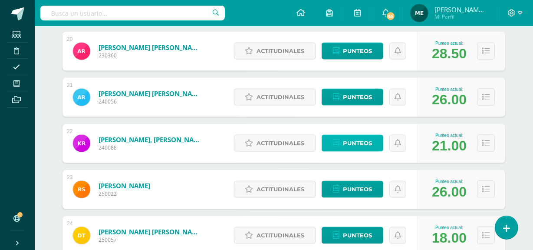
click at [370, 145] on span "Punteos" at bounding box center [357, 143] width 29 height 16
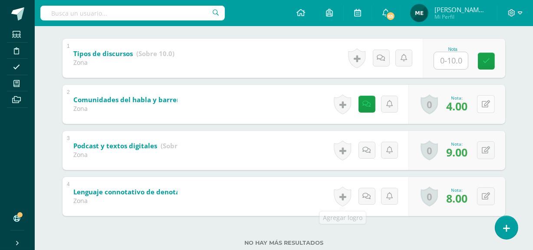
scroll to position [179, 0]
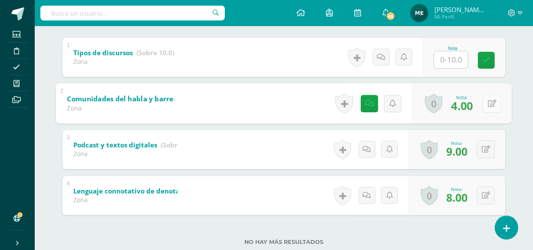
click at [490, 104] on button at bounding box center [492, 103] width 18 height 18
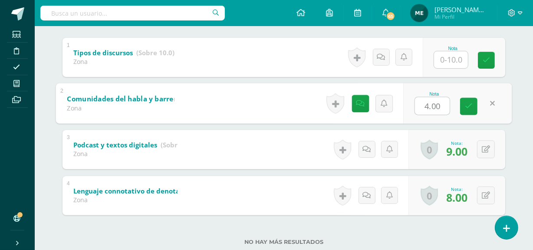
type input "6"
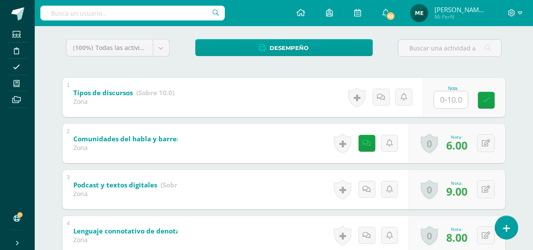
scroll to position [137, 0]
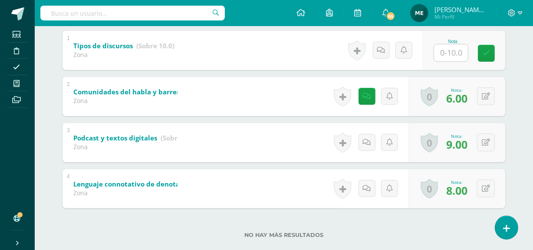
scroll to position [201, 0]
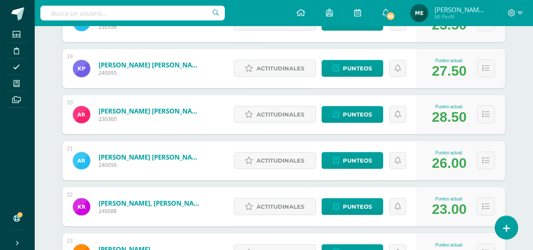
scroll to position [997, 0]
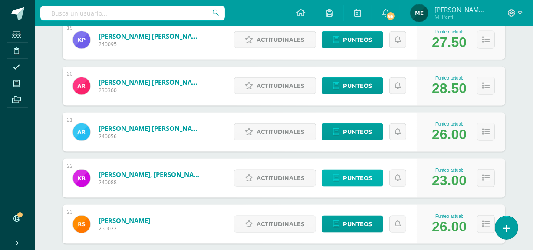
click at [363, 178] on span "Punteos" at bounding box center [357, 178] width 29 height 16
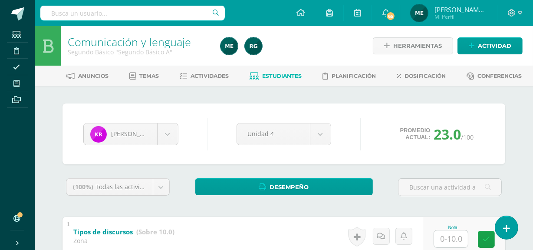
click at [483, 13] on span "[PERSON_NAME] de los Angeles" at bounding box center [461, 9] width 52 height 9
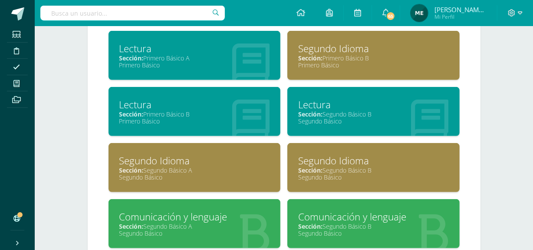
scroll to position [606, 0]
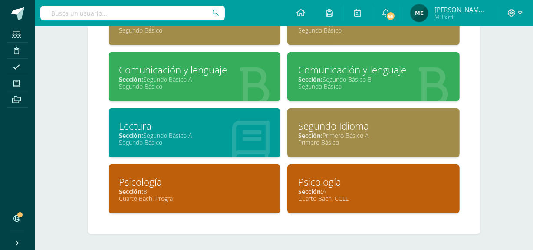
click at [202, 147] on div "Lectura Sección: Segundo Básico A Segundo Básico" at bounding box center [195, 132] width 172 height 49
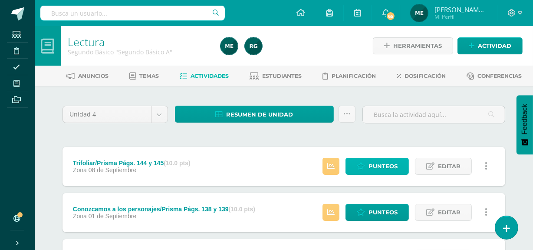
click at [381, 168] on span "Punteos" at bounding box center [383, 166] width 29 height 16
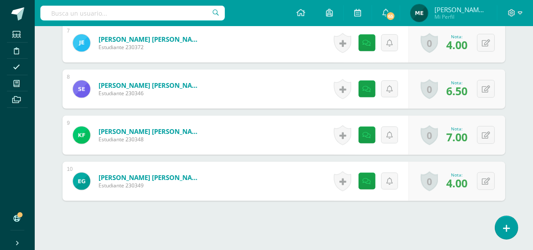
scroll to position [588, 0]
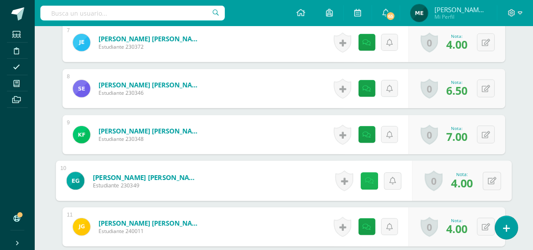
click at [367, 181] on icon at bounding box center [369, 180] width 9 height 7
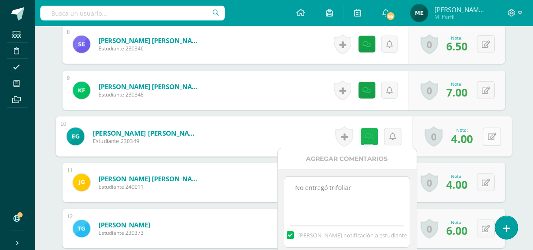
scroll to position [633, 0]
click at [495, 133] on icon at bounding box center [492, 135] width 9 height 7
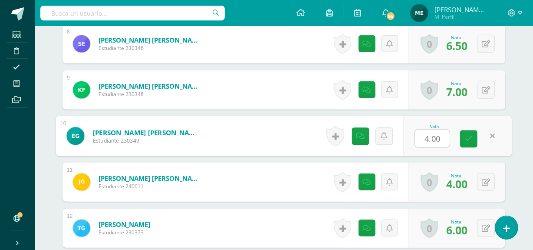
type input "7"
click at [469, 139] on icon at bounding box center [469, 138] width 8 height 7
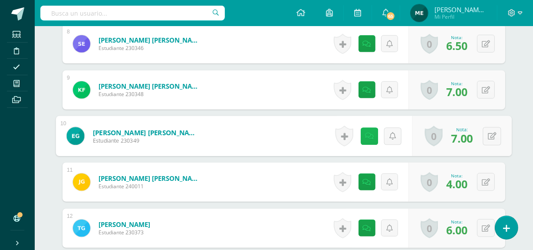
click at [358, 135] on div "Historial de actividad No hay historial para esta actividad" at bounding box center [372, 136] width 80 height 40
click at [371, 135] on icon at bounding box center [369, 135] width 9 height 7
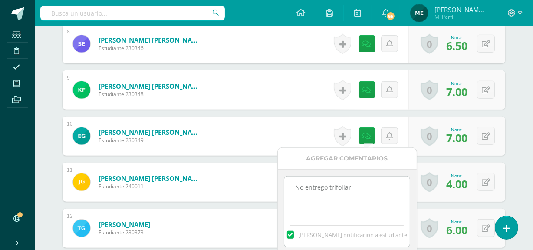
drag, startPoint x: 292, startPoint y: 186, endPoint x: 366, endPoint y: 195, distance: 75.2
click at [366, 195] on textarea "No entregó trifoliar" at bounding box center [346, 197] width 125 height 43
click at [313, 194] on textarea "No entregó trifoliar" at bounding box center [346, 197] width 125 height 43
click at [308, 187] on textarea "No entregó trifoliar" at bounding box center [346, 197] width 125 height 43
click at [352, 187] on textarea "No entregó trifoliar" at bounding box center [346, 197] width 125 height 43
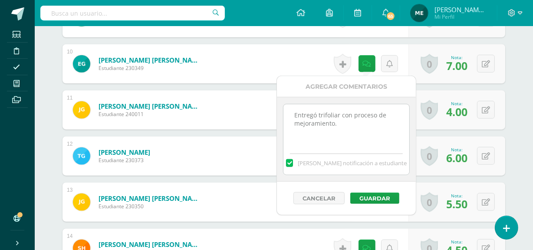
scroll to position [705, 0]
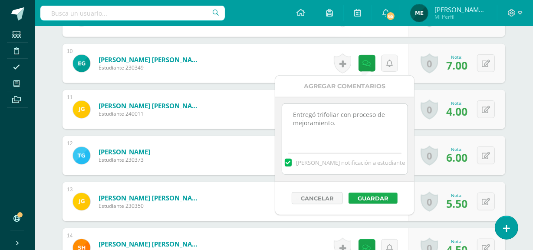
type textarea "Entregó trifoliar con proceso de mejoramiento."
click at [385, 200] on button "Guardar" at bounding box center [373, 197] width 49 height 11
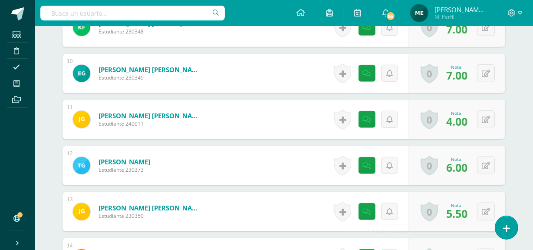
scroll to position [695, 0]
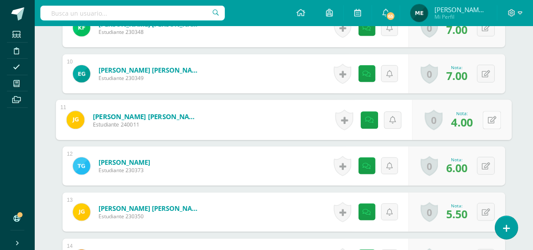
click at [490, 116] on icon at bounding box center [492, 119] width 9 height 7
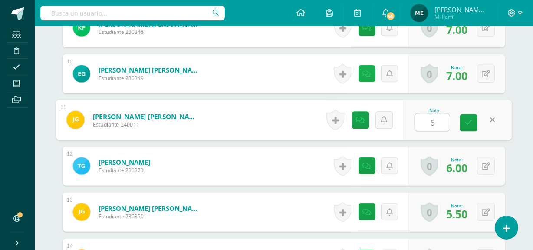
type input "6"
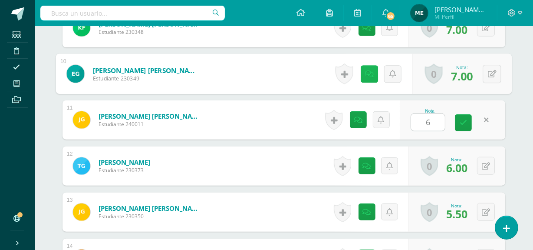
click at [366, 70] on icon at bounding box center [369, 73] width 9 height 7
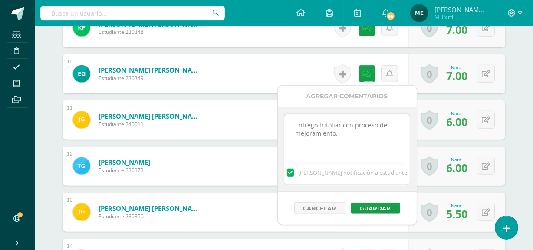
drag, startPoint x: 287, startPoint y: 122, endPoint x: 354, endPoint y: 142, distance: 70.1
click at [354, 142] on textarea "No entregó trifoliar" at bounding box center [346, 135] width 125 height 43
click at [513, 127] on div "¿Estás seguro que quieres eliminar esta actividad? Esto borrará la actividad y …" at bounding box center [284, 114] width 478 height 1446
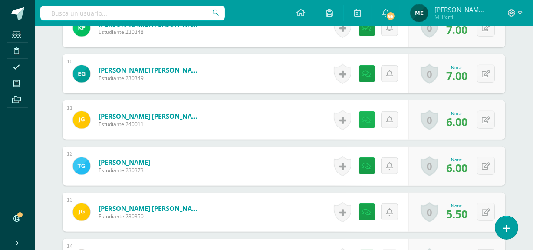
click at [365, 118] on icon at bounding box center [367, 119] width 8 height 7
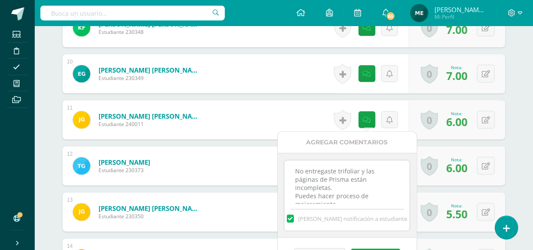
scroll to position [27, 0]
drag, startPoint x: 289, startPoint y: 168, endPoint x: 370, endPoint y: 231, distance: 102.1
click at [370, 231] on div "No entregaste trifoliar y las páginas de Prisma están incompletas. Puedes hacer…" at bounding box center [347, 195] width 139 height 85
paste textarea "Entregó trifoliar con proceso de mejoramiento."
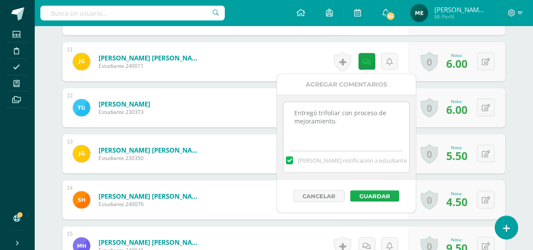
scroll to position [753, 0]
type textarea "Entregó trifoliar con proceso de mejoramiento."
click at [385, 191] on button "Guardar" at bounding box center [373, 195] width 49 height 11
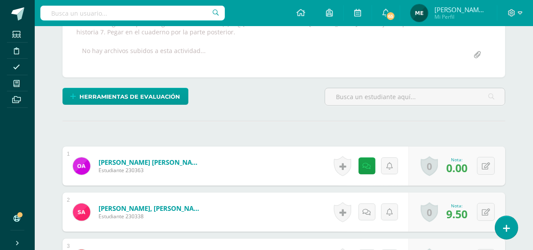
scroll to position [0, 0]
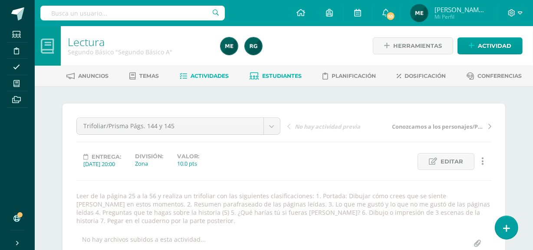
click at [288, 76] on span "Estudiantes" at bounding box center [283, 76] width 40 height 7
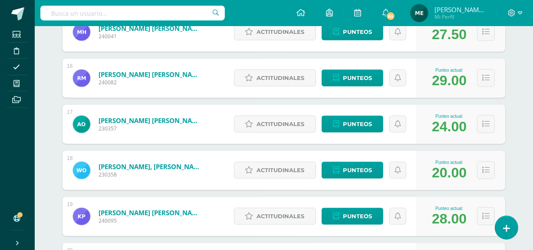
scroll to position [826, 0]
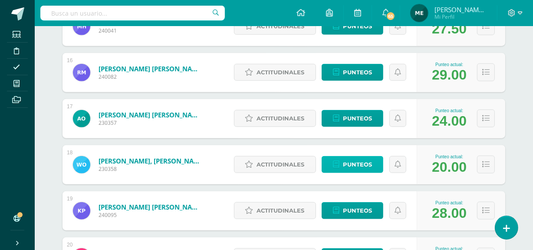
click at [366, 159] on span "Punteos" at bounding box center [357, 164] width 29 height 16
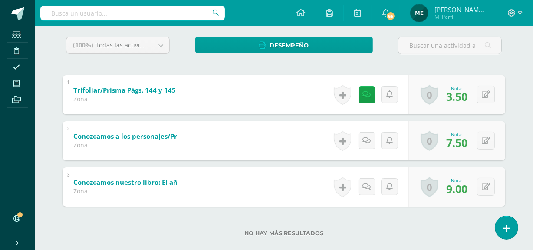
scroll to position [148, 0]
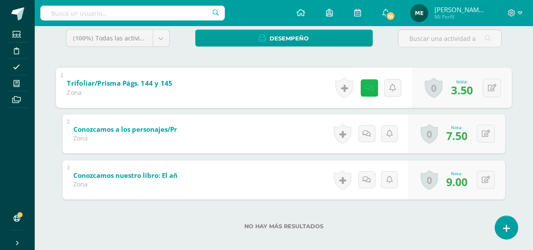
click at [369, 84] on icon at bounding box center [369, 87] width 9 height 7
click at [494, 87] on icon at bounding box center [492, 87] width 9 height 7
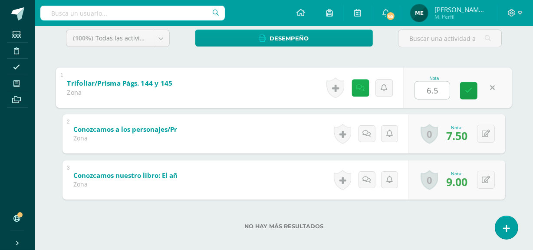
type input "6.5"
click at [362, 87] on icon at bounding box center [360, 87] width 9 height 7
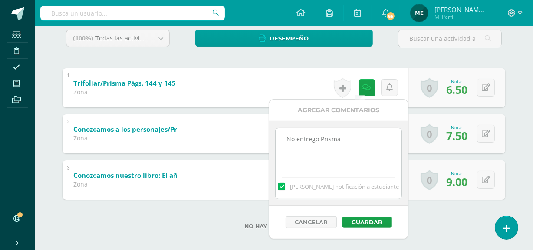
drag, startPoint x: 285, startPoint y: 137, endPoint x: 370, endPoint y: 145, distance: 85.9
click at [370, 145] on textarea "No entregó Prisma" at bounding box center [338, 149] width 125 height 43
paste textarea "Entregó trifoliar con proceso de mejoramiento."
click at [330, 140] on textarea "No entregó Prisma" at bounding box center [338, 149] width 125 height 43
type textarea "Entregó Prisma con proceso de mejoramiento."
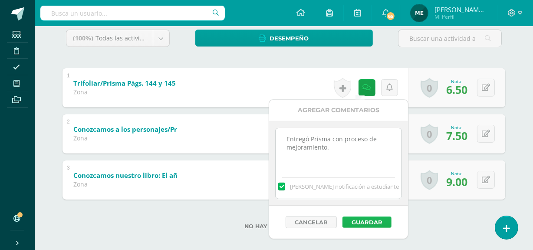
click at [369, 217] on button "Guardar" at bounding box center [367, 221] width 49 height 11
